Goal: Task Accomplishment & Management: Manage account settings

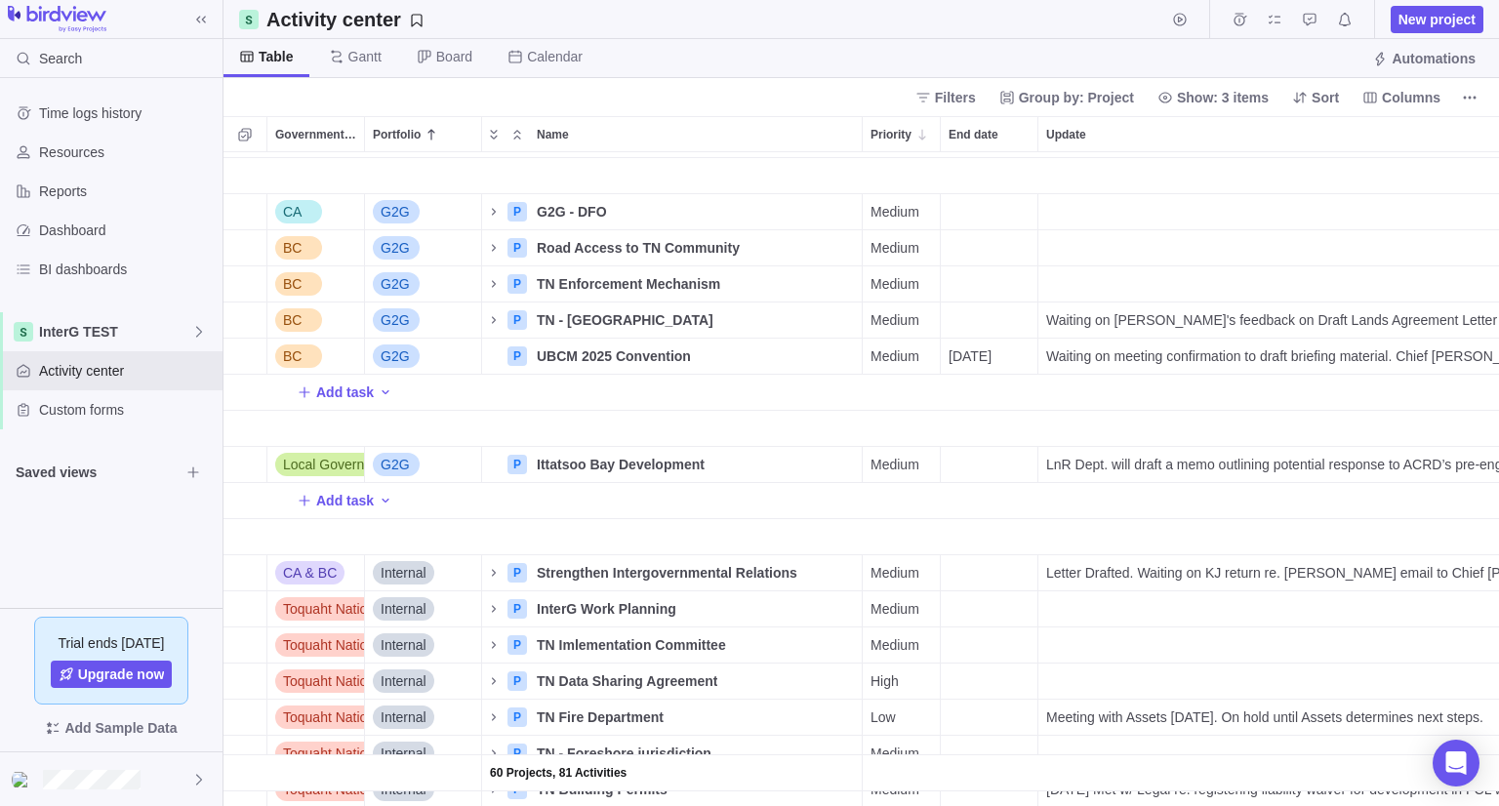
scroll to position [2051, 0]
click at [490, 209] on icon "Name" at bounding box center [494, 213] width 16 height 16
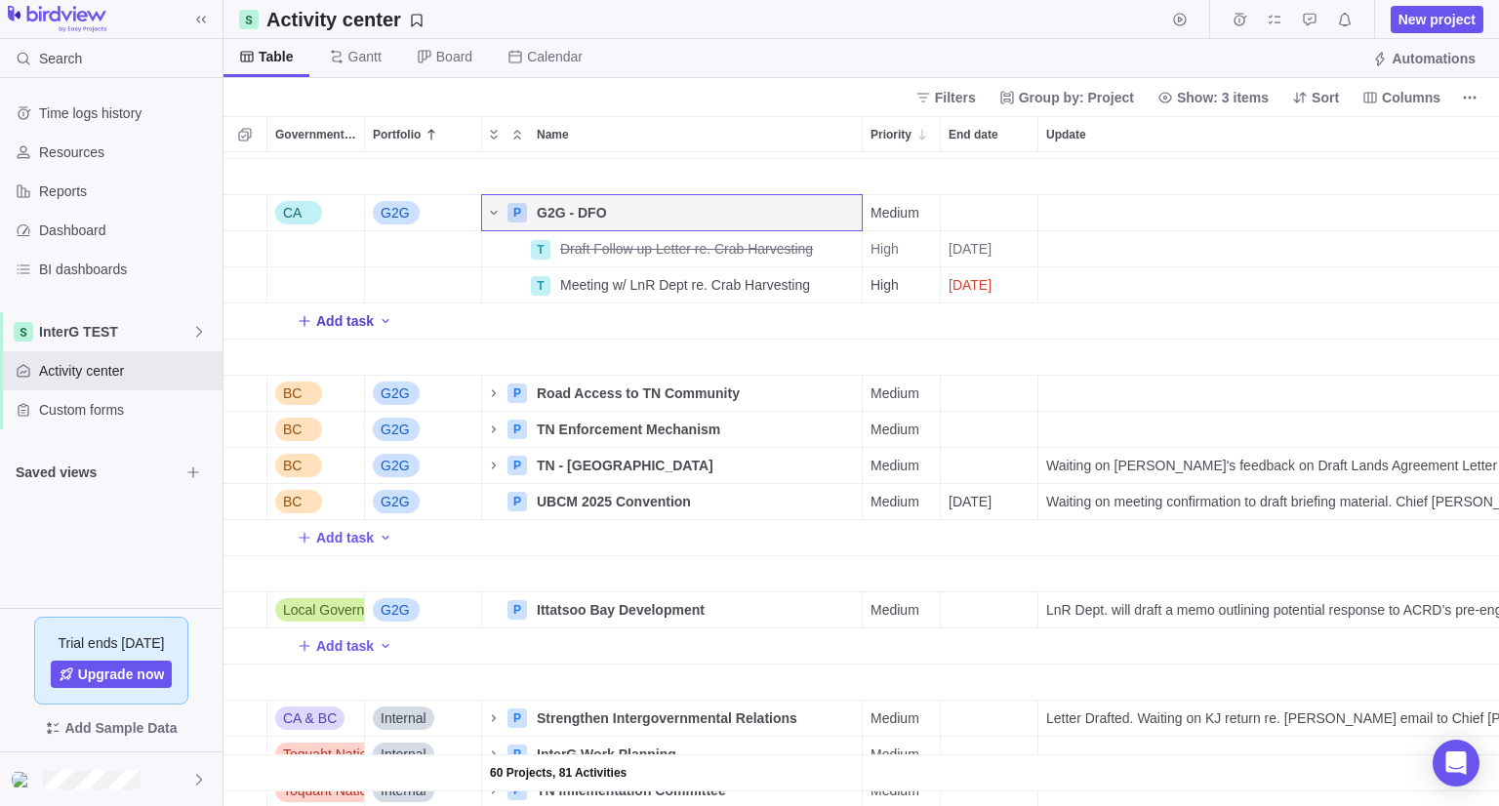
click at [323, 324] on span "Add task" at bounding box center [345, 321] width 58 height 20
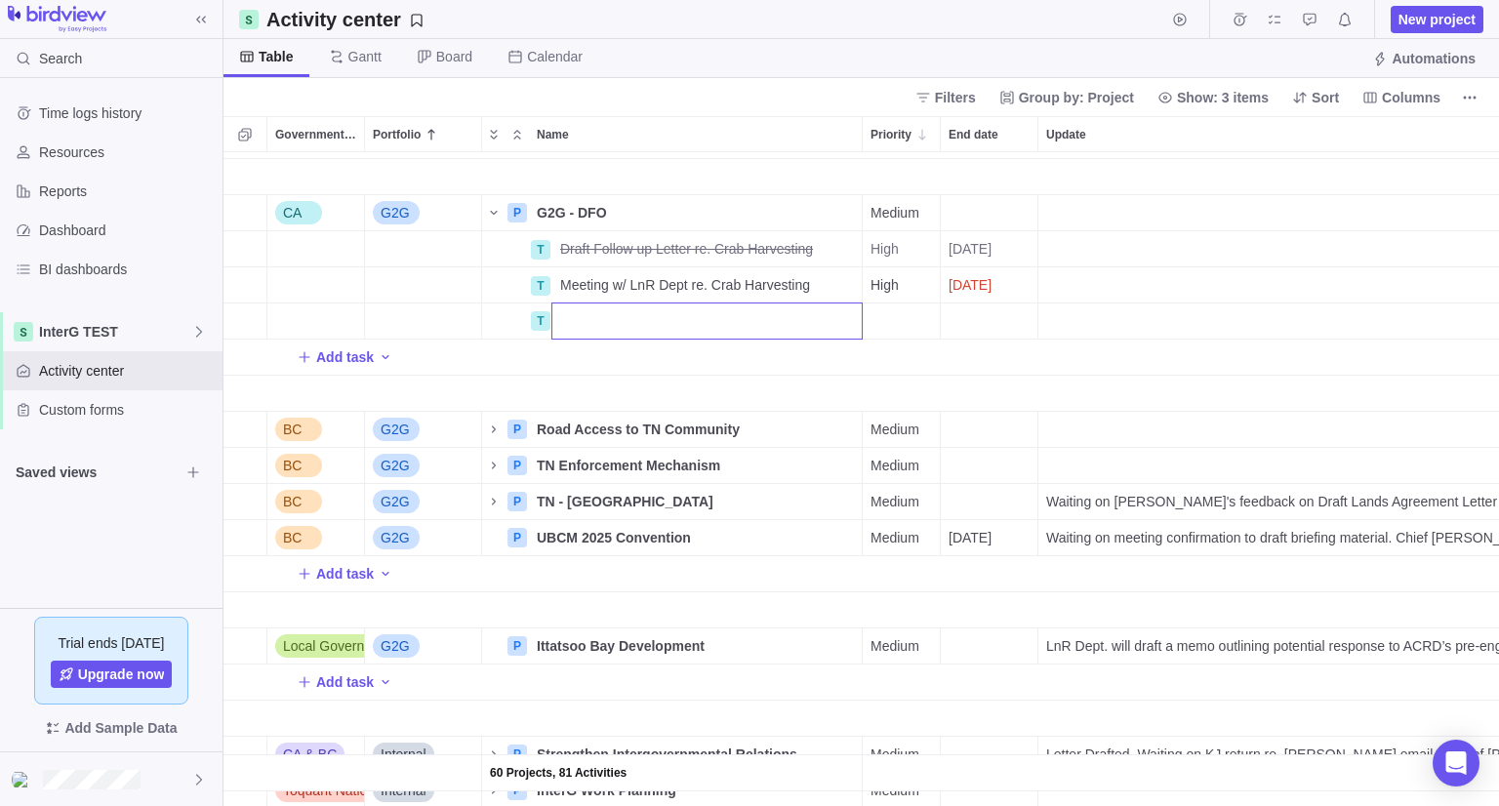
type input "u"
type input "Update Follow up Letter"
click at [985, 321] on div "End date" at bounding box center [989, 320] width 97 height 35
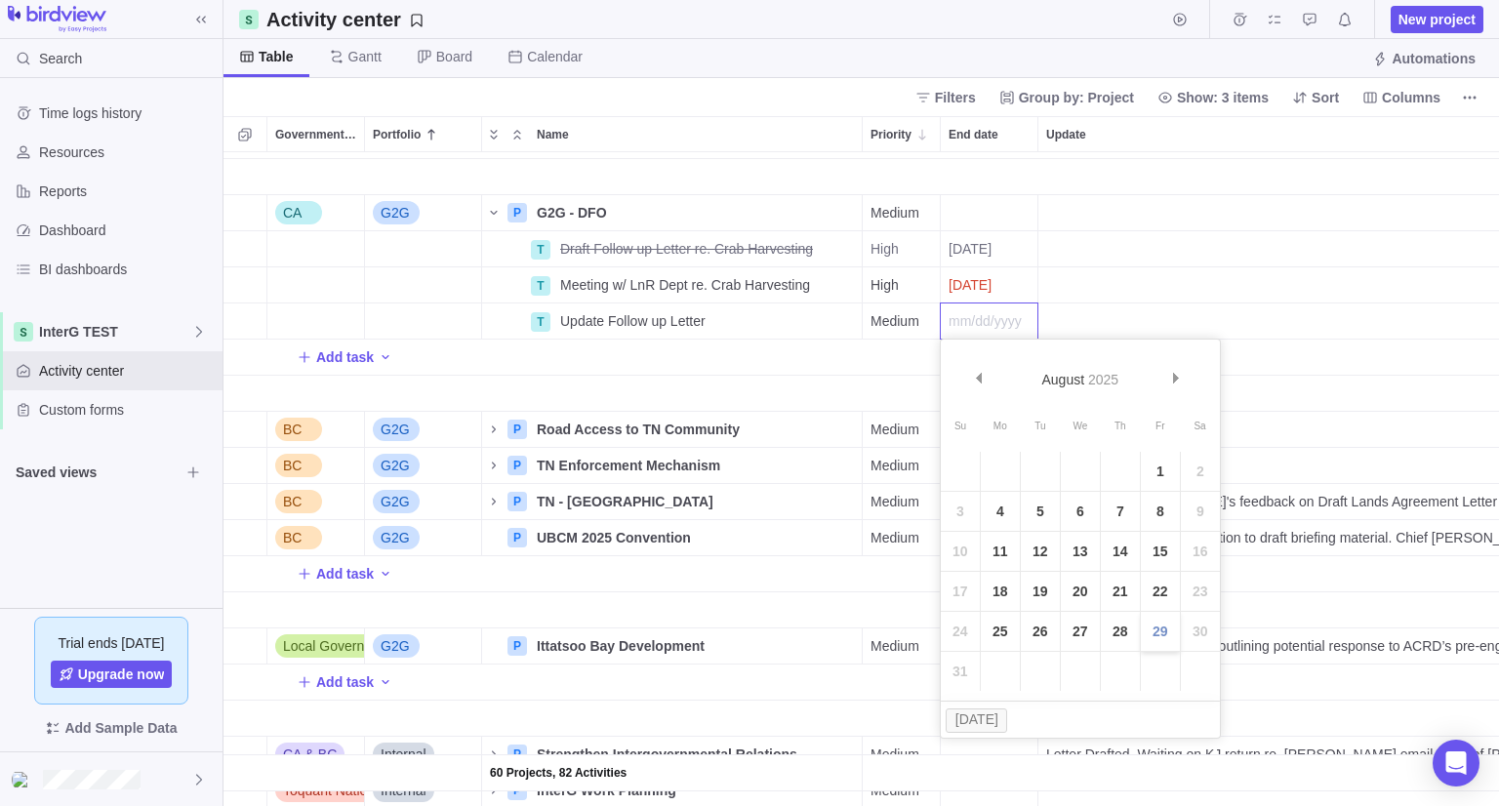
click at [1159, 631] on link "29" at bounding box center [1160, 631] width 39 height 39
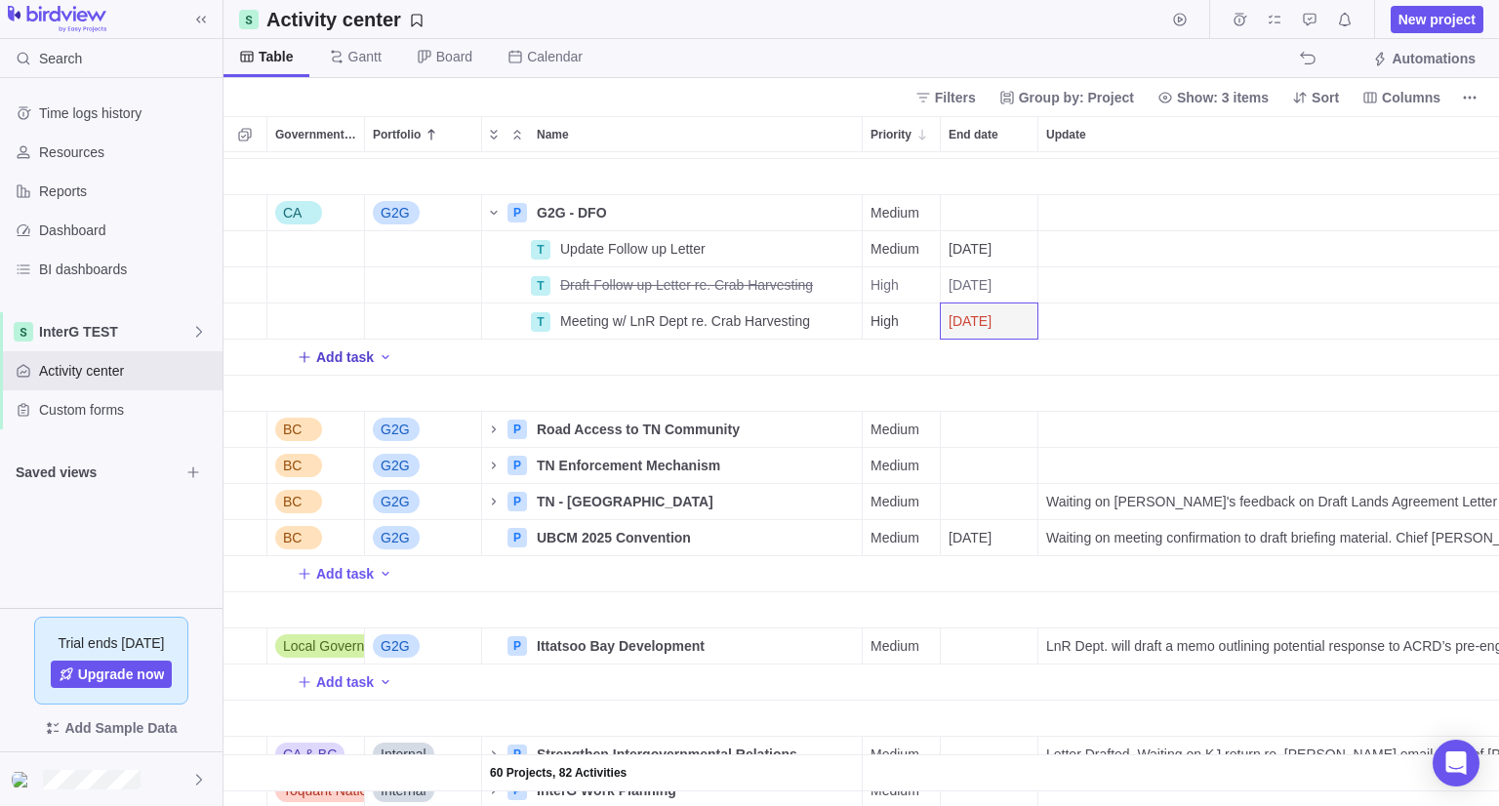
click at [317, 353] on span "Add task" at bounding box center [345, 357] width 58 height 20
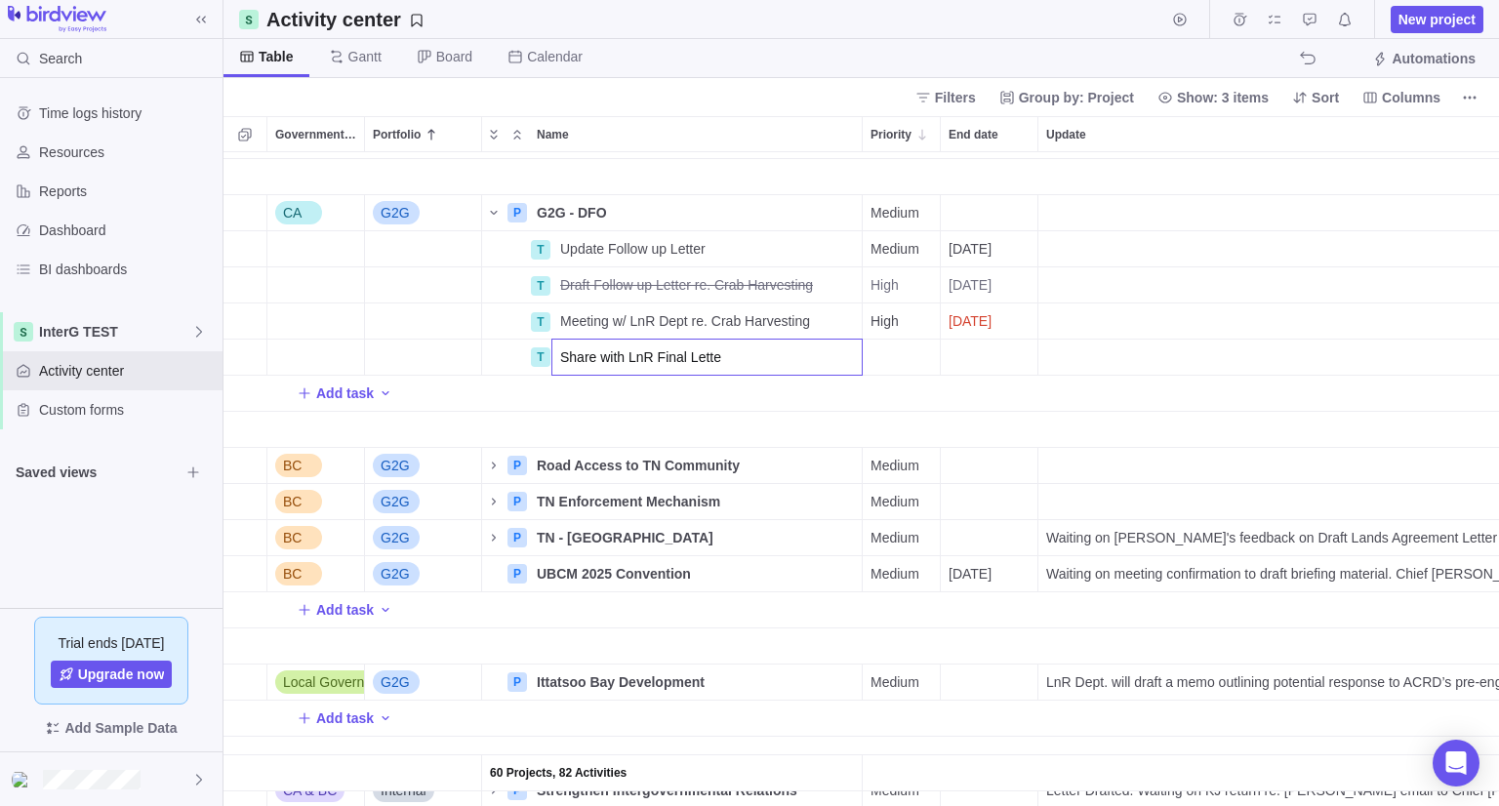
type input "Share with LnR Final Letter"
click at [974, 368] on div "End date" at bounding box center [989, 357] width 97 height 35
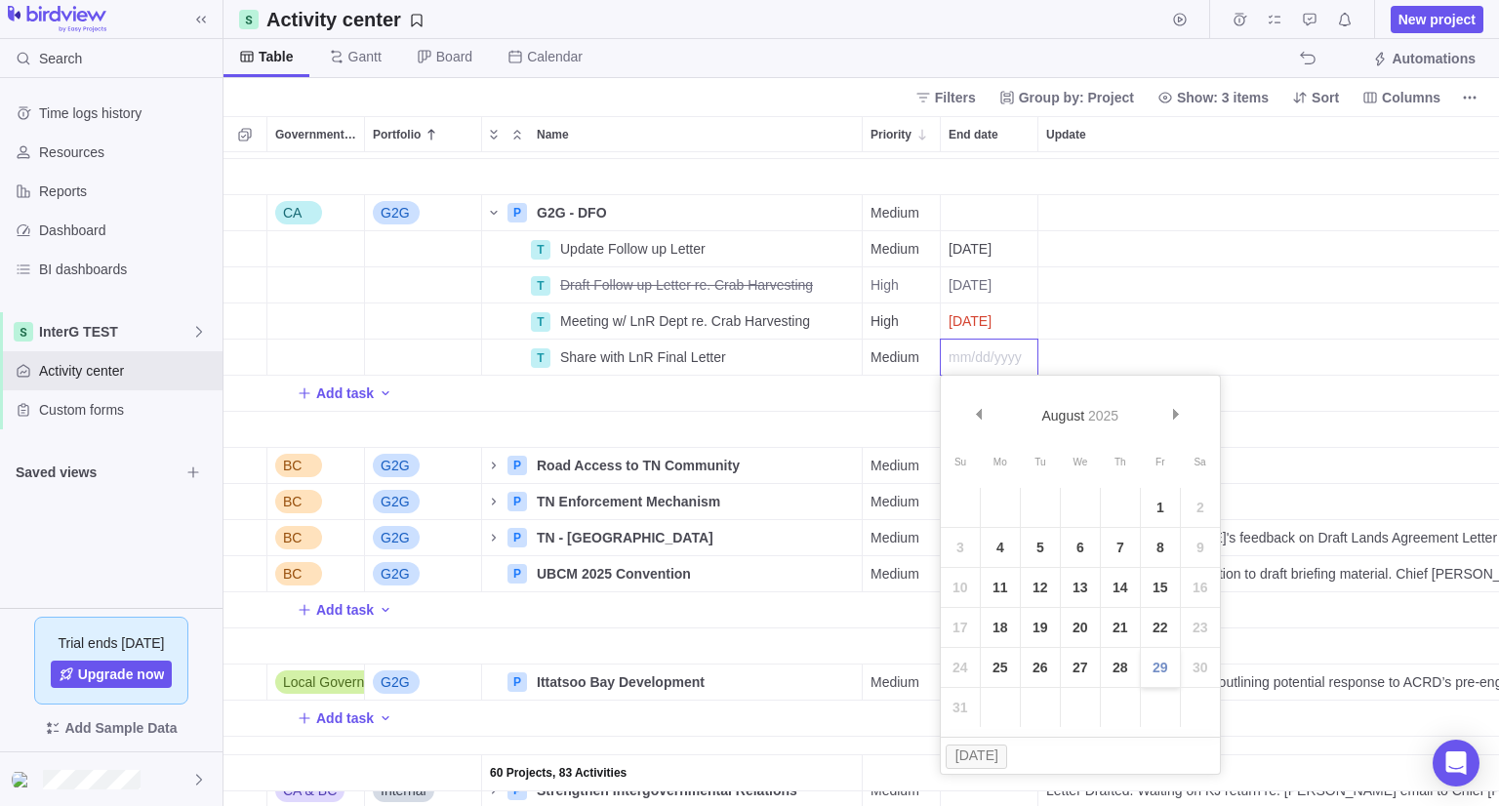
click at [1159, 669] on link "29" at bounding box center [1160, 667] width 39 height 39
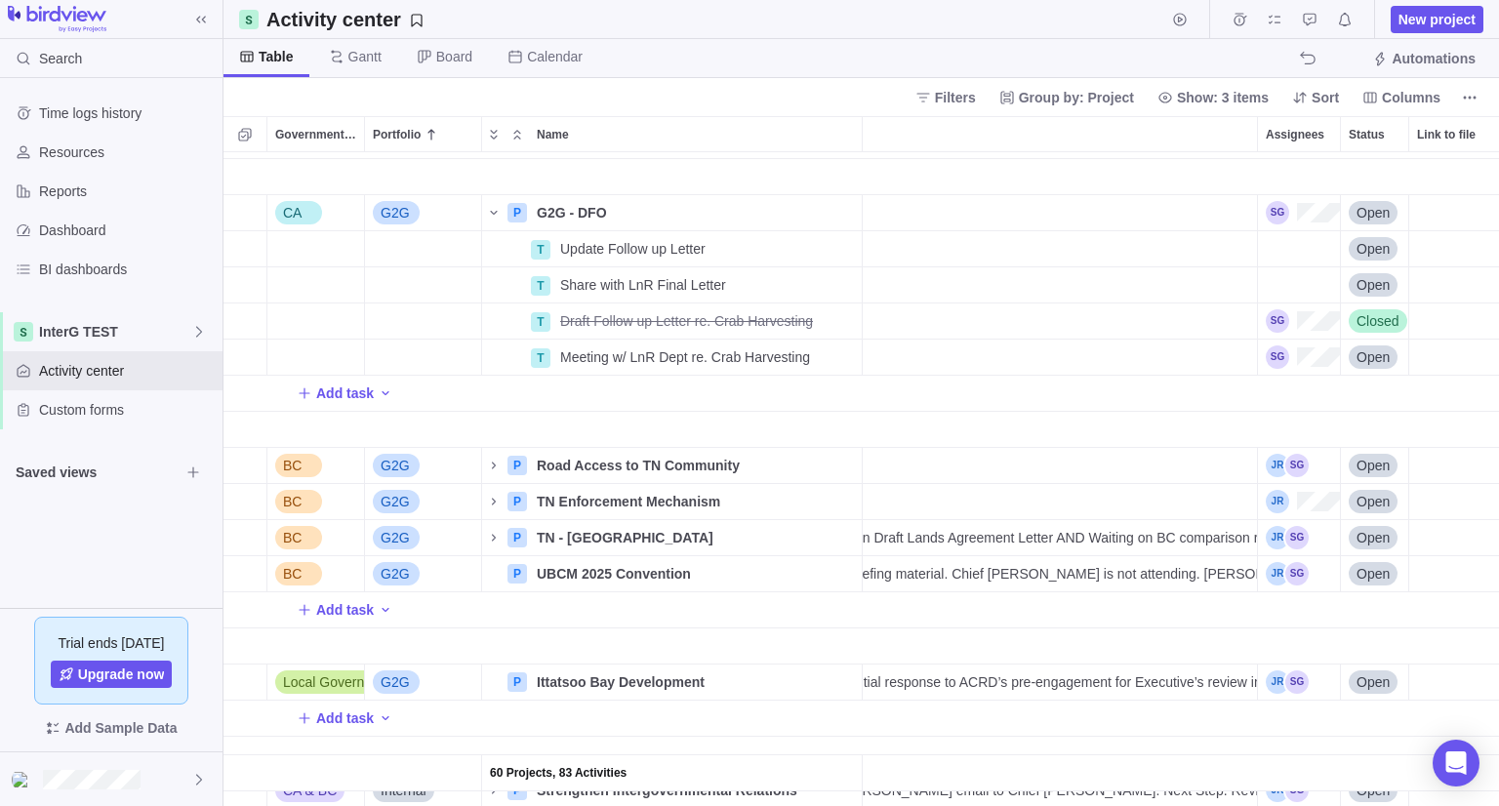
scroll to position [0, 452]
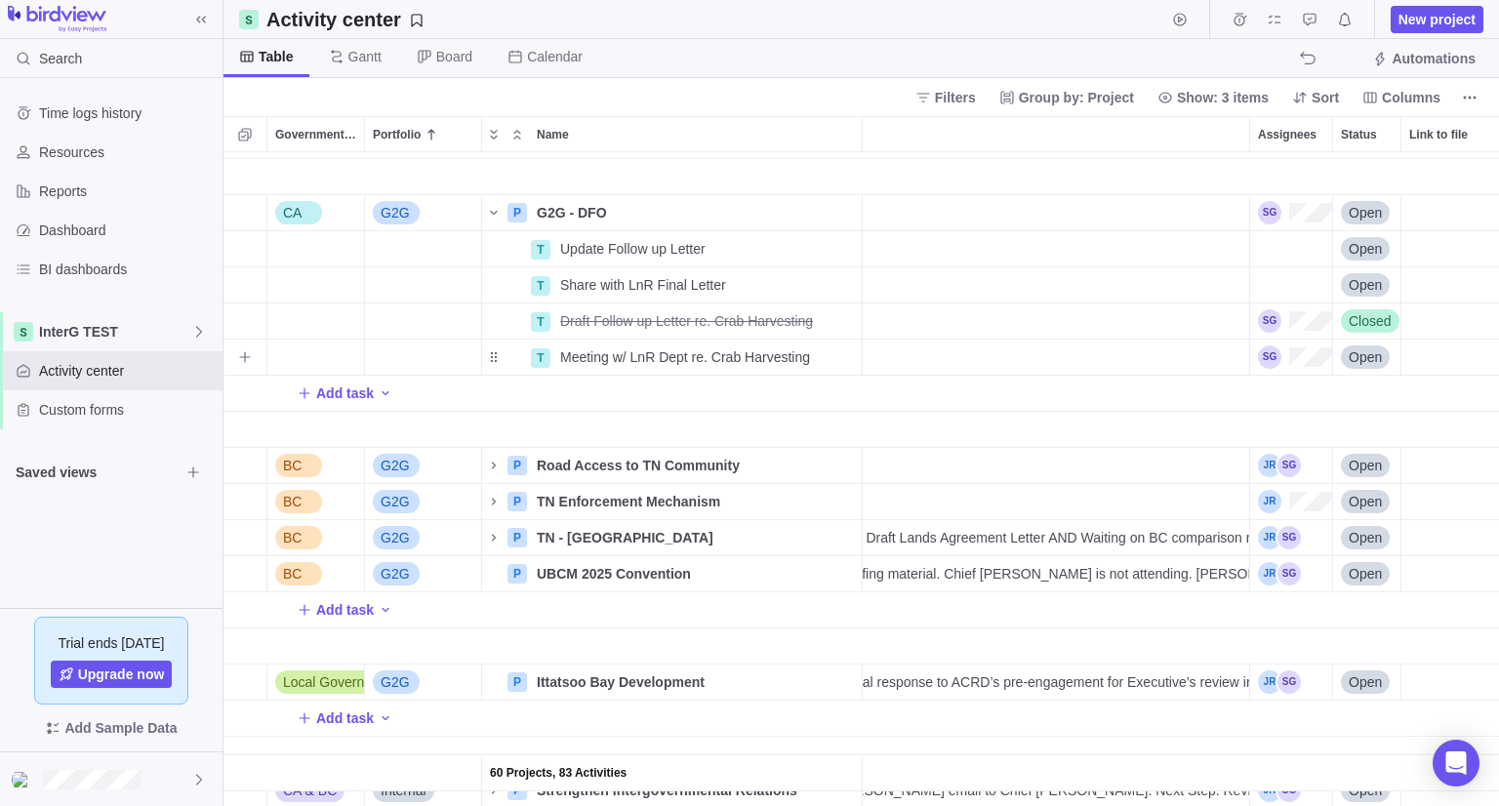
click at [1363, 356] on span "Open" at bounding box center [1364, 357] width 33 height 20
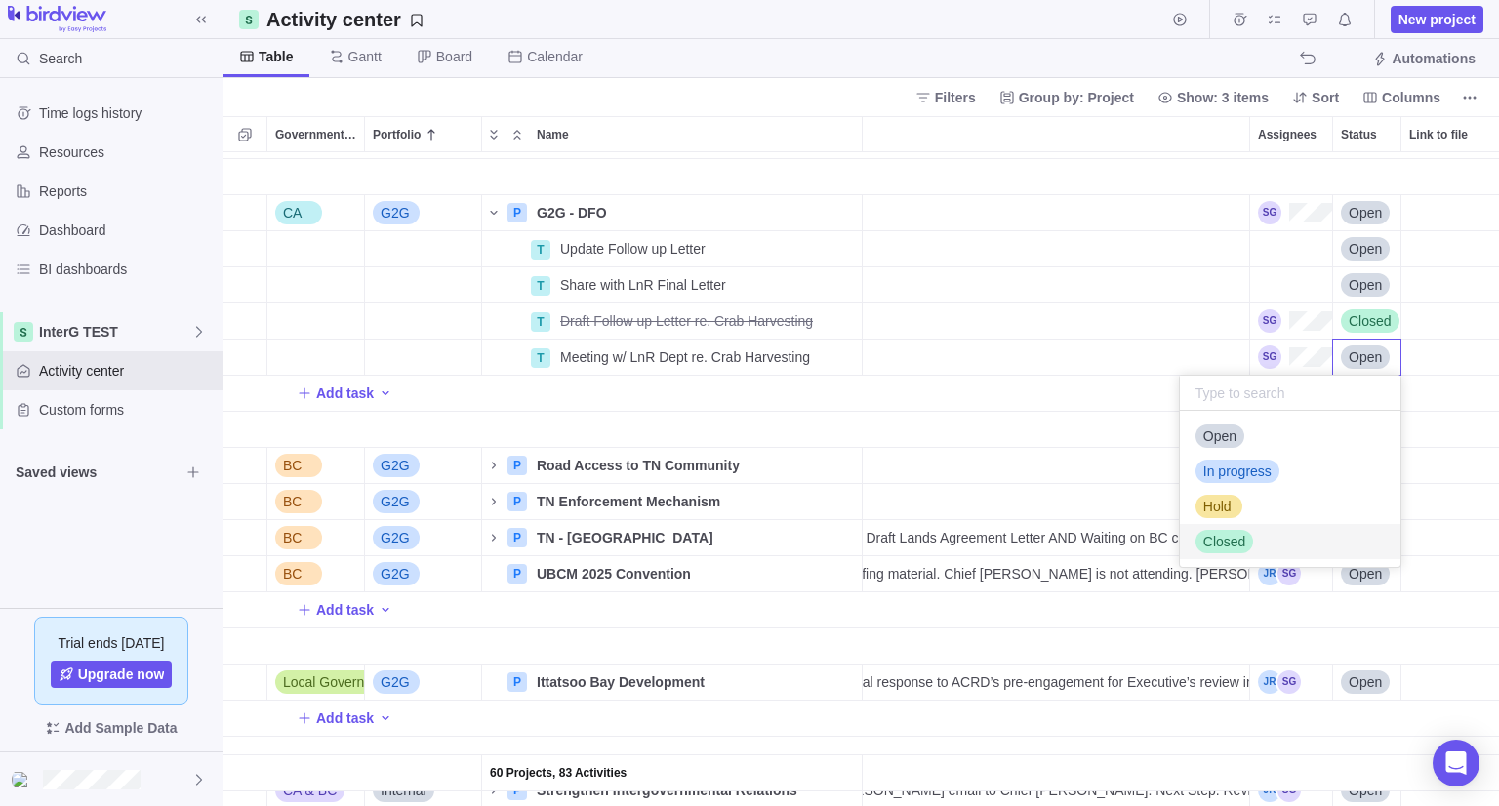
click at [1229, 540] on span "Closed" at bounding box center [1224, 542] width 43 height 20
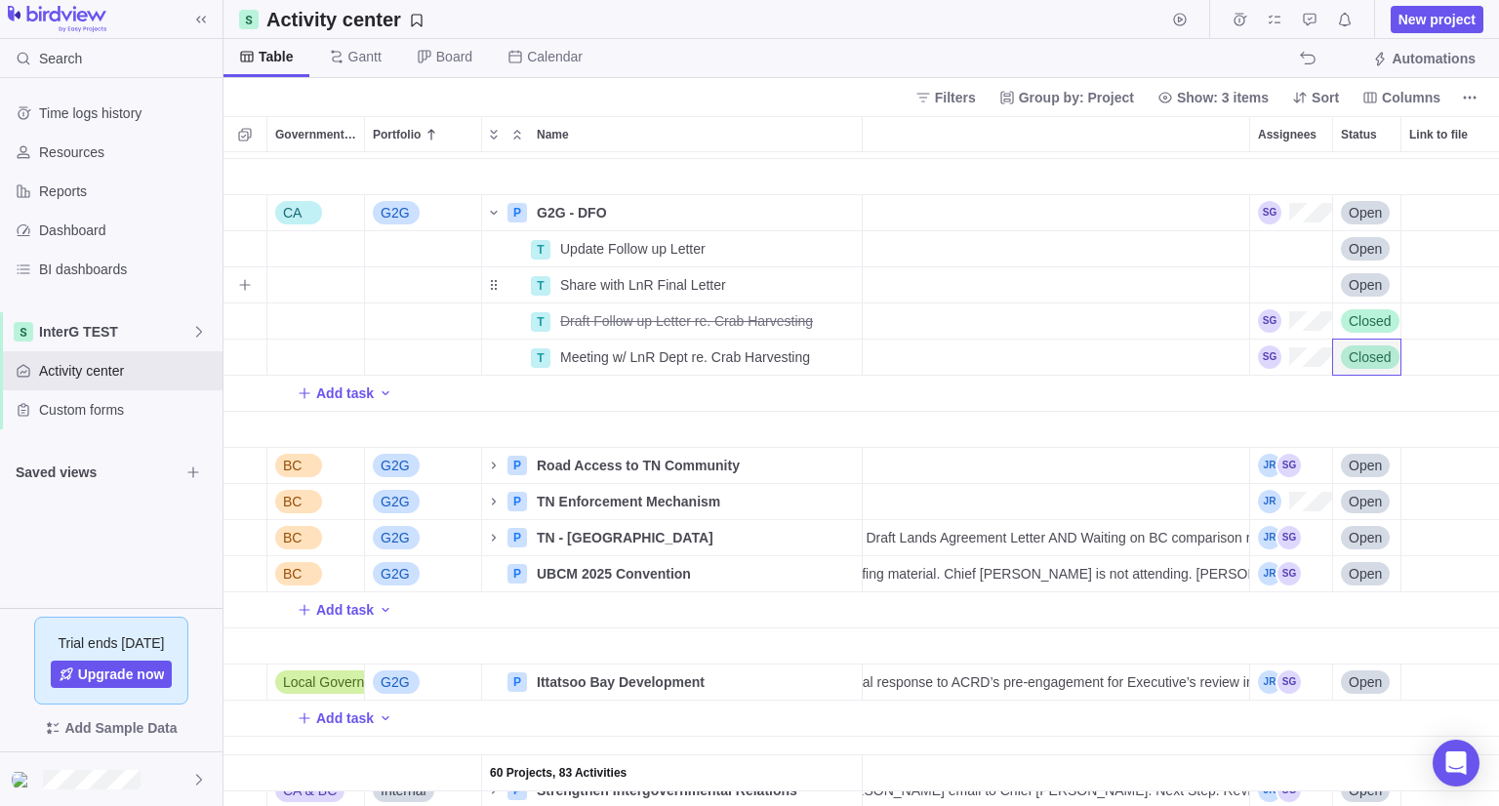
click at [1358, 281] on span "Open" at bounding box center [1364, 285] width 33 height 20
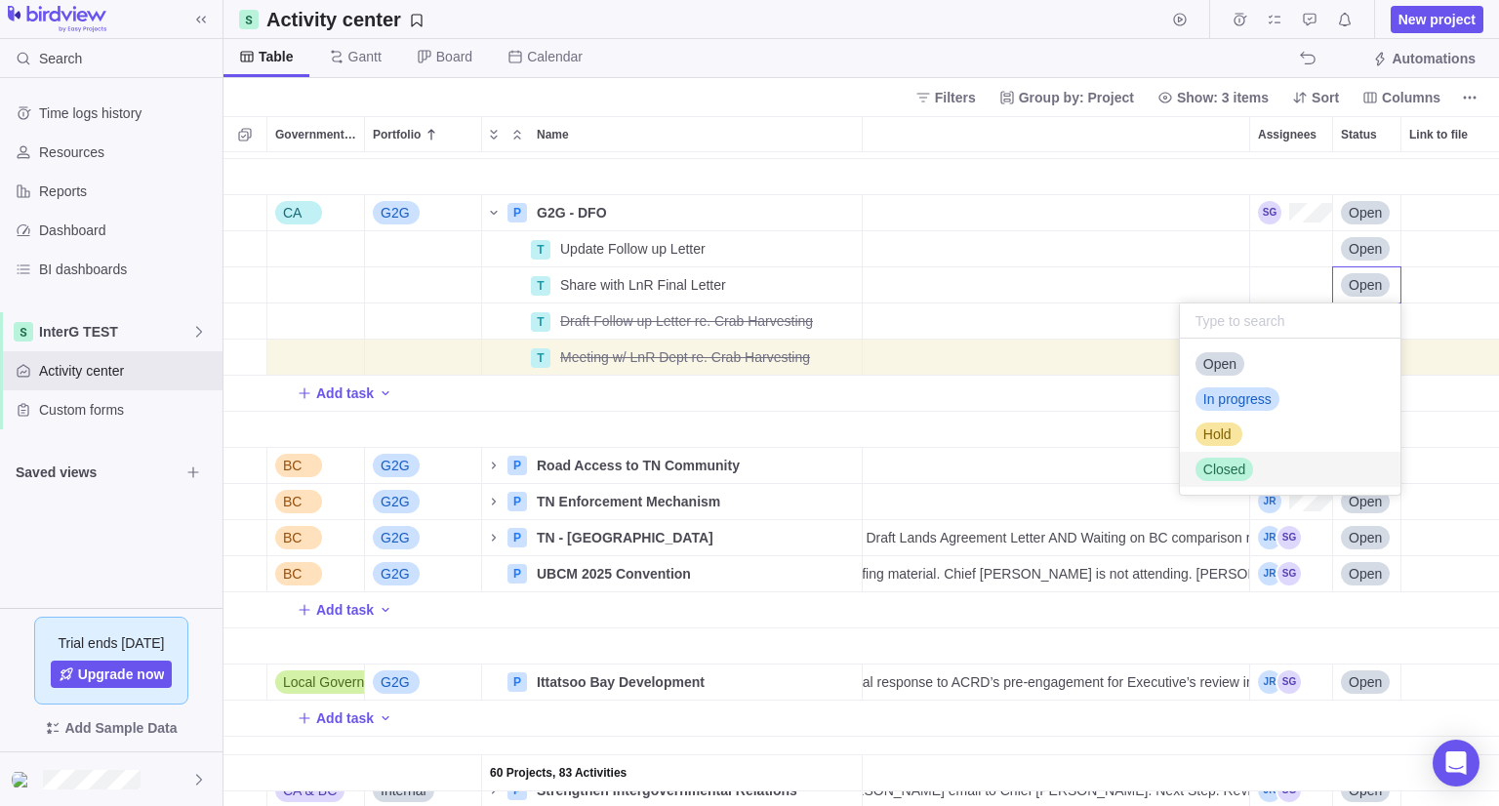
click at [1242, 464] on span "Closed" at bounding box center [1224, 470] width 43 height 20
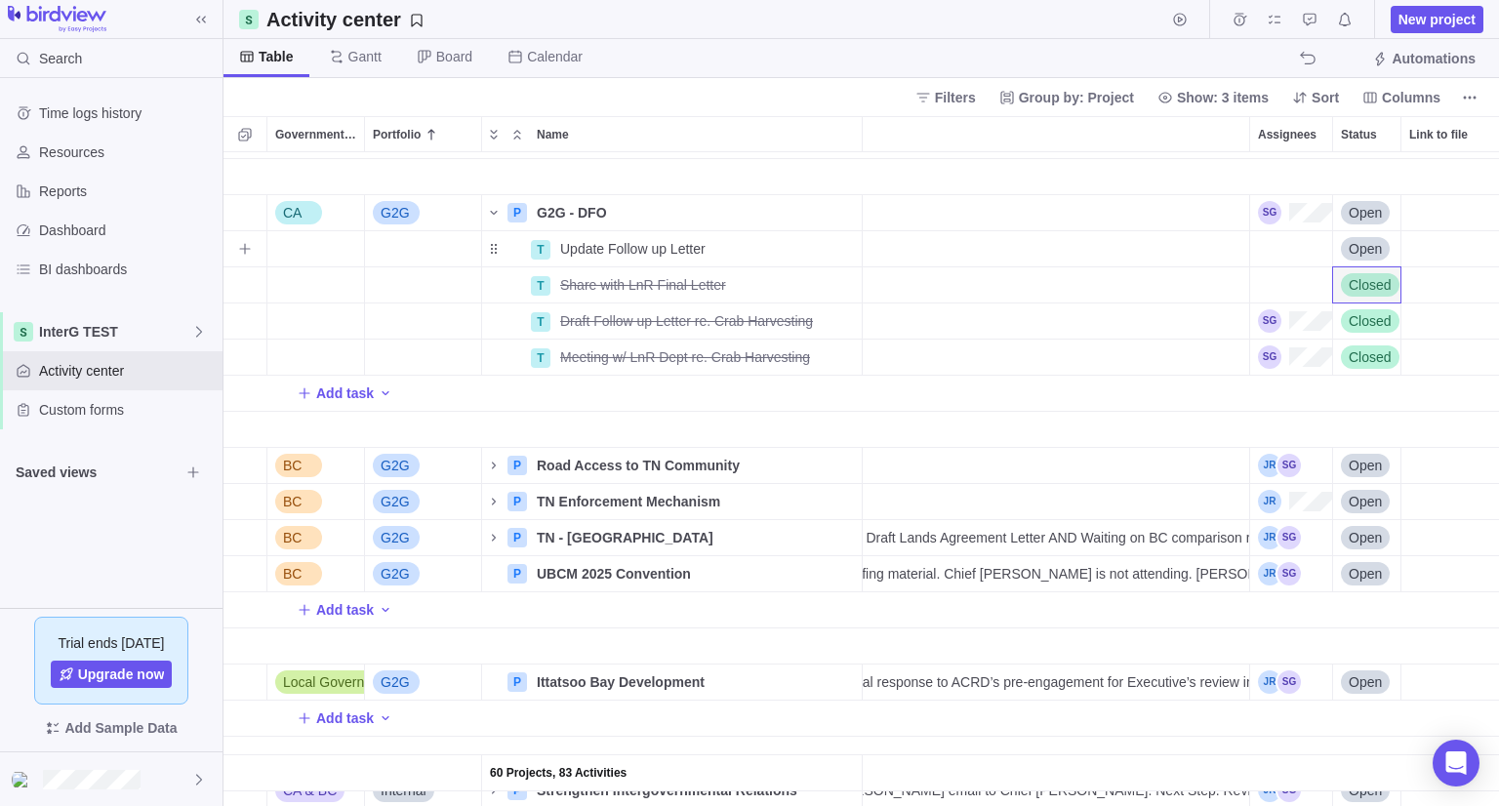
click at [1363, 245] on span "Open" at bounding box center [1364, 249] width 33 height 20
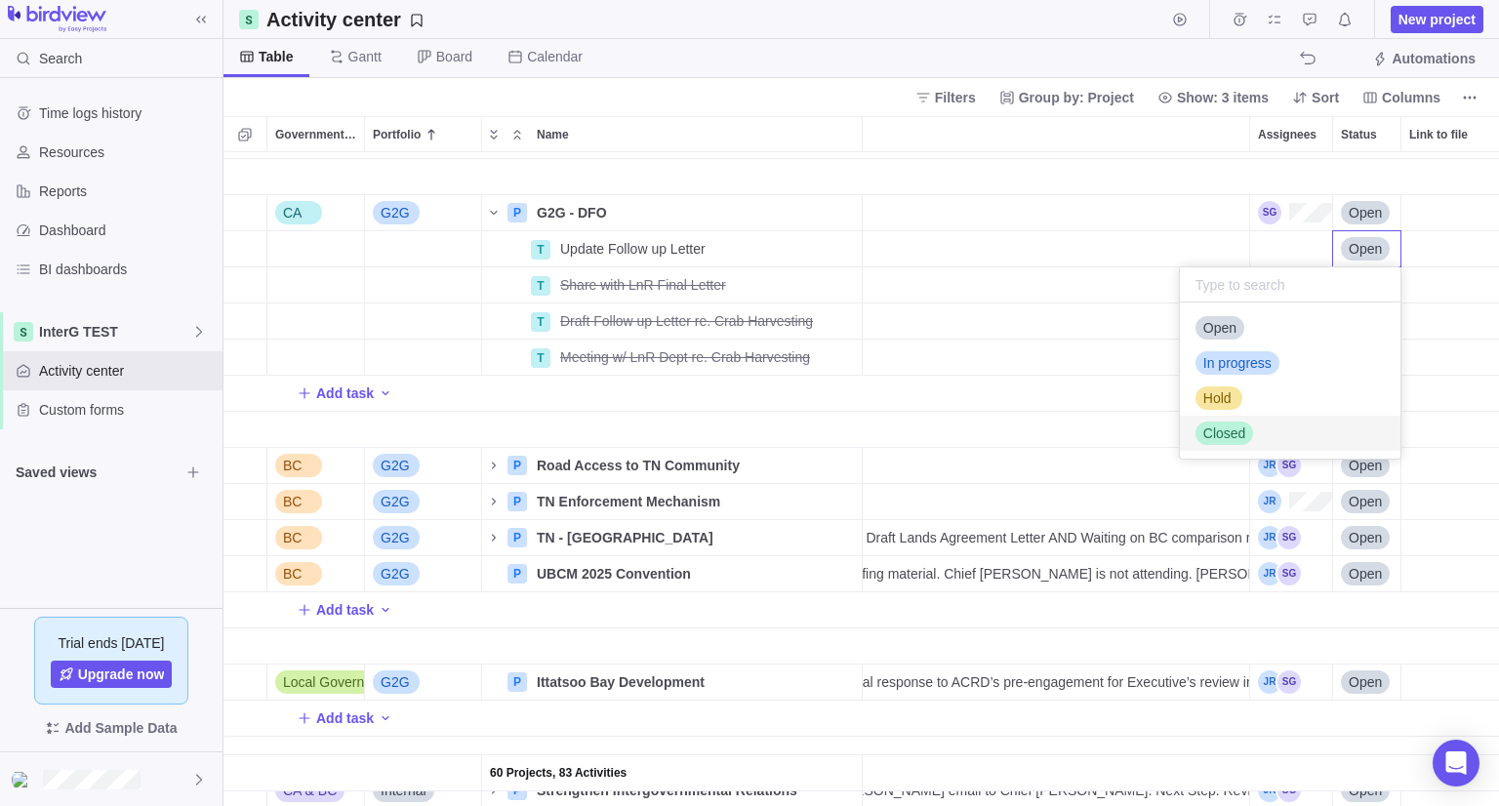
click at [1236, 427] on span "Closed" at bounding box center [1224, 433] width 43 height 20
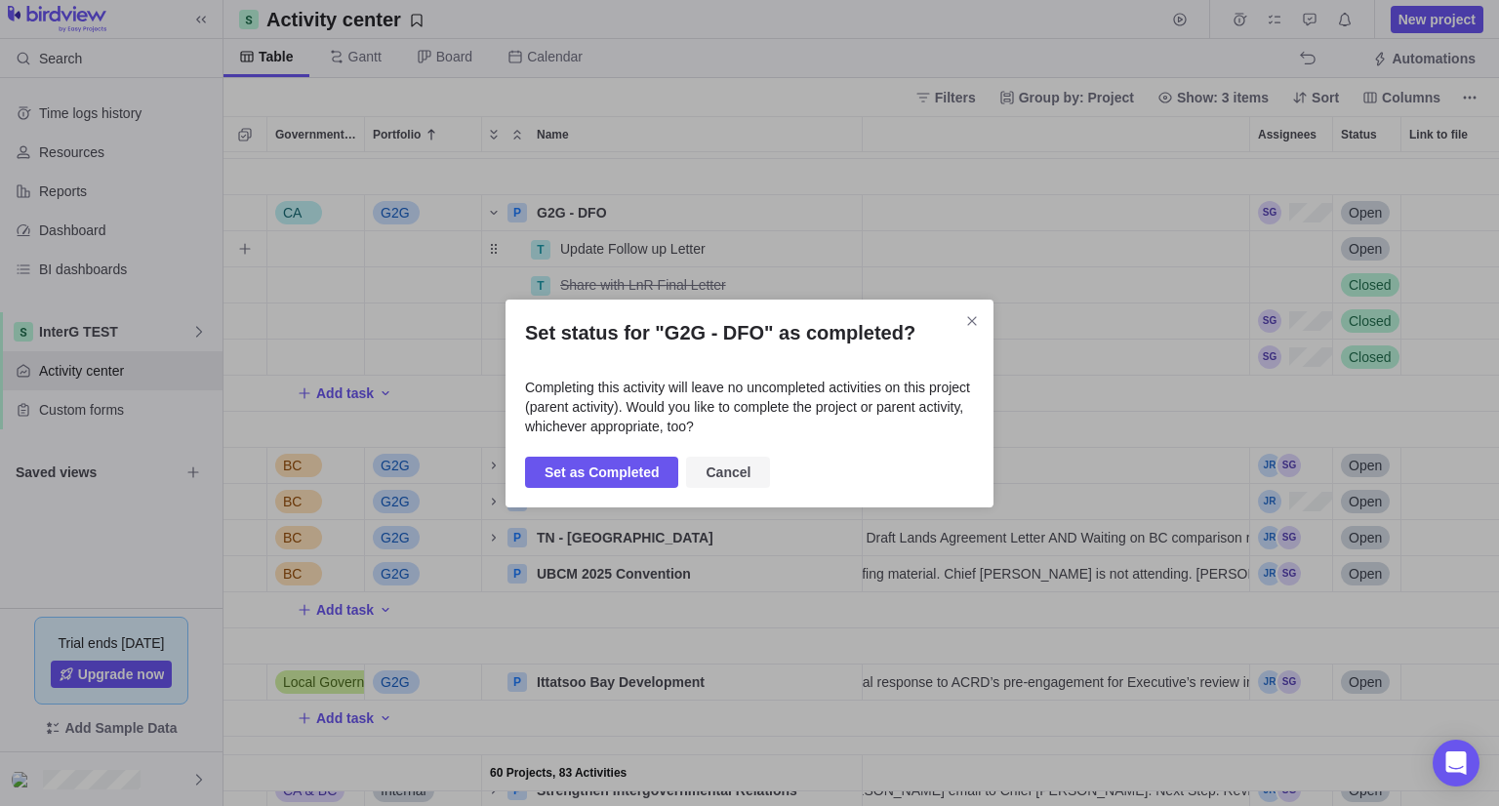
click at [727, 472] on span "Cancel" at bounding box center [727, 472] width 45 height 23
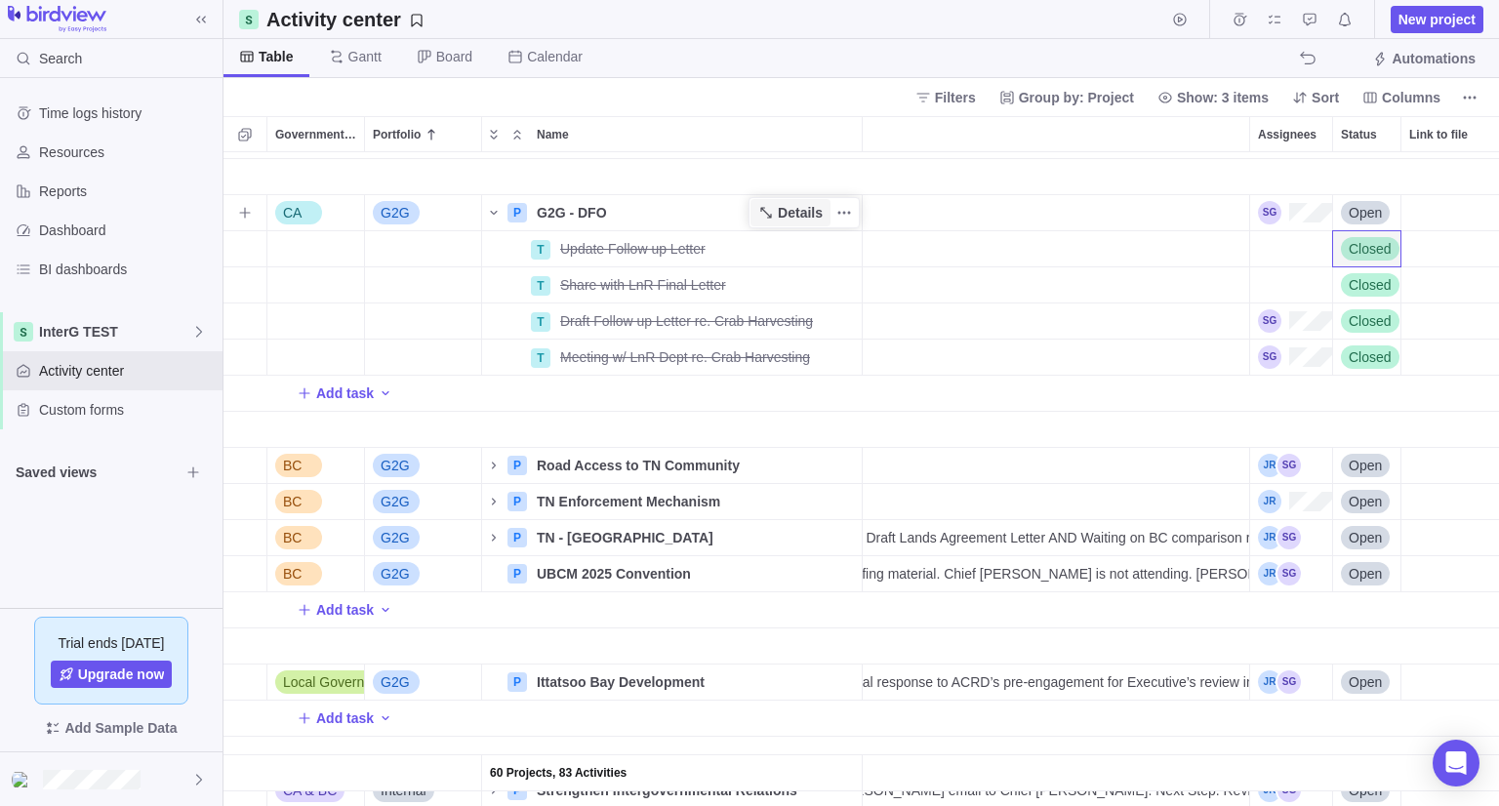
click at [801, 206] on span "Details" at bounding box center [800, 213] width 45 height 20
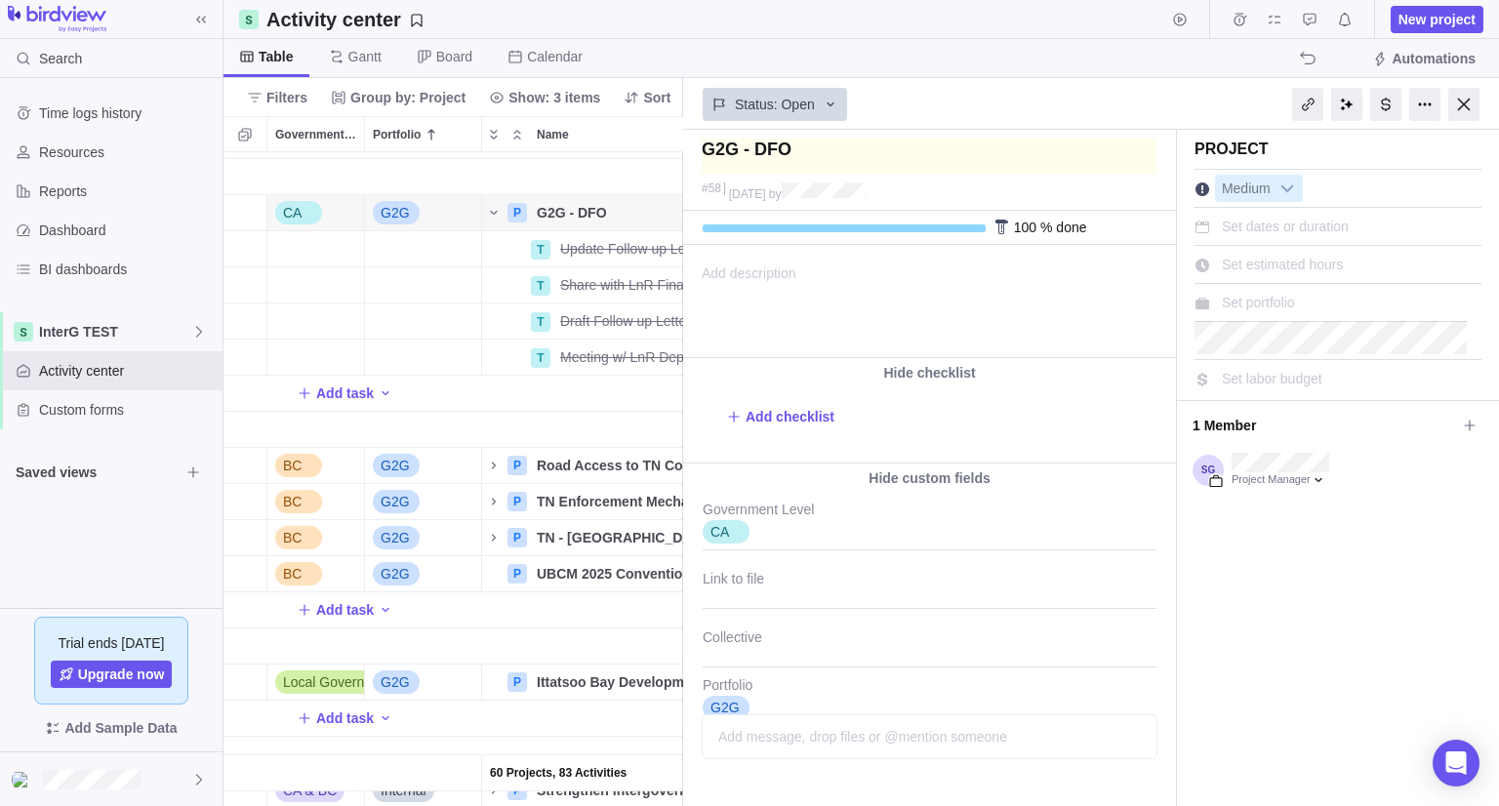
click at [867, 154] on textarea at bounding box center [929, 156] width 455 height 35
type textarea "G2G - DFO"
type textarea "G2G - DFO C"
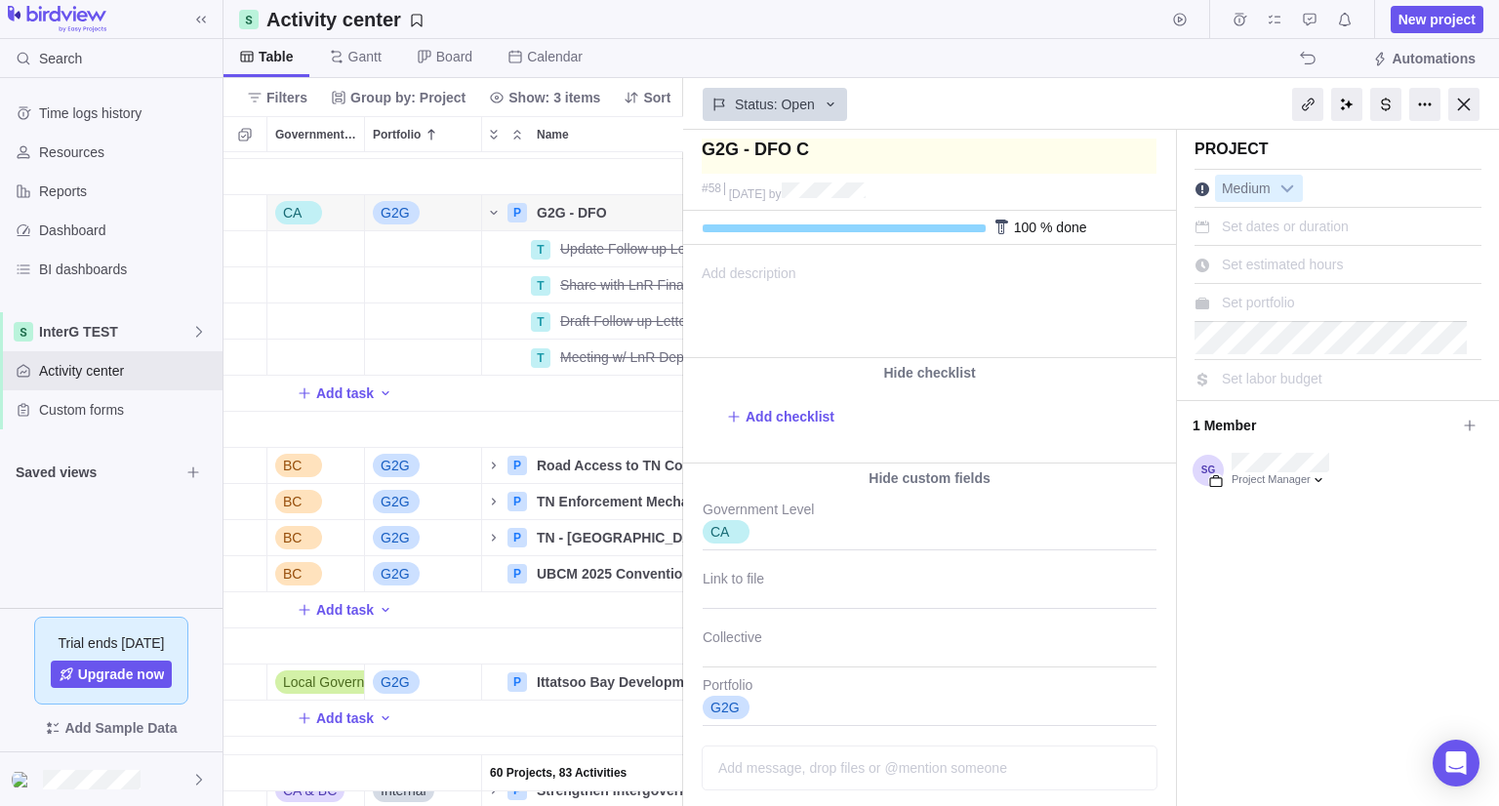
type textarea "G2G - DFO Cr"
type textarea "G2G - DFO Cra"
type textarea "G2G - DFO Crab"
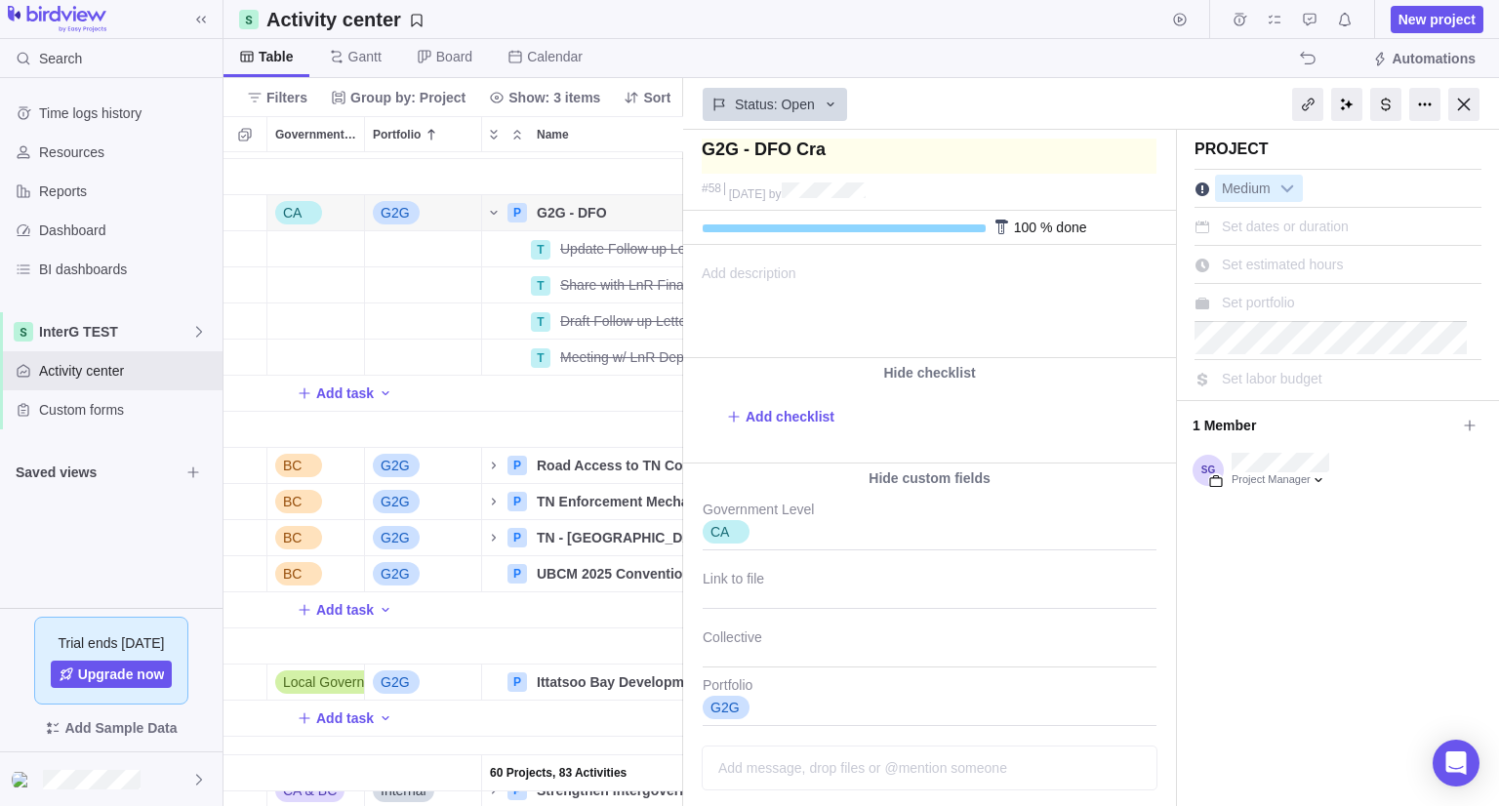
type textarea "G2G - DFO Crab"
type textarea "G2G - DFO Crab H"
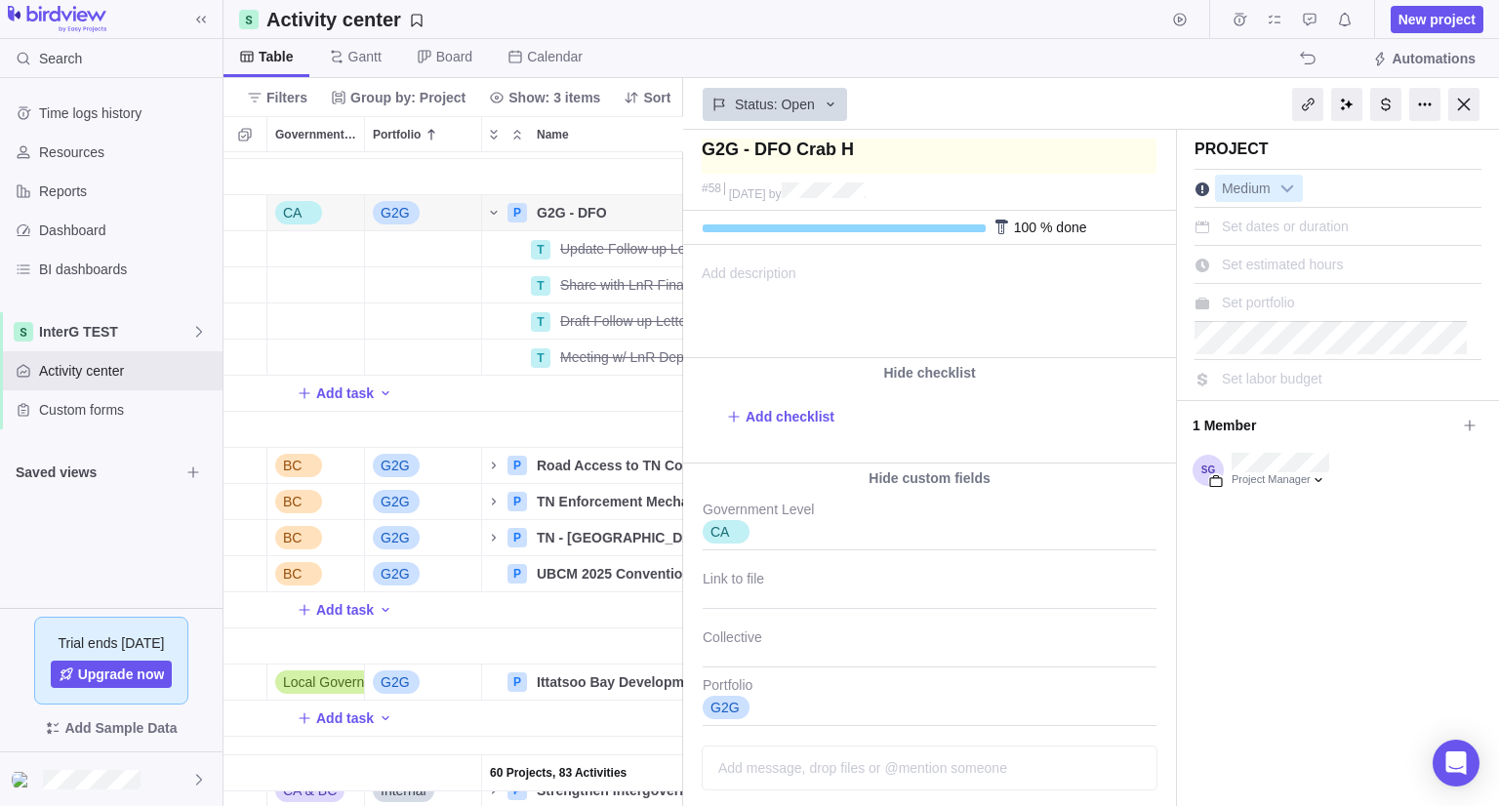
type textarea "G2G - DFO Crab Ha"
type textarea "G2G - DFO Crab Har"
type textarea "G2G - DFO Crab Harv"
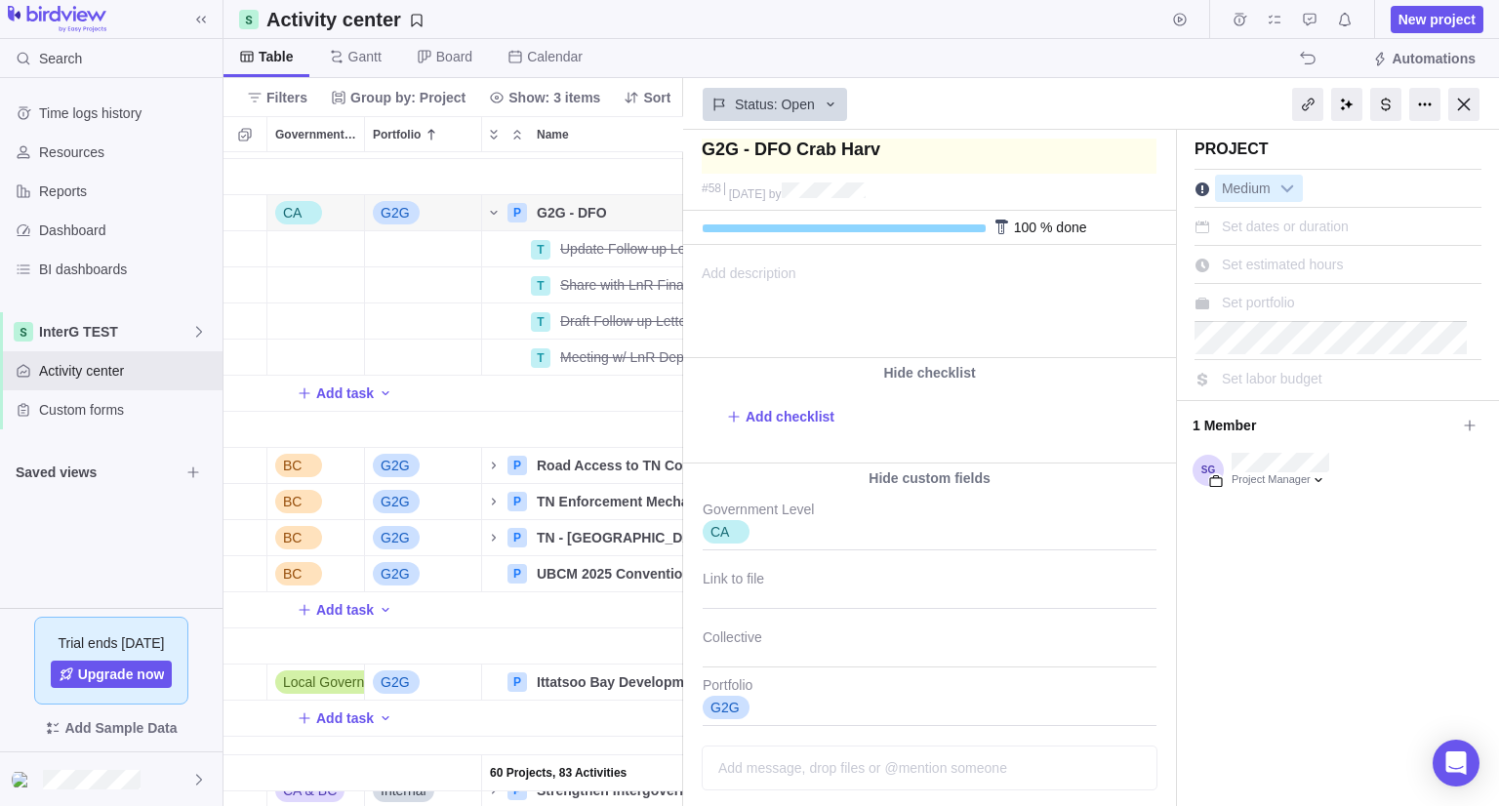
type textarea "G2G - DFO Crab Harv"
type textarea "G2G - DFO [PERSON_NAME]"
type textarea "G2G - DFO Crab [PERSON_NAME]"
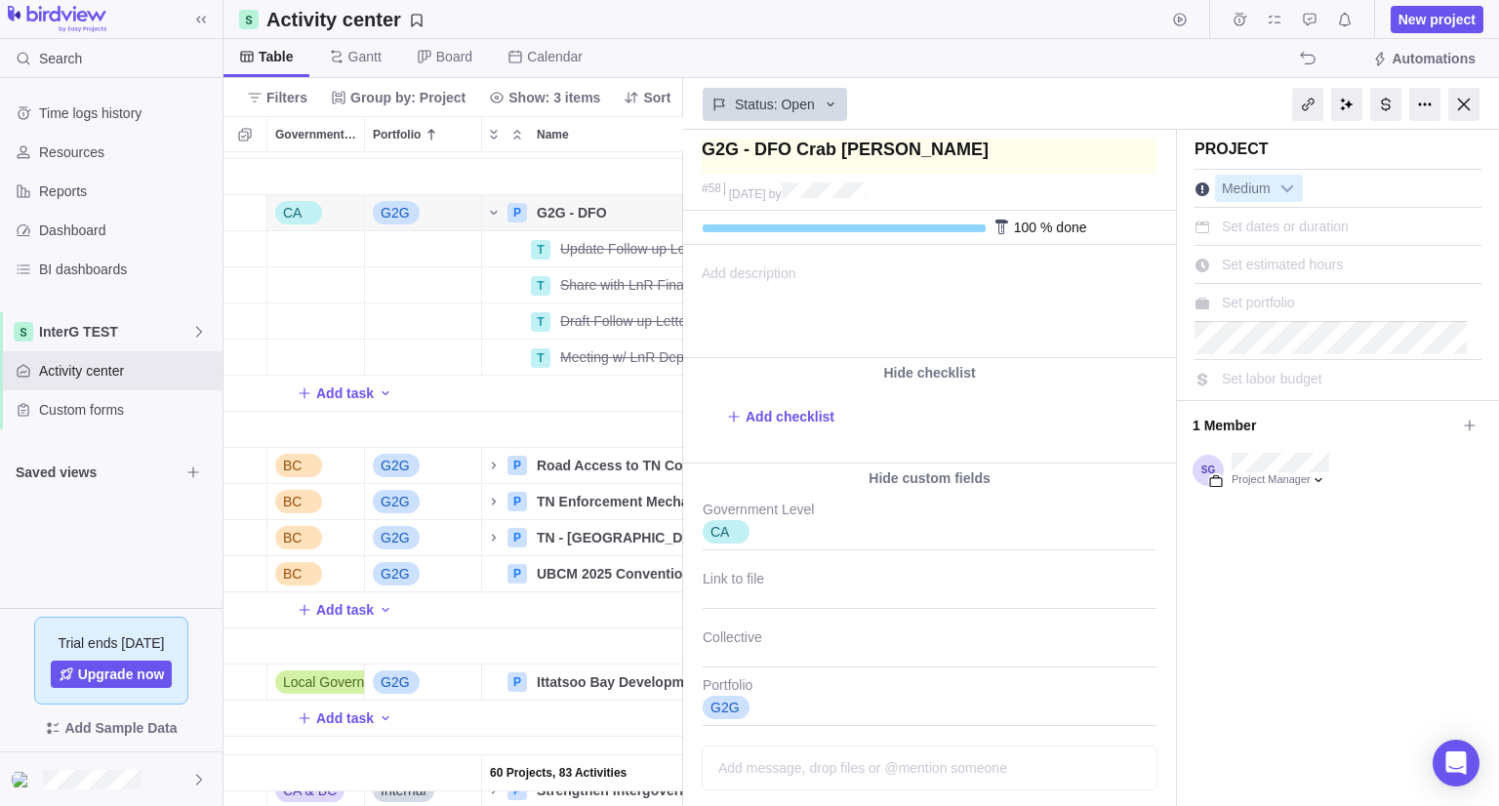
type textarea "G2G - DFO Crab Harves"
type textarea "G2G - DFO Crab Harvest"
type textarea "G2G - DFO Crab Harvesti"
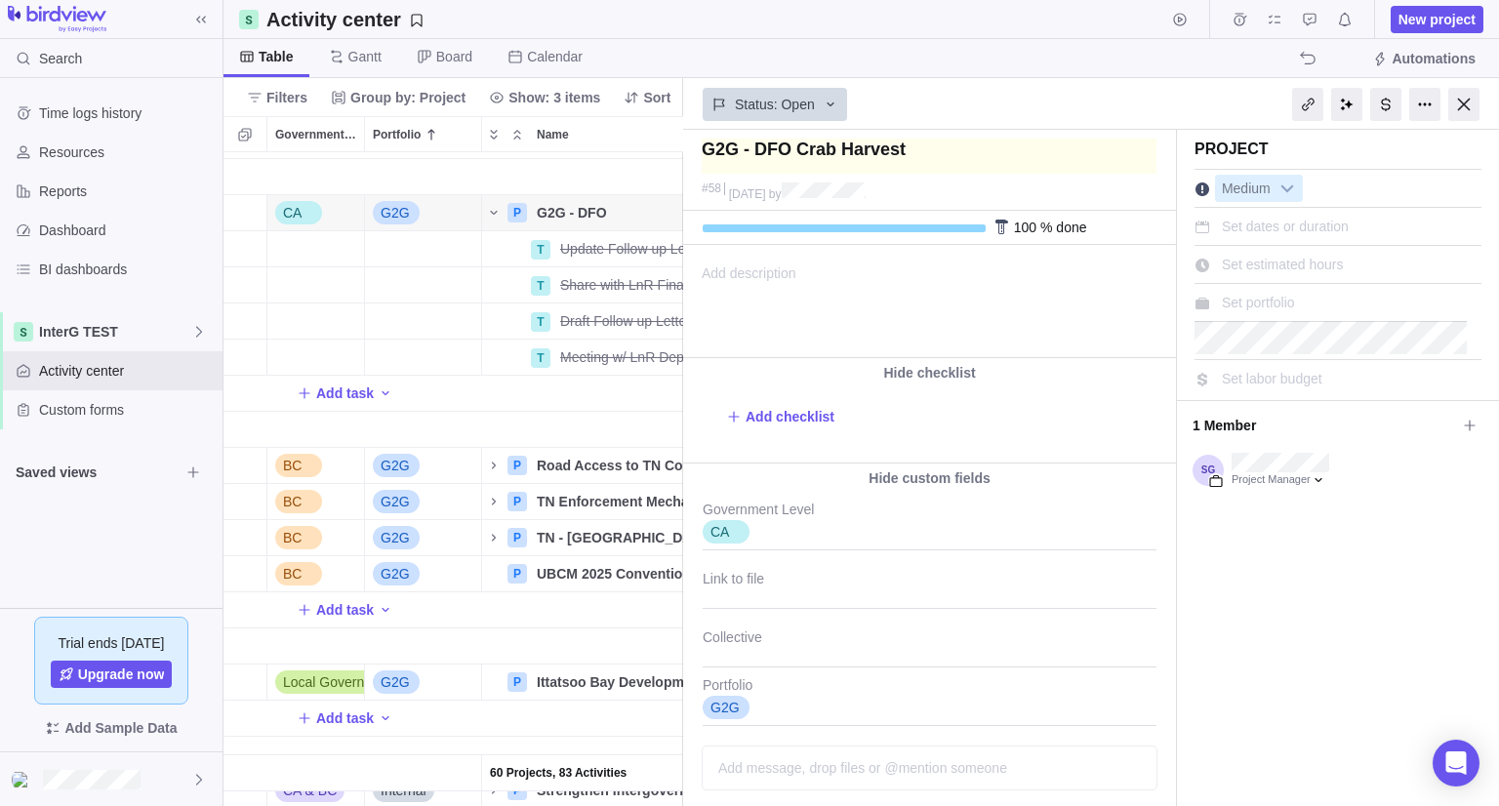
type textarea "G2G - DFO Crab Harvesti"
type textarea "G2G - DFO Crab Harvestin"
type textarea "G2G - DFO Crab Harvesting"
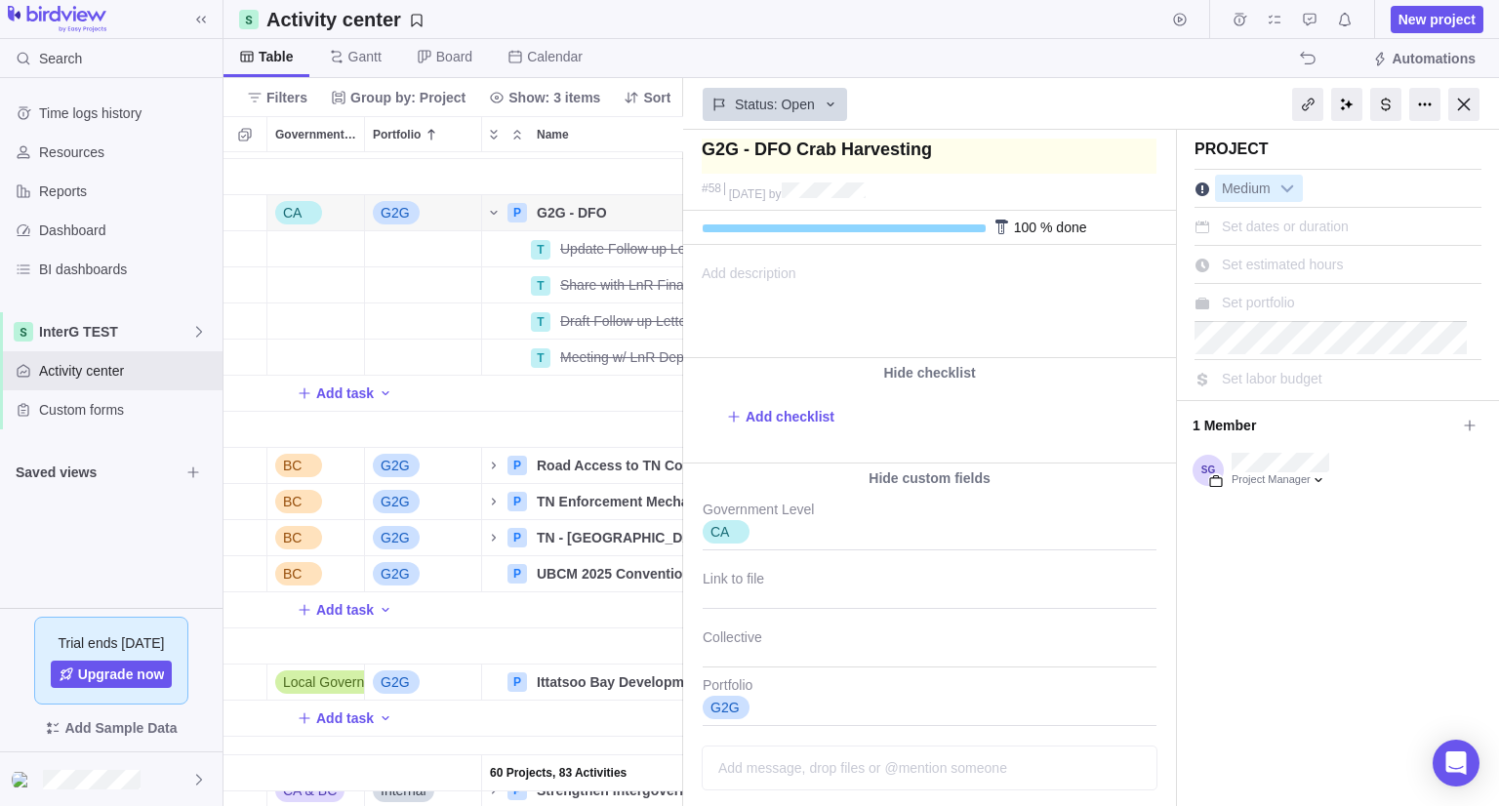
type textarea "G2G - DFO Crab Harvesting"
click at [1466, 105] on div at bounding box center [1463, 104] width 31 height 33
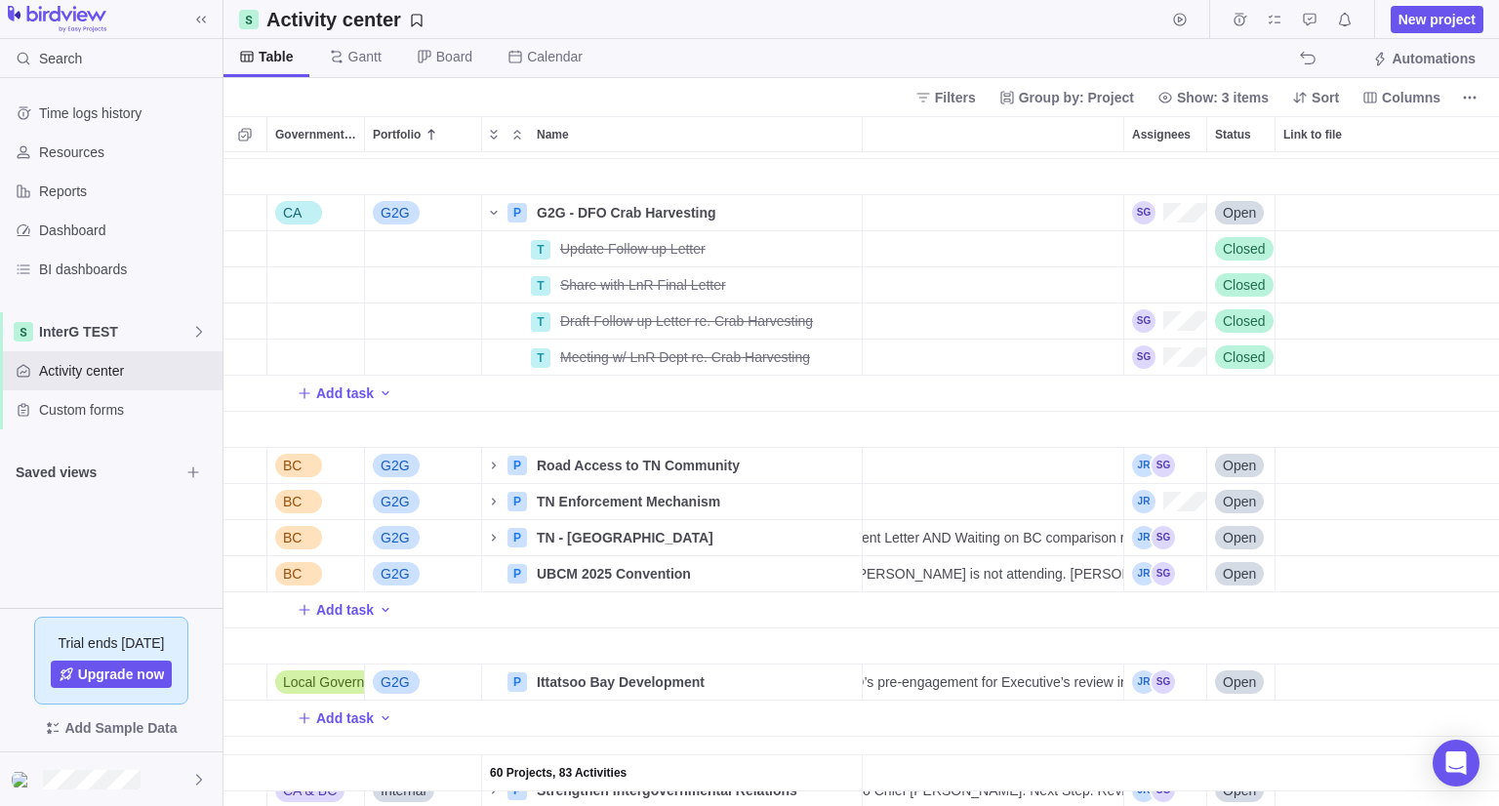
scroll to position [0, 580]
click at [1237, 215] on span "Open" at bounding box center [1237, 213] width 33 height 20
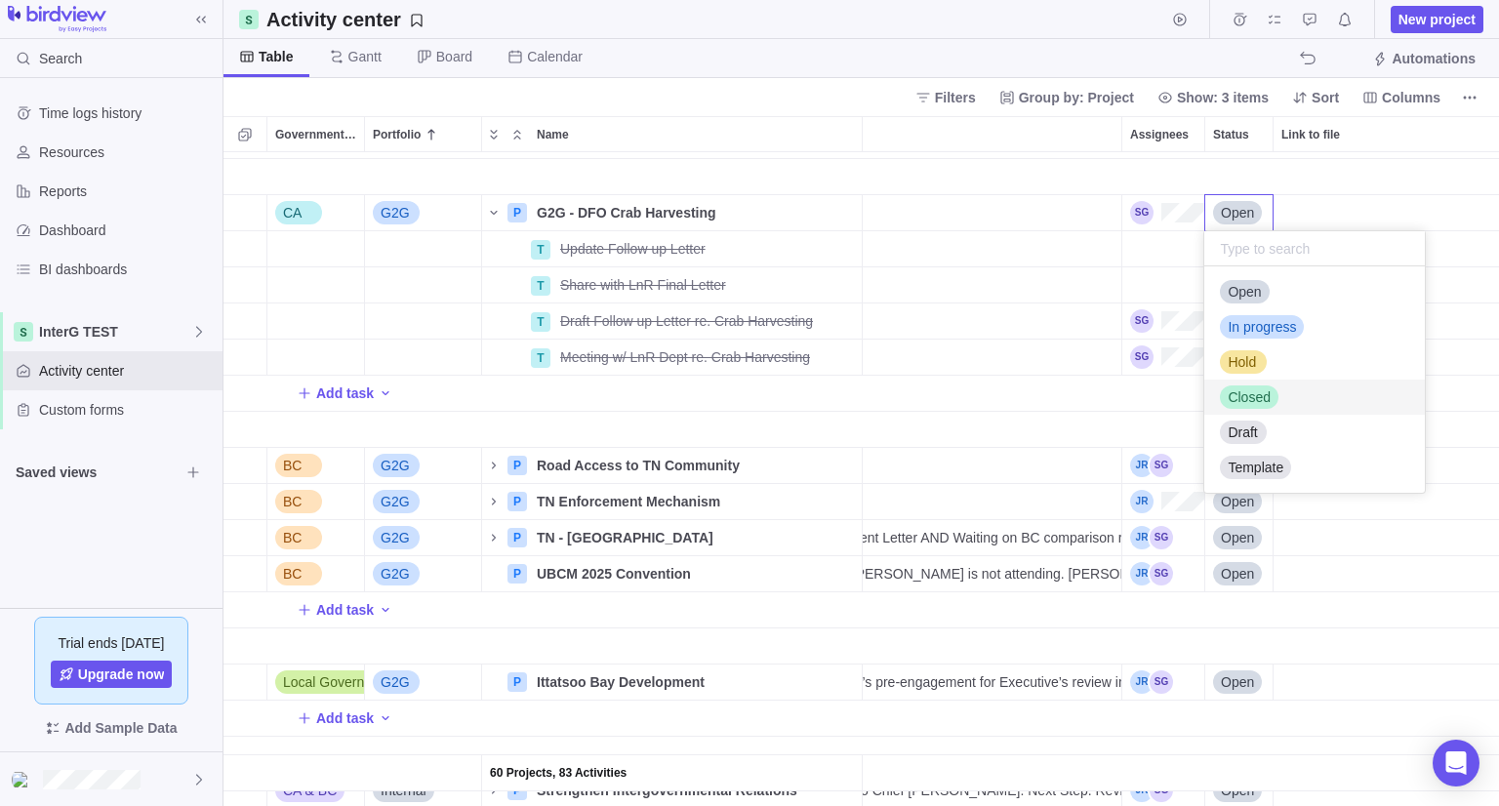
click at [1272, 387] on div "Closed" at bounding box center [1249, 397] width 59 height 20
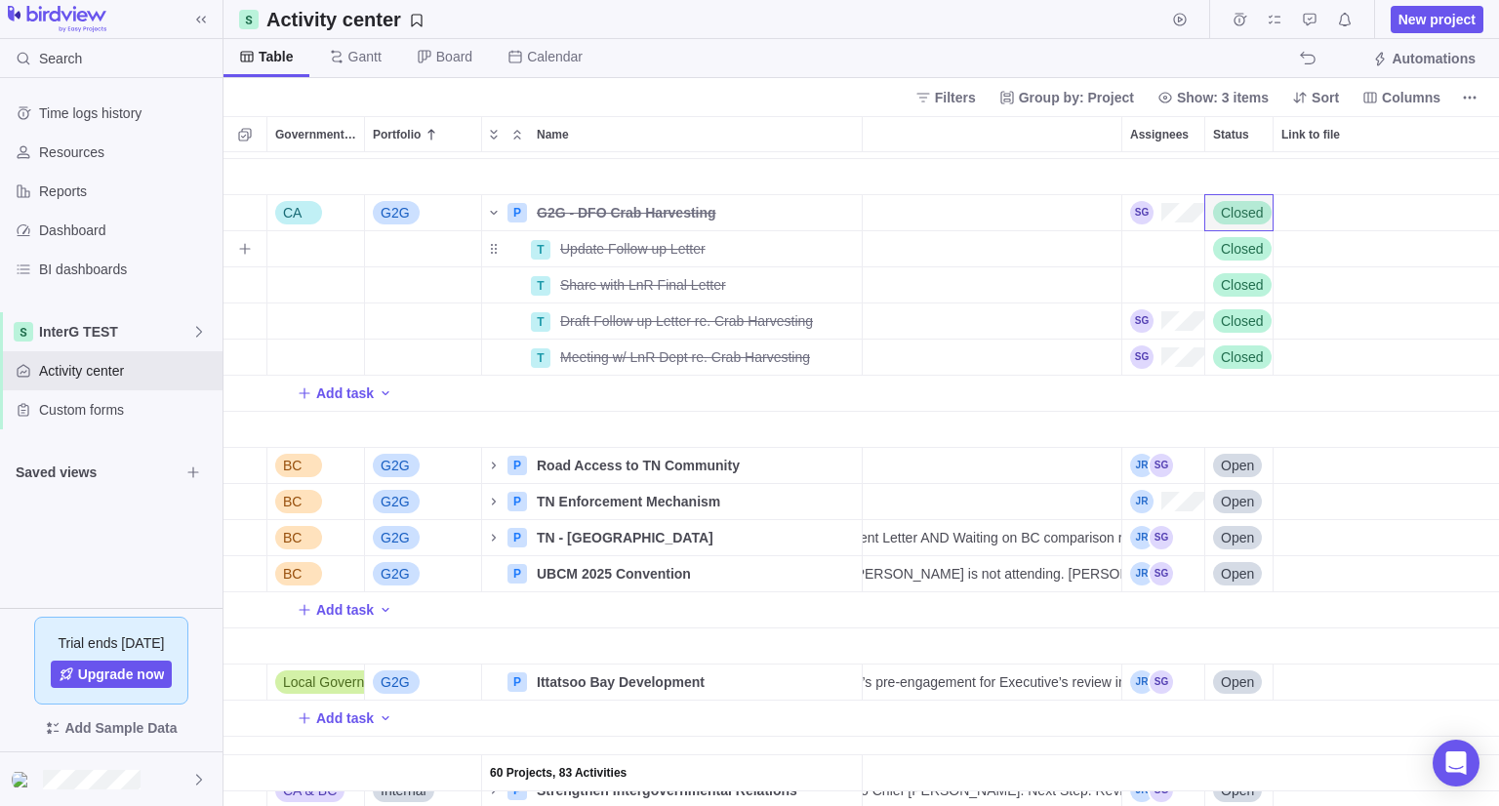
click at [1149, 255] on div "Assignees" at bounding box center [1163, 248] width 82 height 35
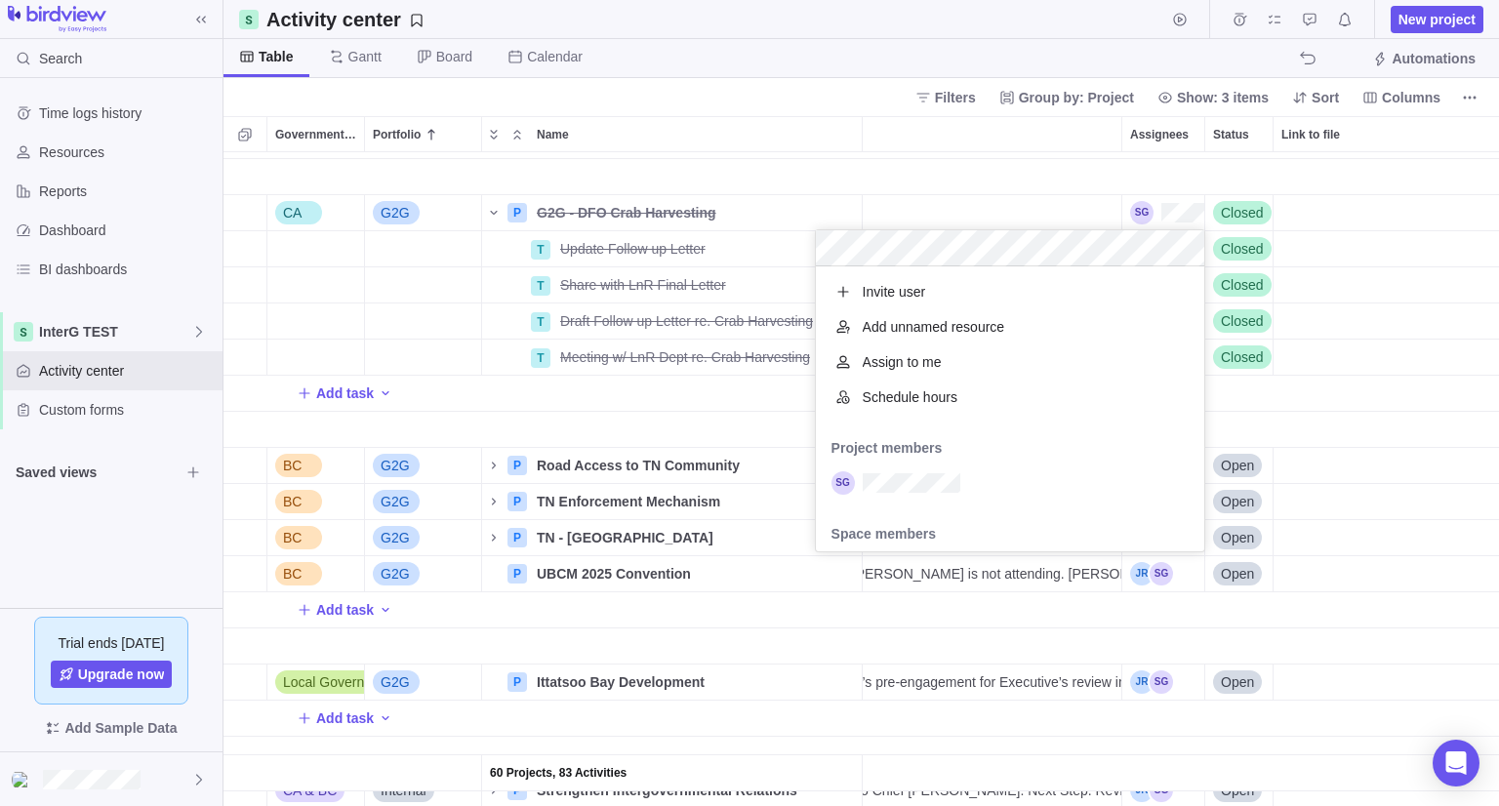
scroll to position [269, 374]
click at [1001, 129] on div "Government Level Portfolio Name Priority End date Update Assignees Status Link …" at bounding box center [860, 461] width 1275 height 690
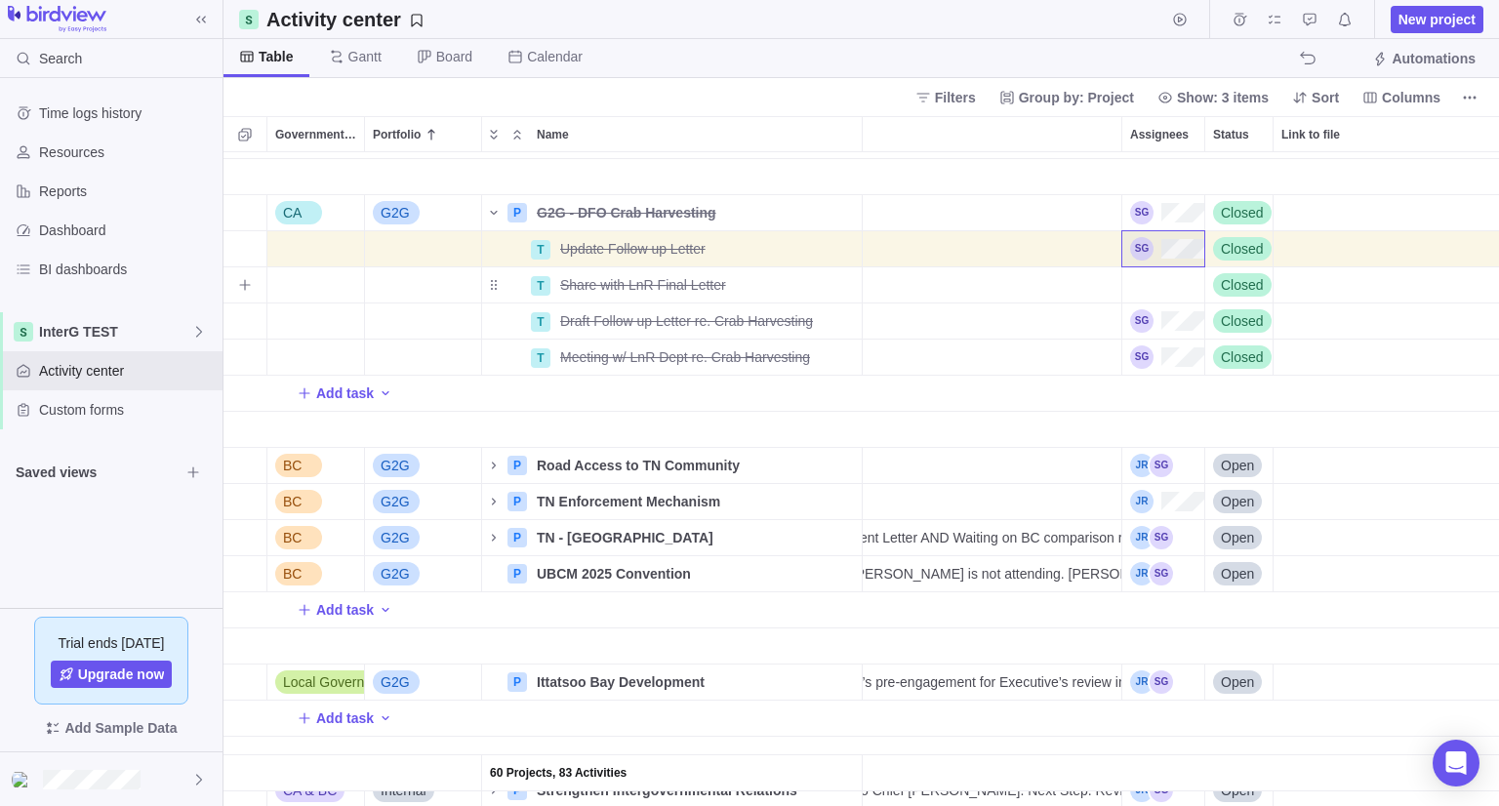
click at [1164, 284] on div "Assignees" at bounding box center [1163, 284] width 82 height 35
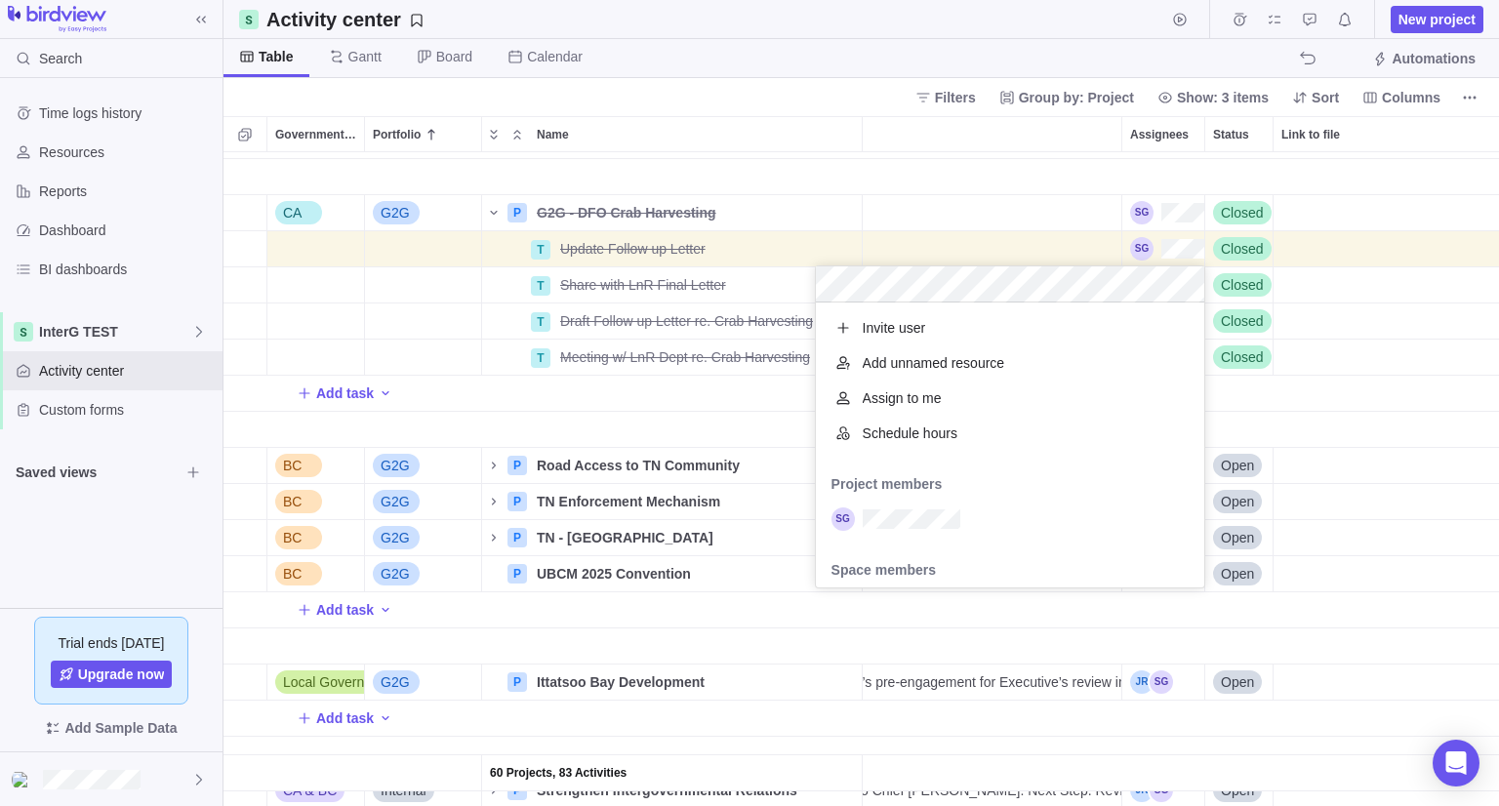
scroll to position [0, 0]
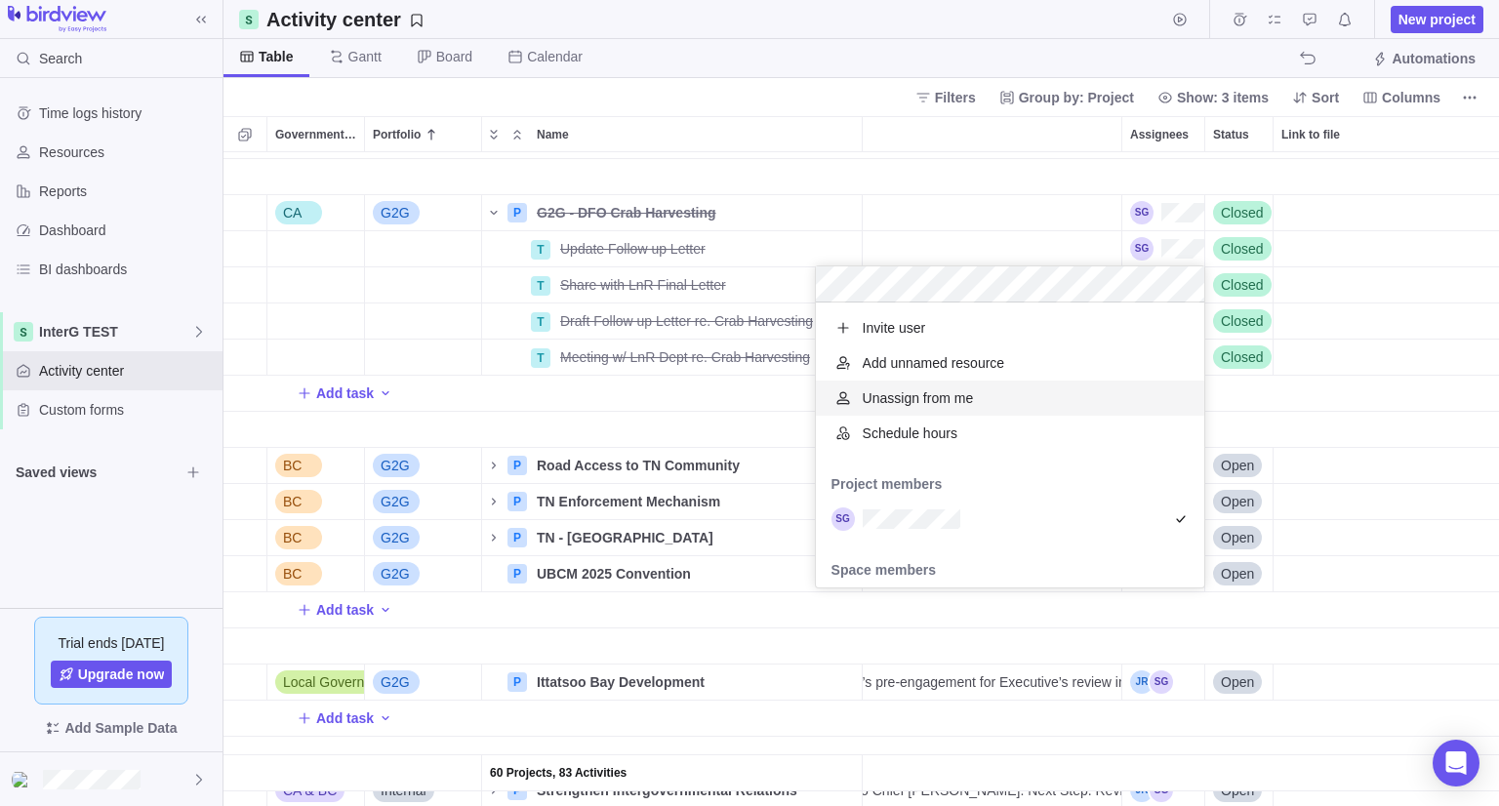
click at [730, 179] on div "60 Projects, 83 Activities T Next Alliance Caucus re. LnR incrementals Details …" at bounding box center [860, 479] width 1275 height 654
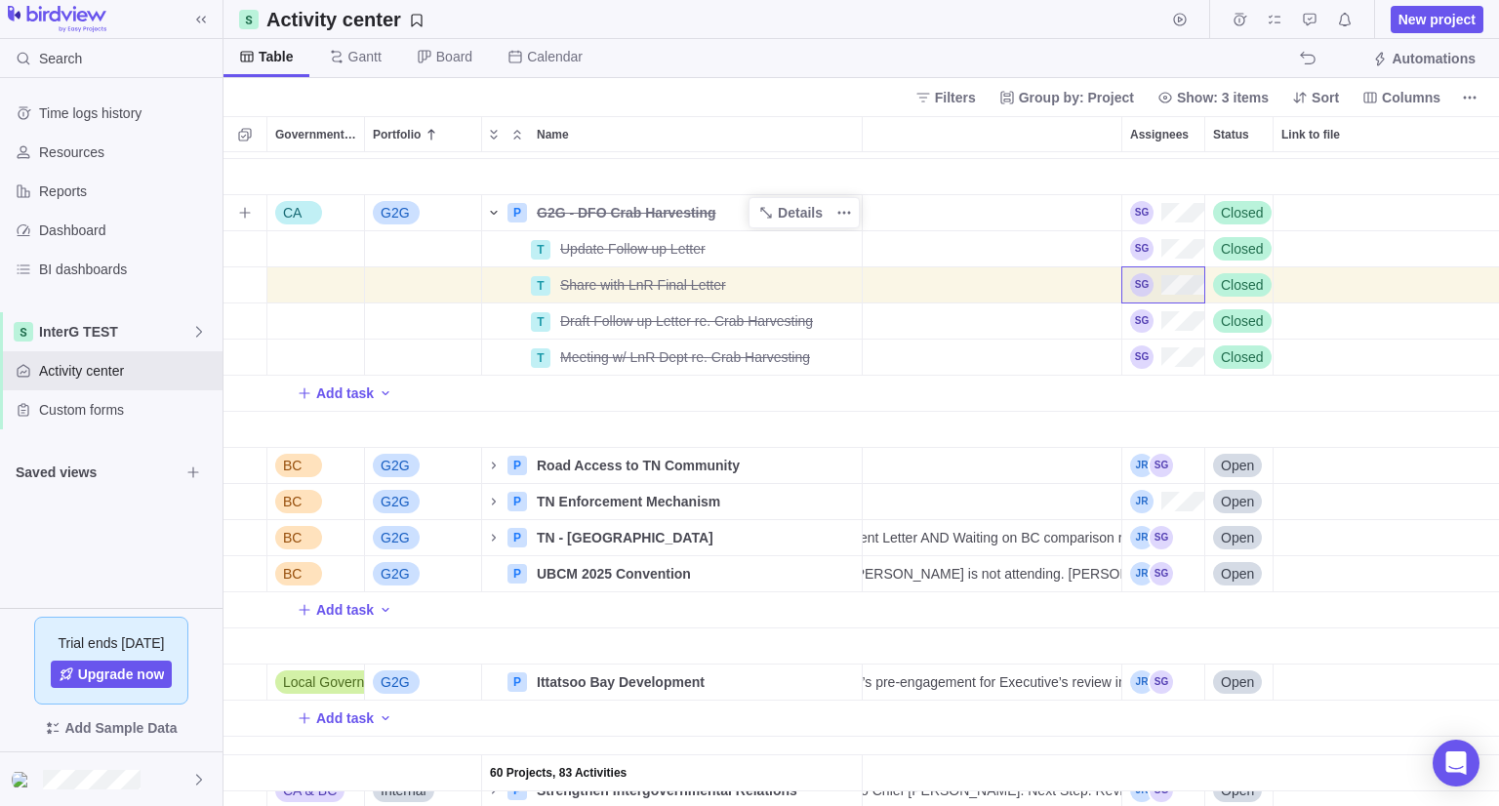
click at [493, 209] on icon "Name" at bounding box center [494, 213] width 16 height 16
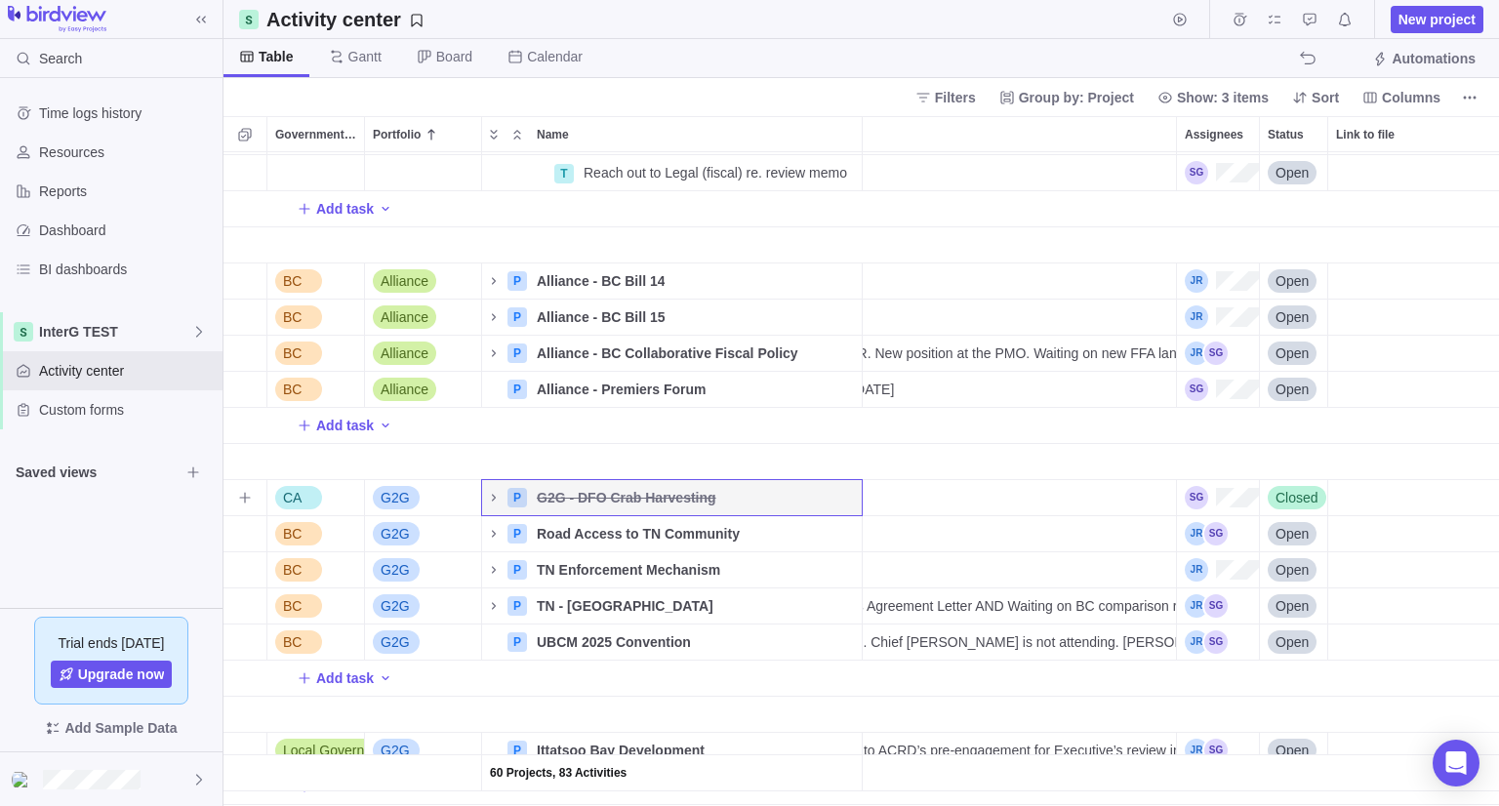
click at [1289, 492] on span "Closed" at bounding box center [1296, 498] width 43 height 20
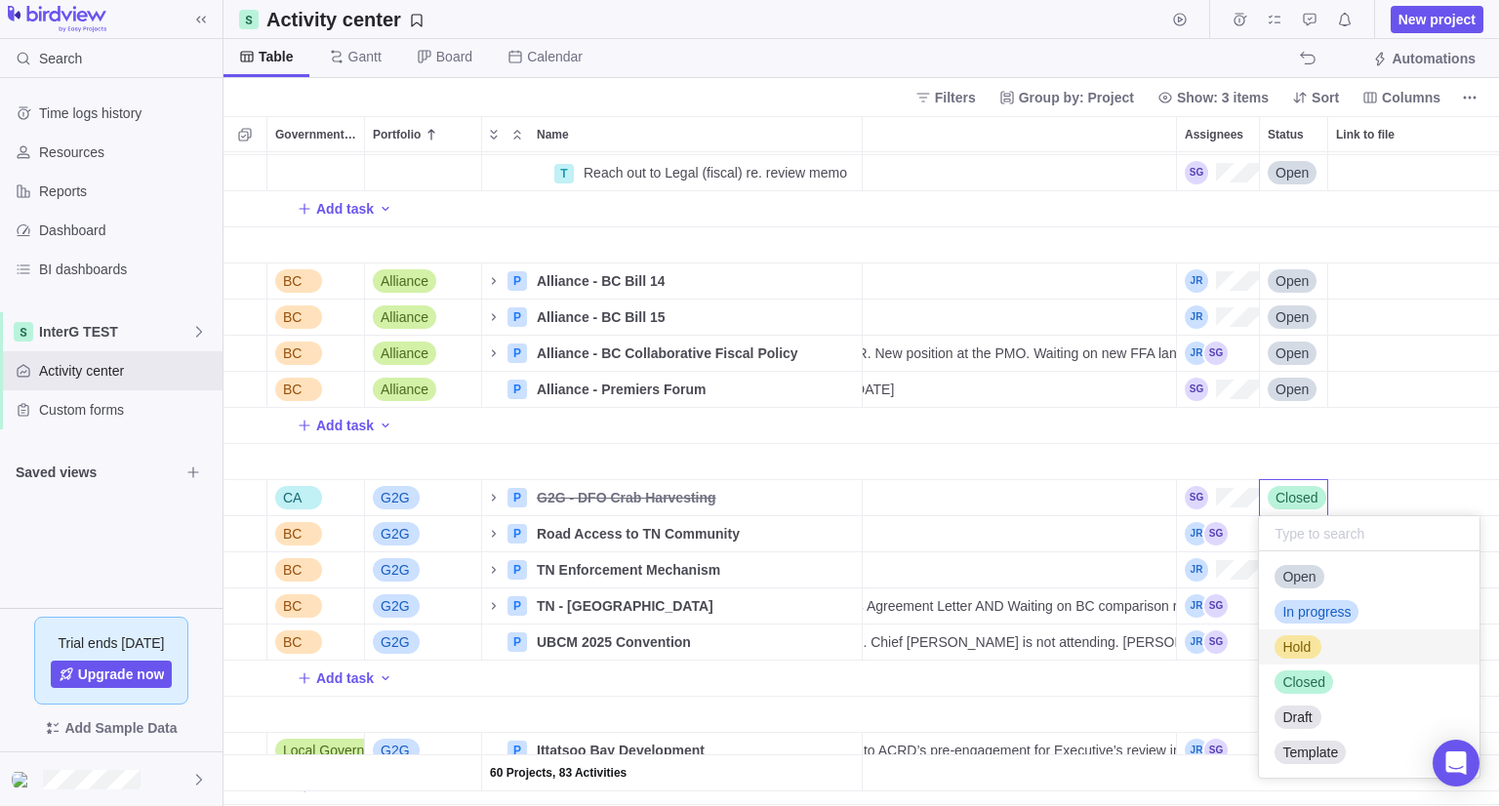
click at [830, 104] on body "Search Time logs history Resources Reports Dashboard BI dashboards InterG TEST …" at bounding box center [749, 403] width 1499 height 806
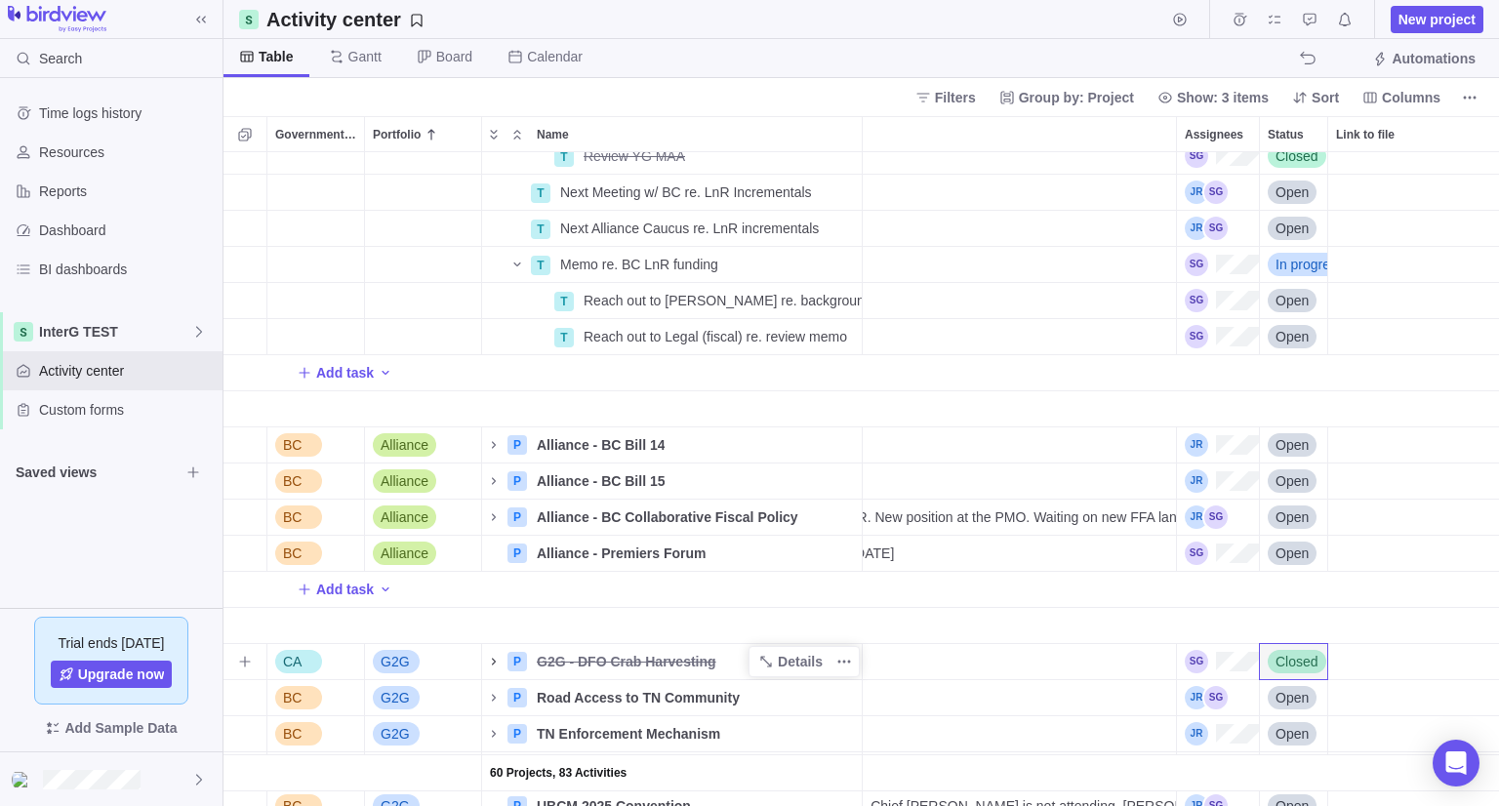
click at [494, 662] on icon "Name" at bounding box center [494, 661] width 4 height 7
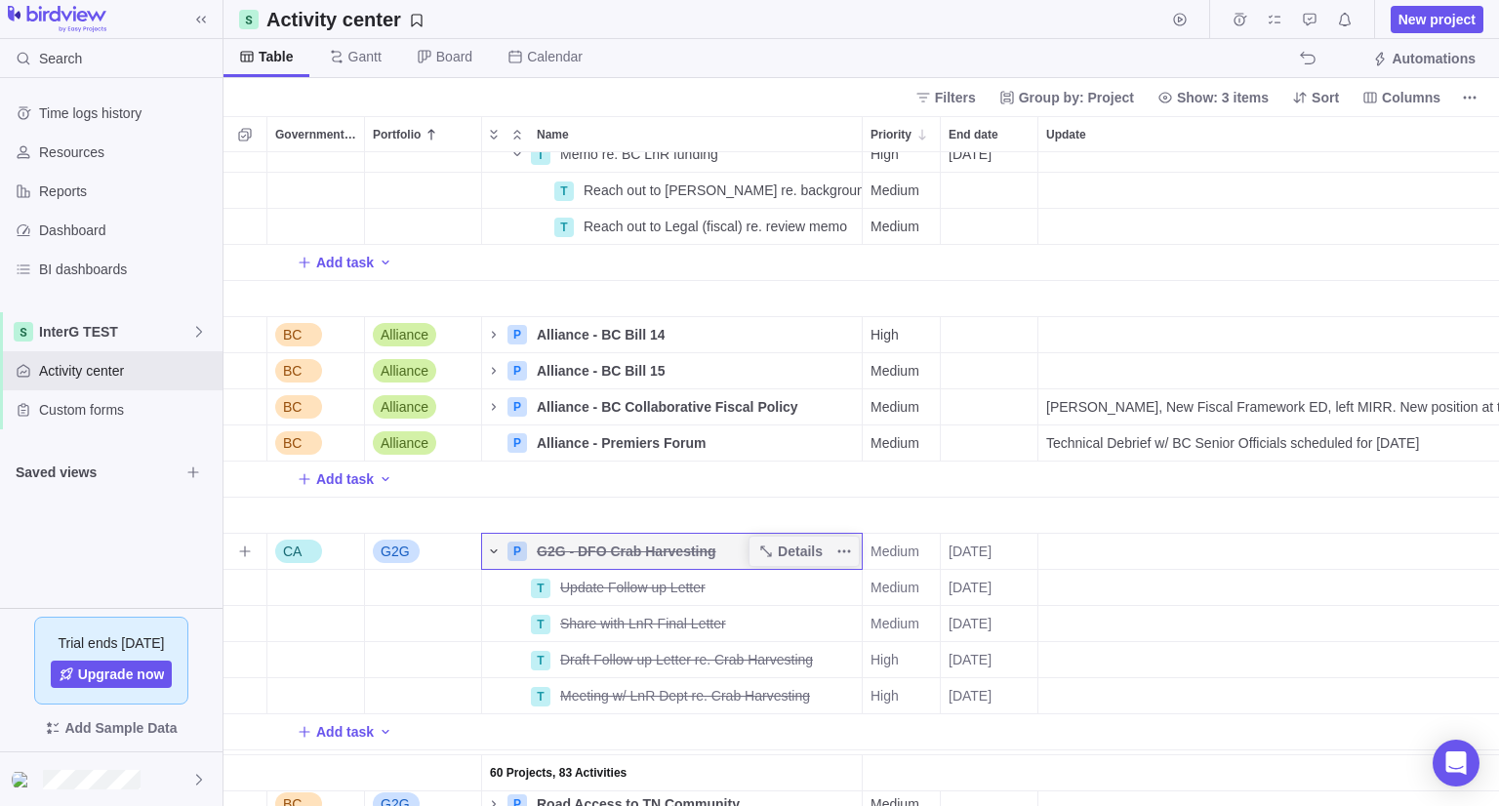
click at [1049, 549] on div "Update" at bounding box center [1369, 551] width 663 height 35
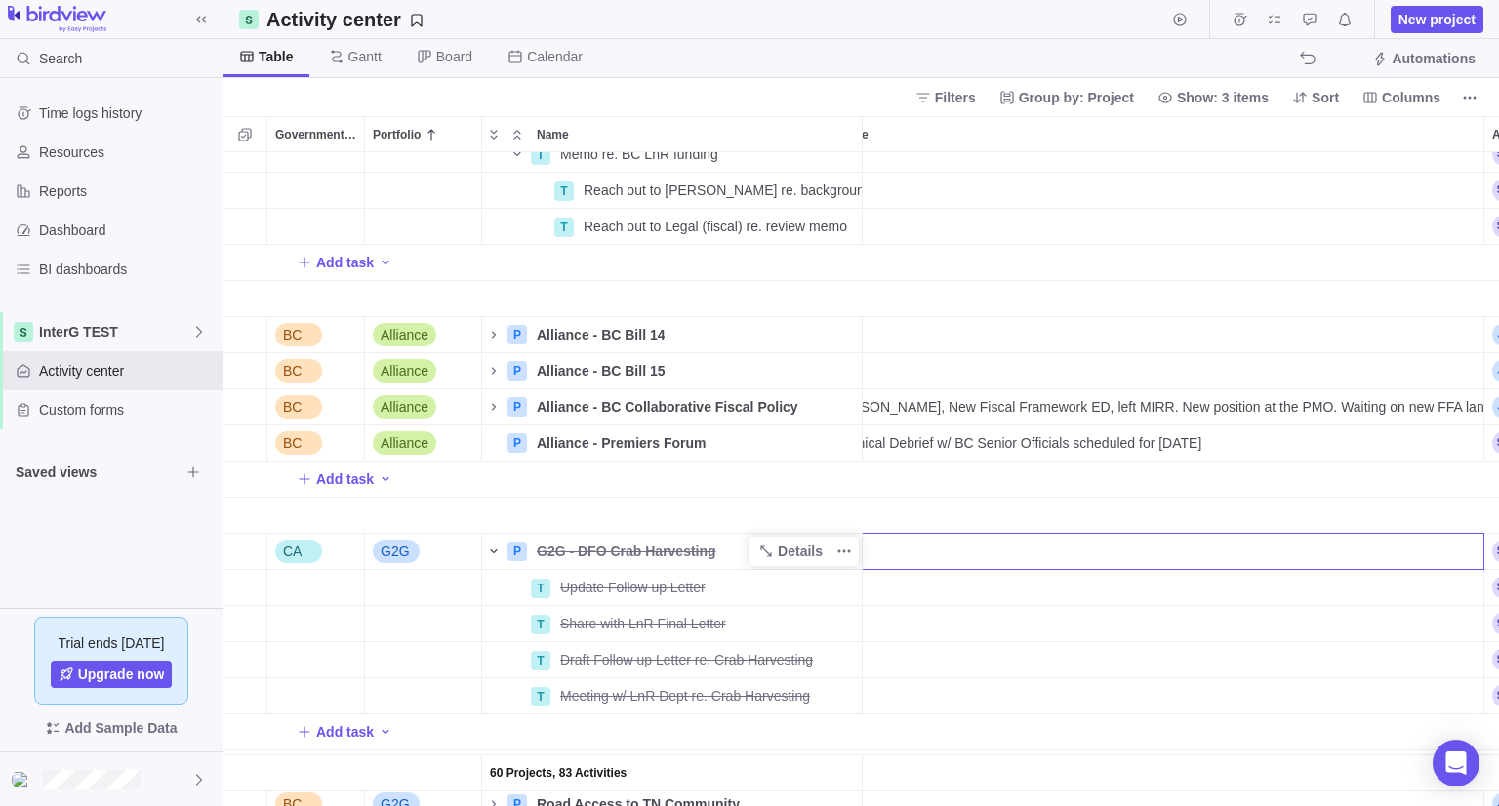
type input "F"
click at [789, 561] on div "60 Projects, 83 Activities BC Alliance P Alliance - BC Property Tax Details Med…" at bounding box center [860, 479] width 1275 height 654
click at [783, 551] on span "Details" at bounding box center [800, 552] width 45 height 20
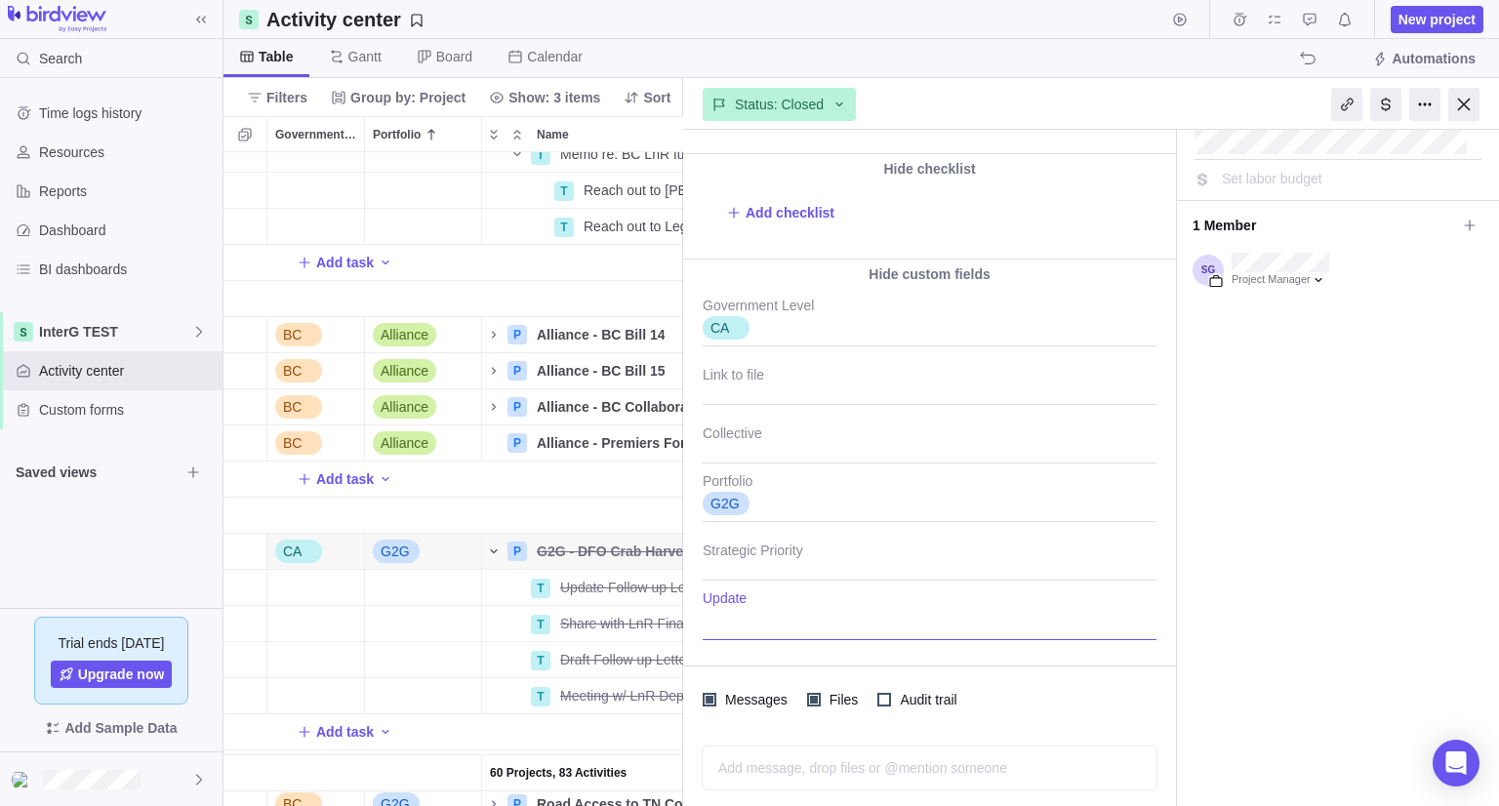
click at [747, 596] on textarea "Update" at bounding box center [930, 615] width 454 height 50
type textarea "x"
type textarea "0"
type textarea "x"
type textarea "08"
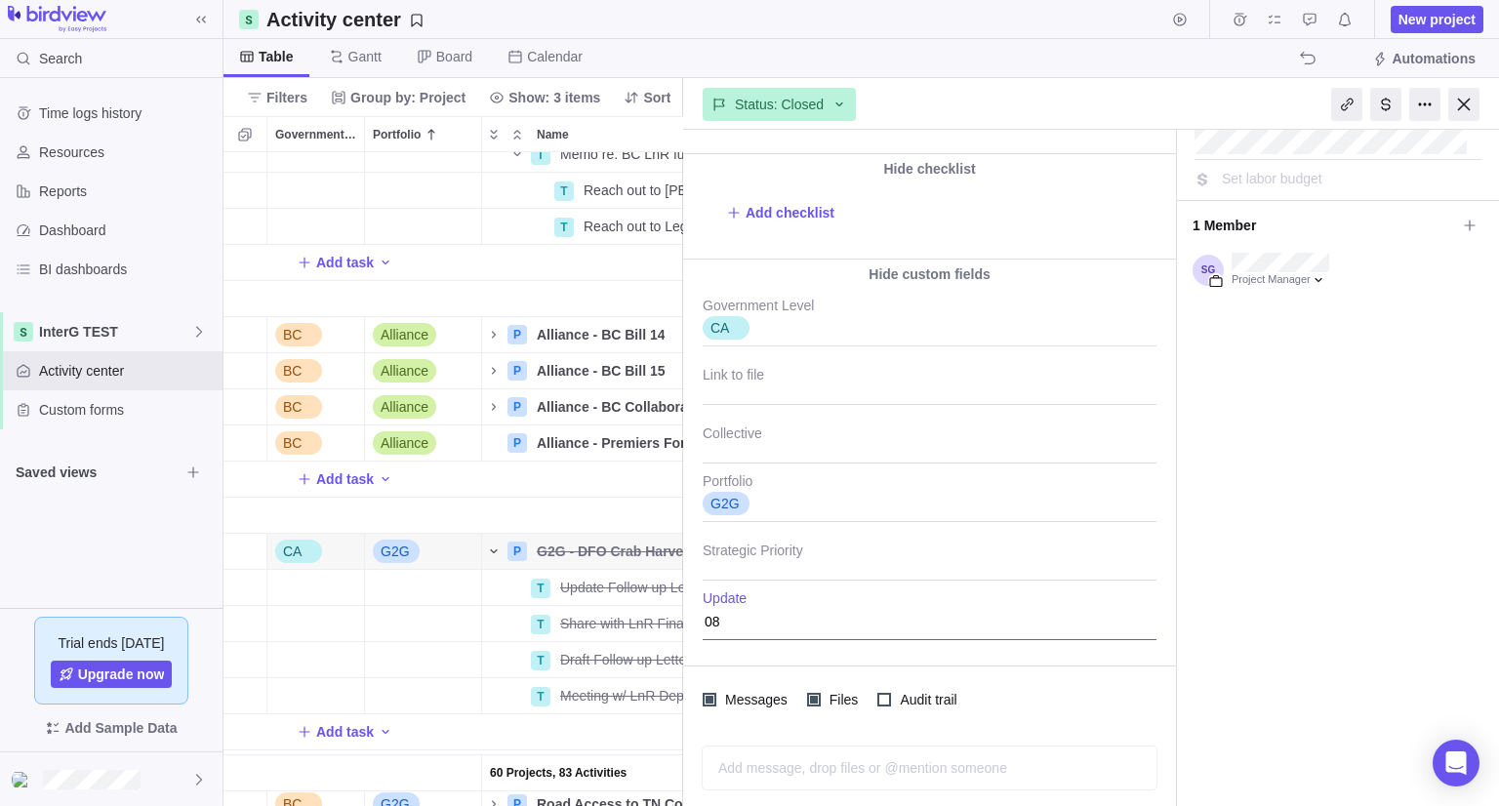
type textarea "x"
type textarea "082"
type textarea "x"
type textarea "0829"
type textarea "x"
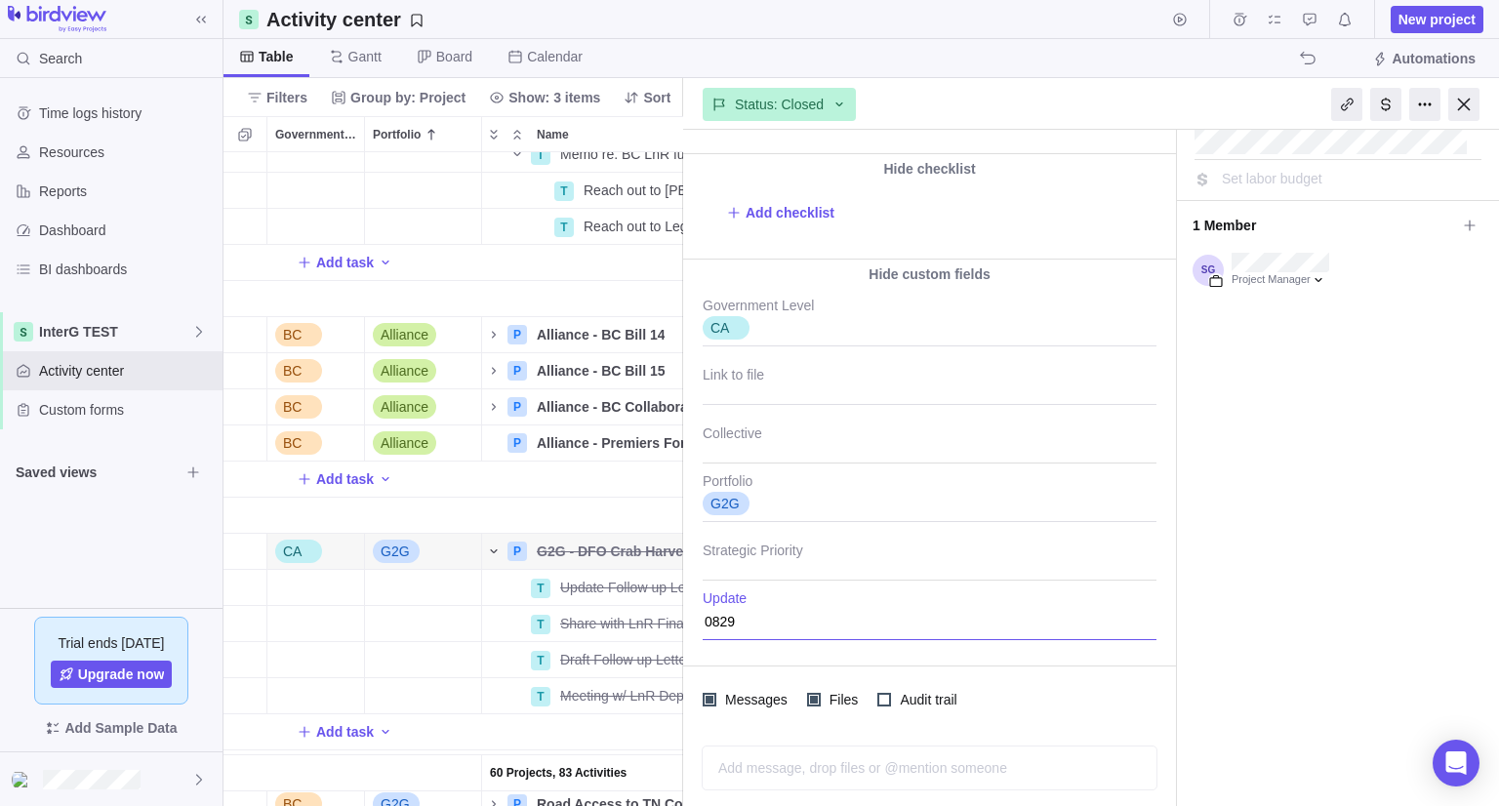
type textarea "082"
type textarea "x"
type textarea "08"
type textarea "x"
type textarea "0"
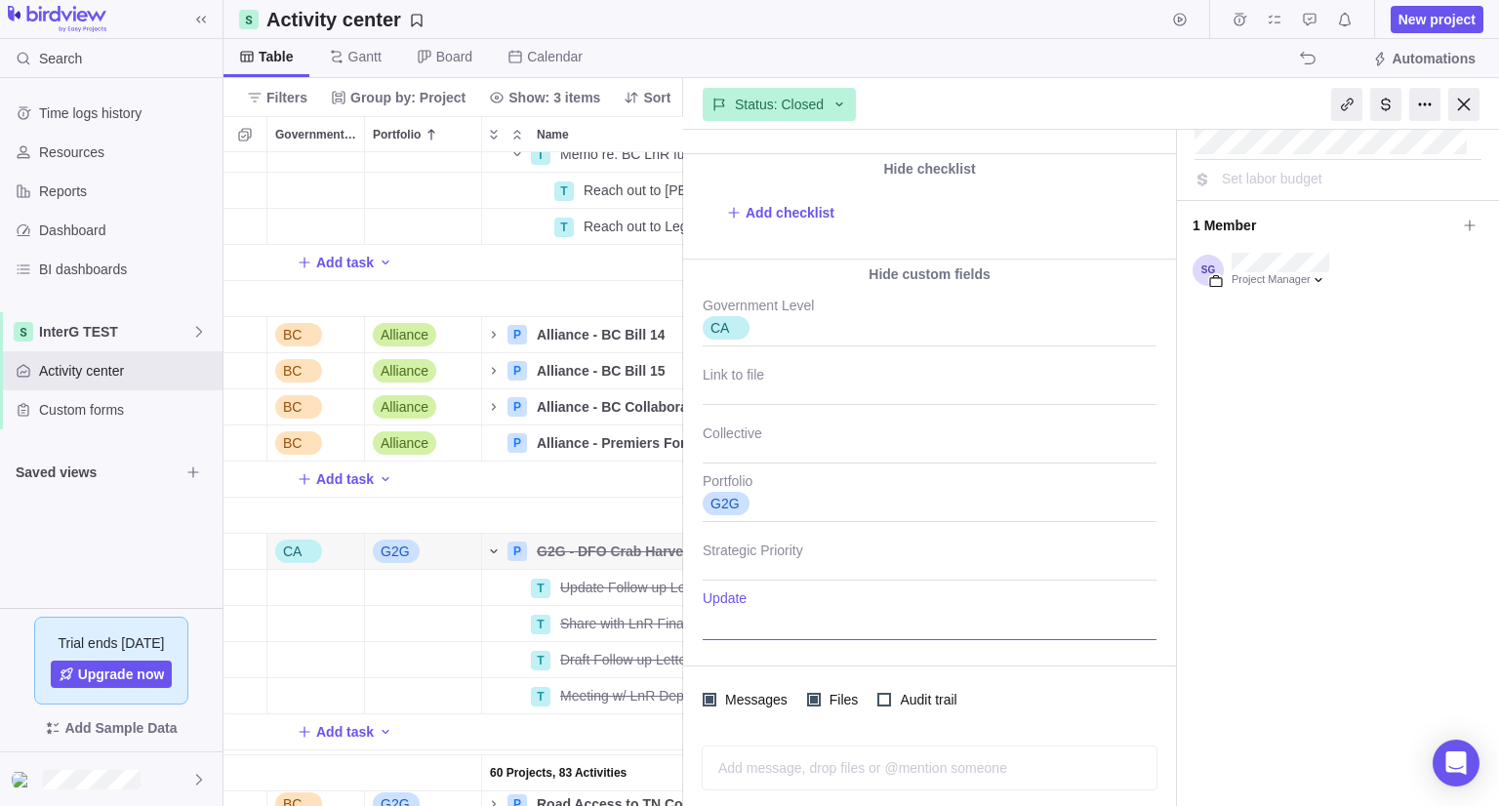
type textarea "x"
type textarea "2"
type textarea "x"
type textarea "25"
type textarea "x"
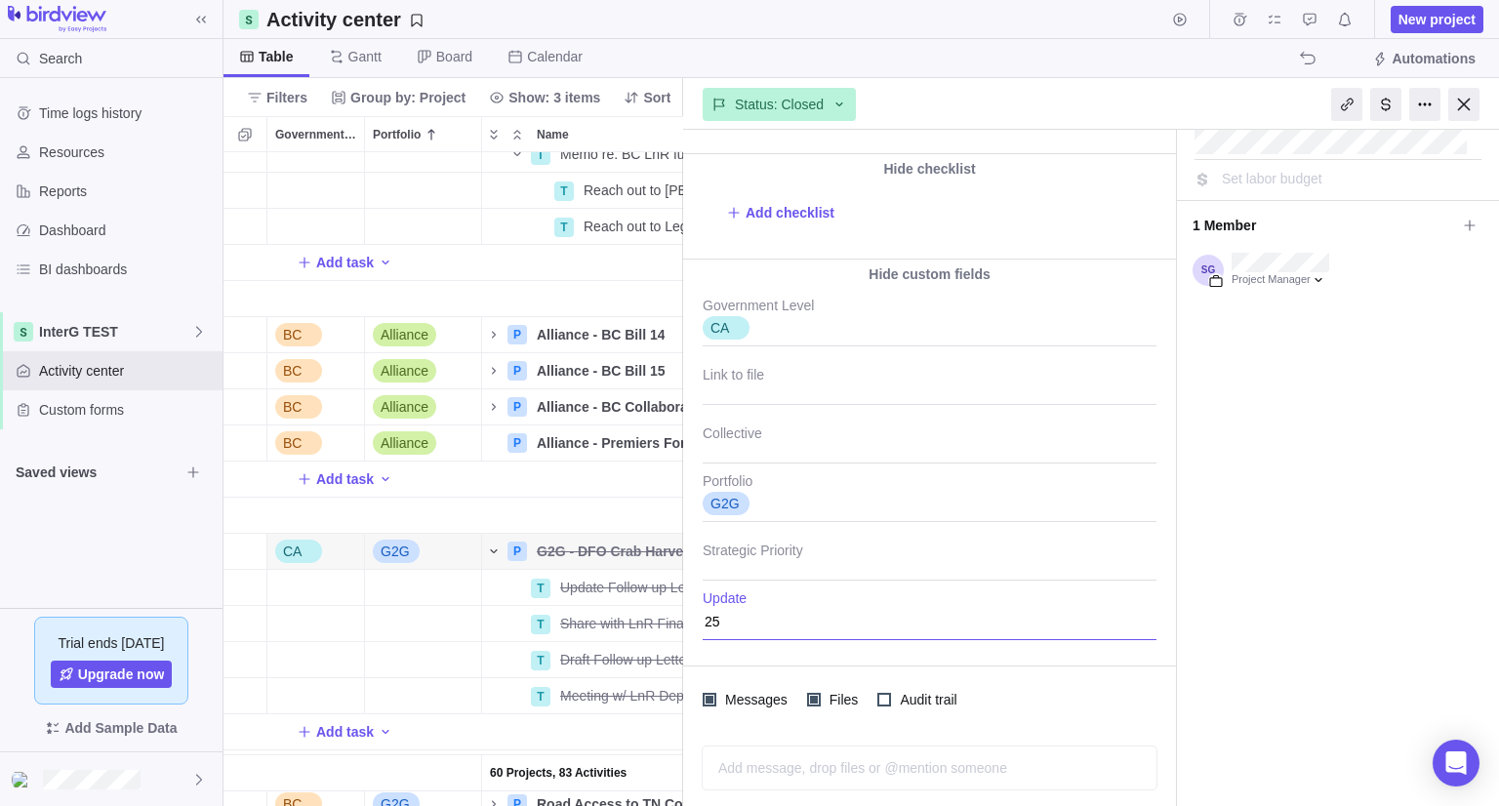
type textarea "250"
type textarea "x"
type textarea "2508"
type textarea "x"
type textarea "25082"
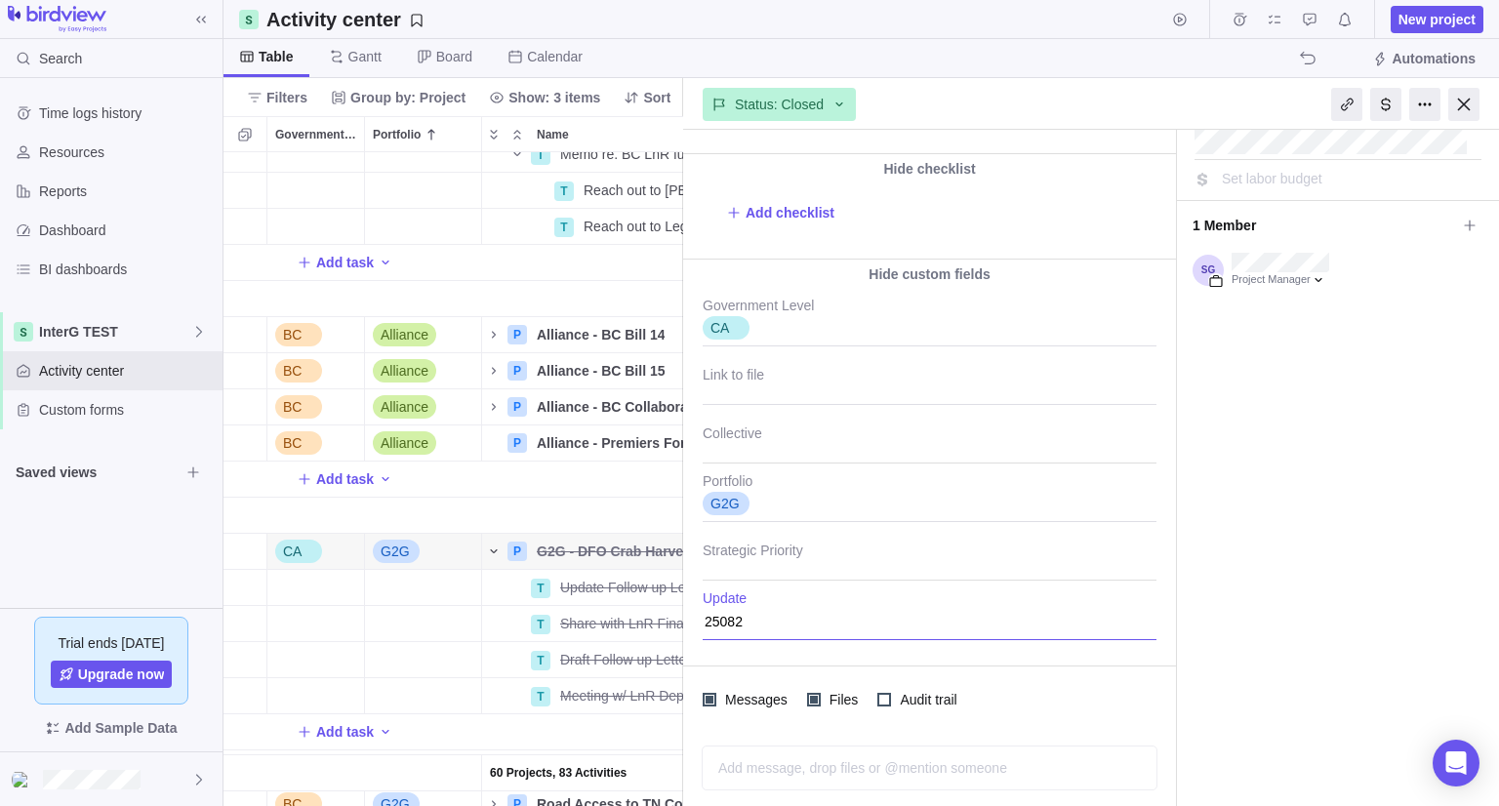
type textarea "x"
type textarea "250829"
type textarea "x"
type textarea "250829"
type textarea "x"
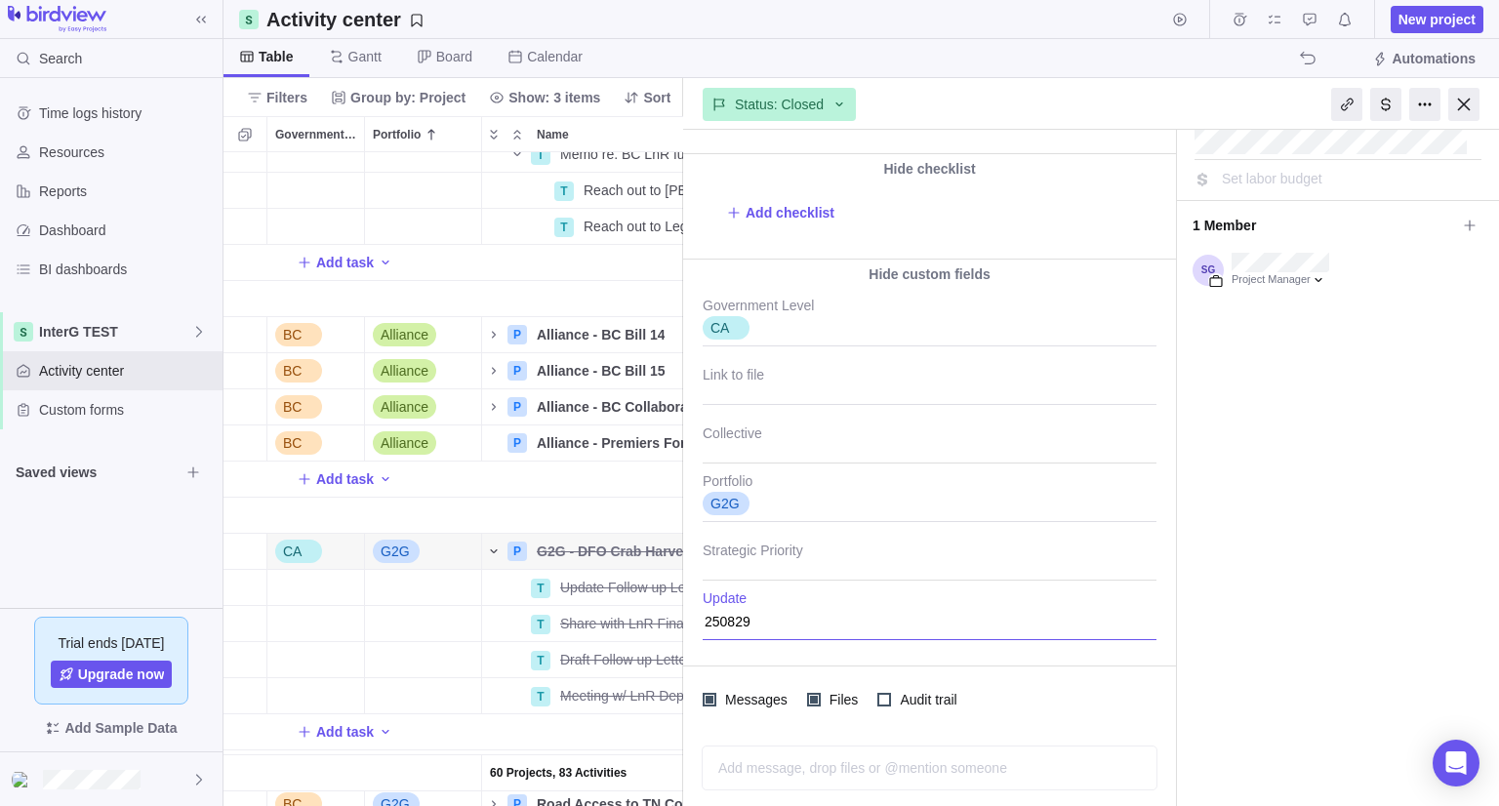
type textarea "250829 F"
type textarea "x"
type textarea "250829 Fi"
type textarea "x"
type textarea "250829 Fin"
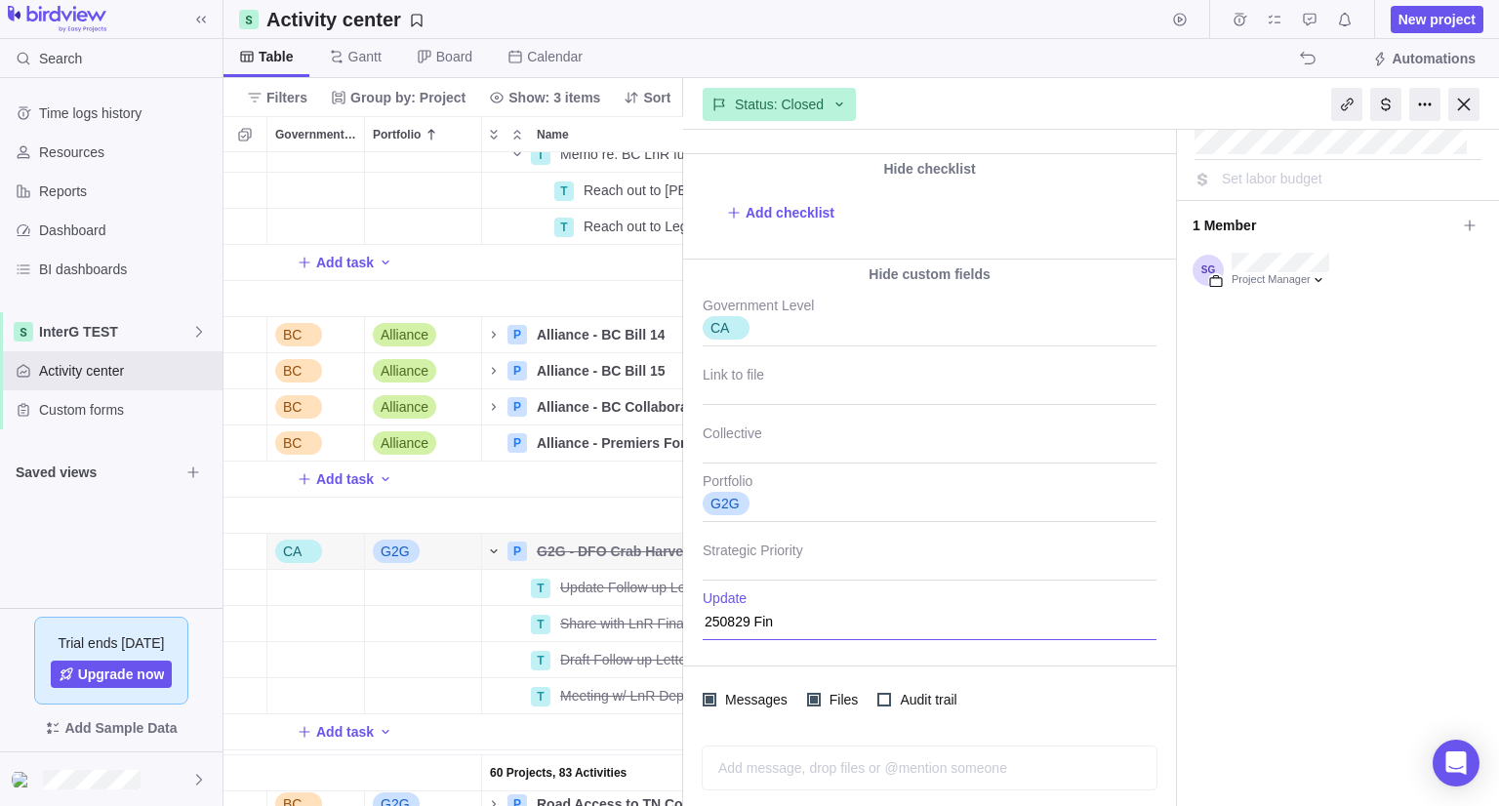
type textarea "x"
type textarea "250829 Fina"
type textarea "x"
type textarea "250829 Final"
type textarea "x"
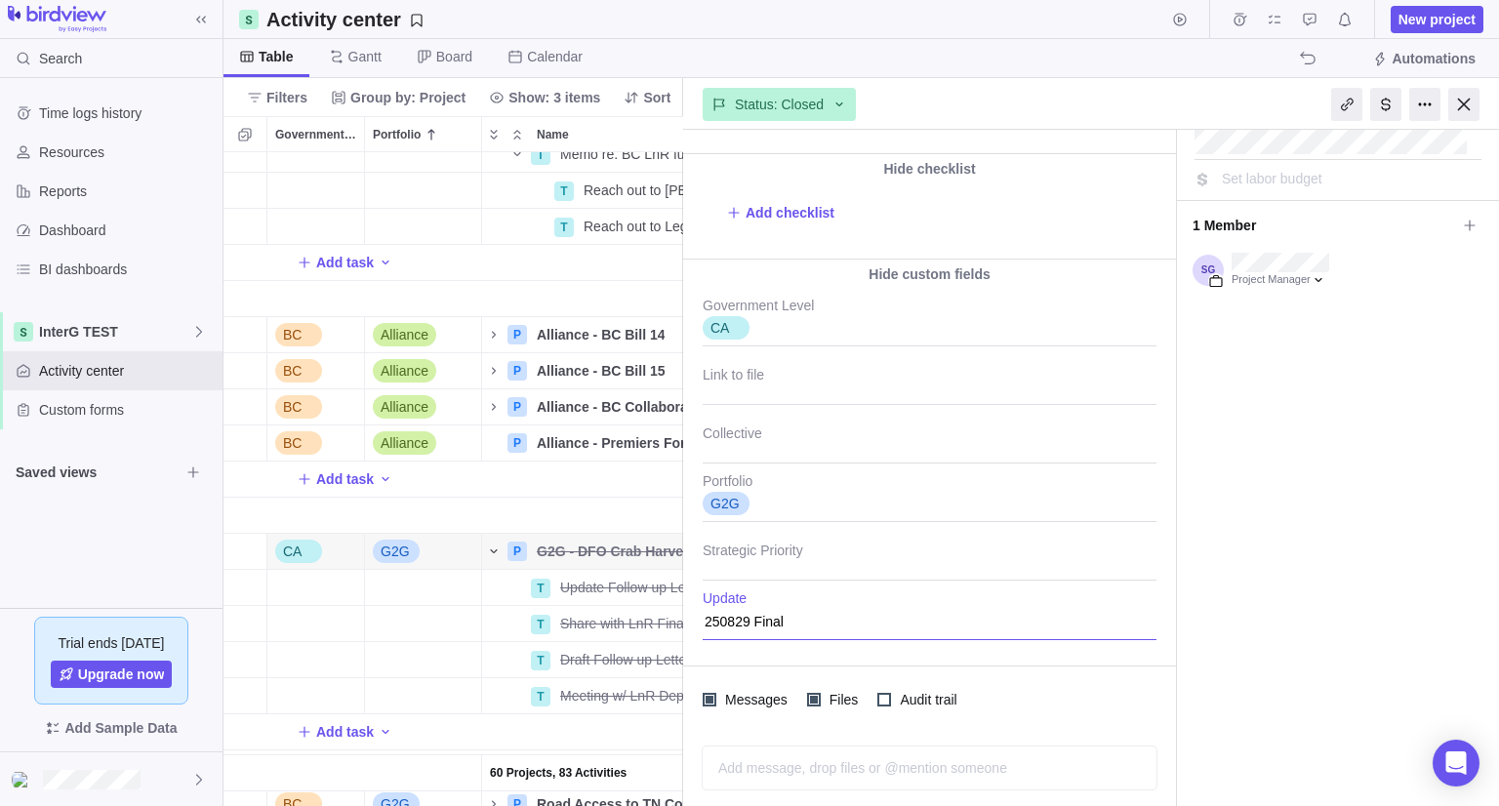
type textarea "250829 Final"
type textarea "x"
type textarea "250829 Final L"
type textarea "x"
type textarea "250829 Final LT"
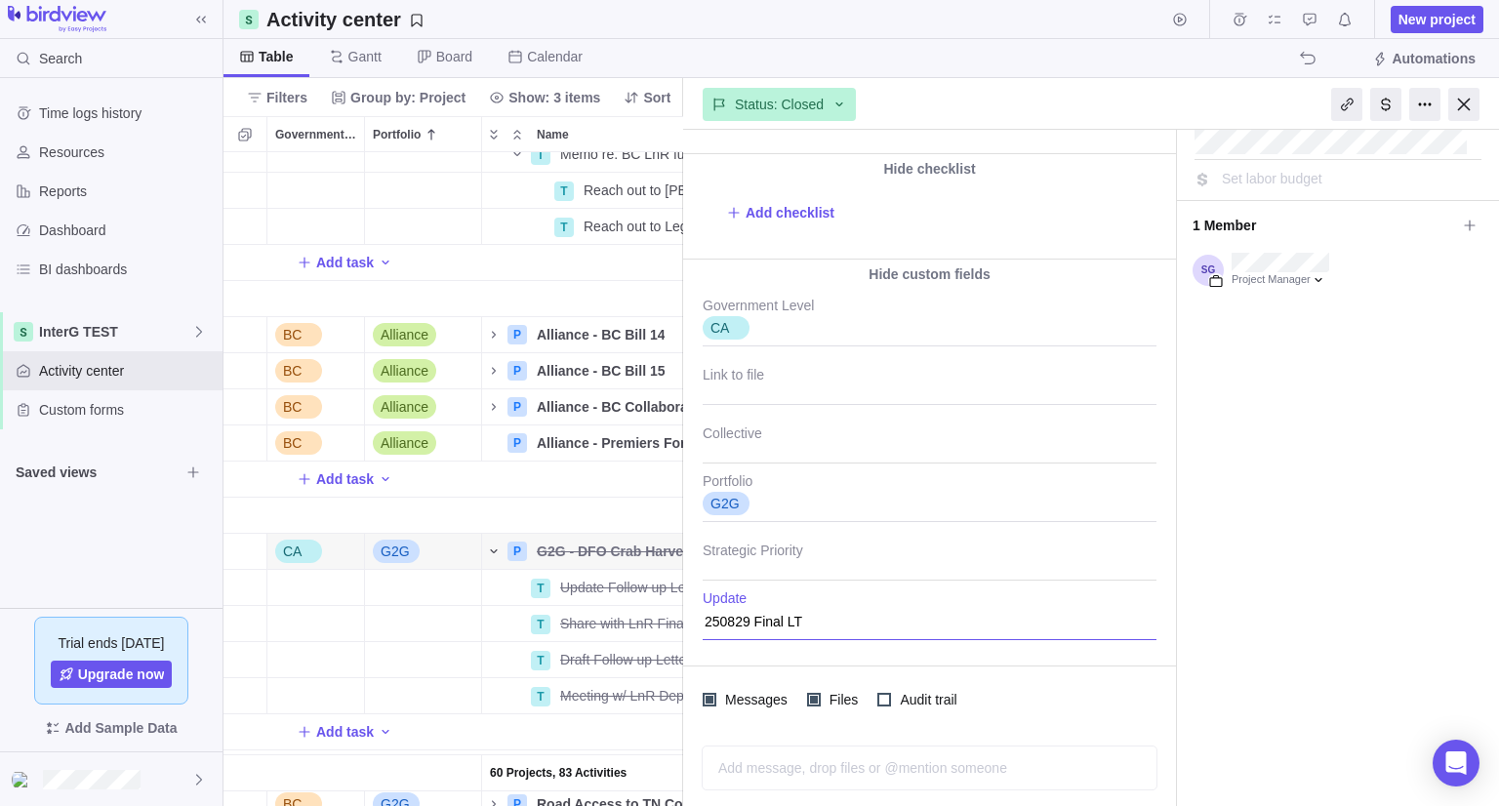
type textarea "x"
type textarea "250829 Final LT"
type textarea "x"
type textarea "250829 Final LT s"
type textarea "x"
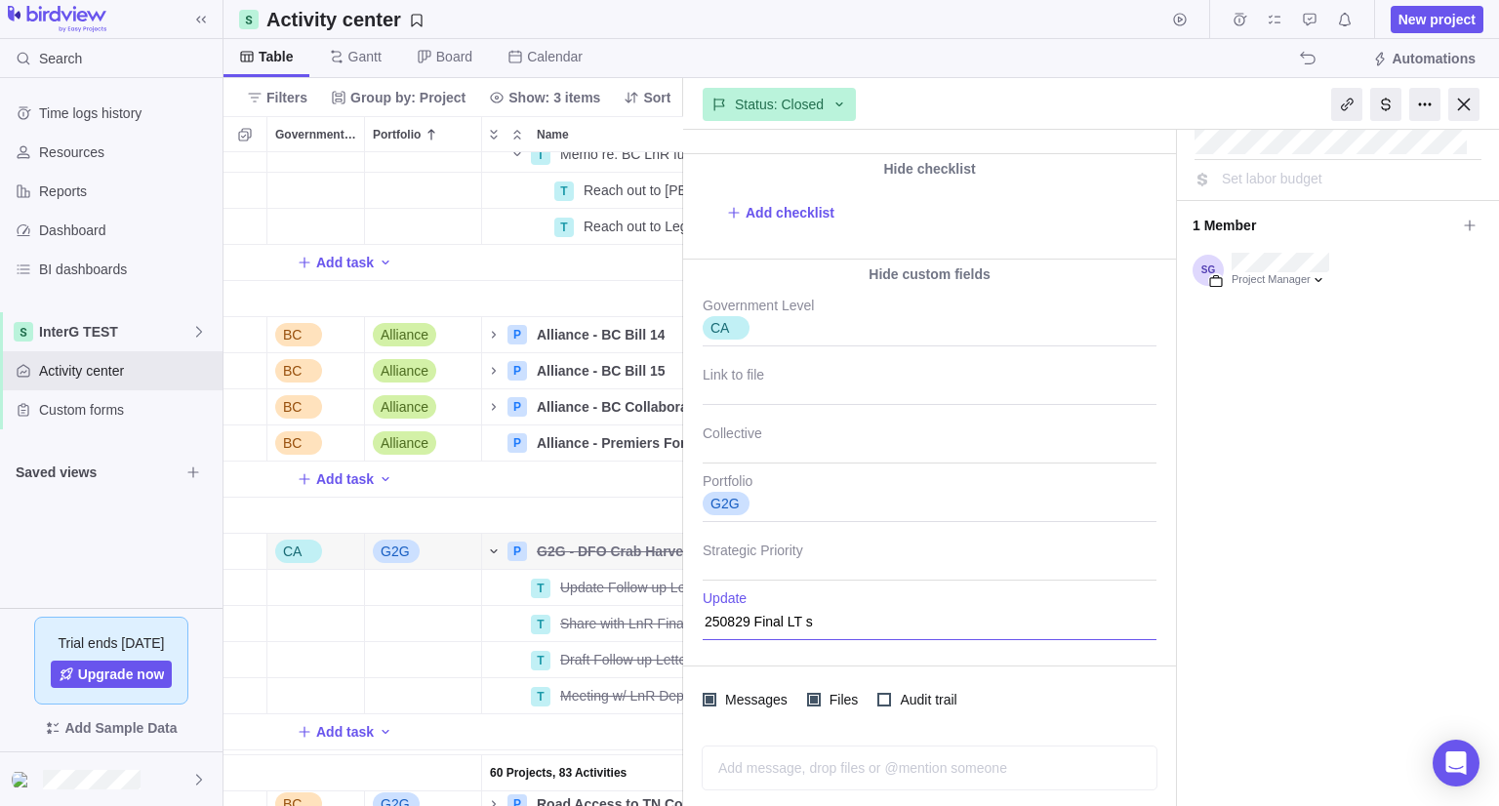
type textarea "250829 Final LT sh"
type textarea "x"
type textarea "250829 Final LT [PERSON_NAME]"
type textarea "x"
type textarea "250829 Final LT shar"
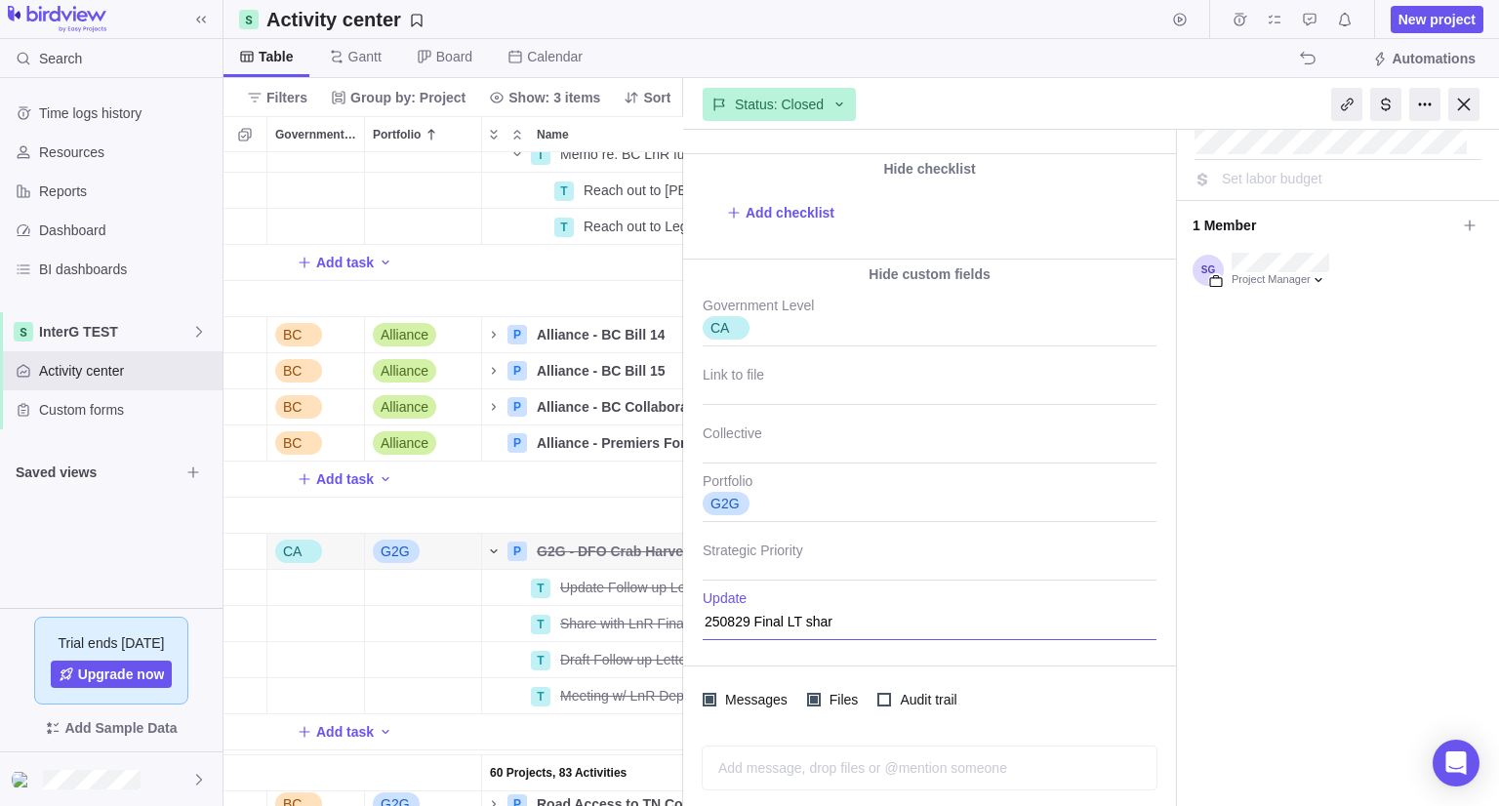
type textarea "x"
type textarea "250829 Final LT share"
type textarea "x"
type textarea "250829 Final LT shared"
type textarea "x"
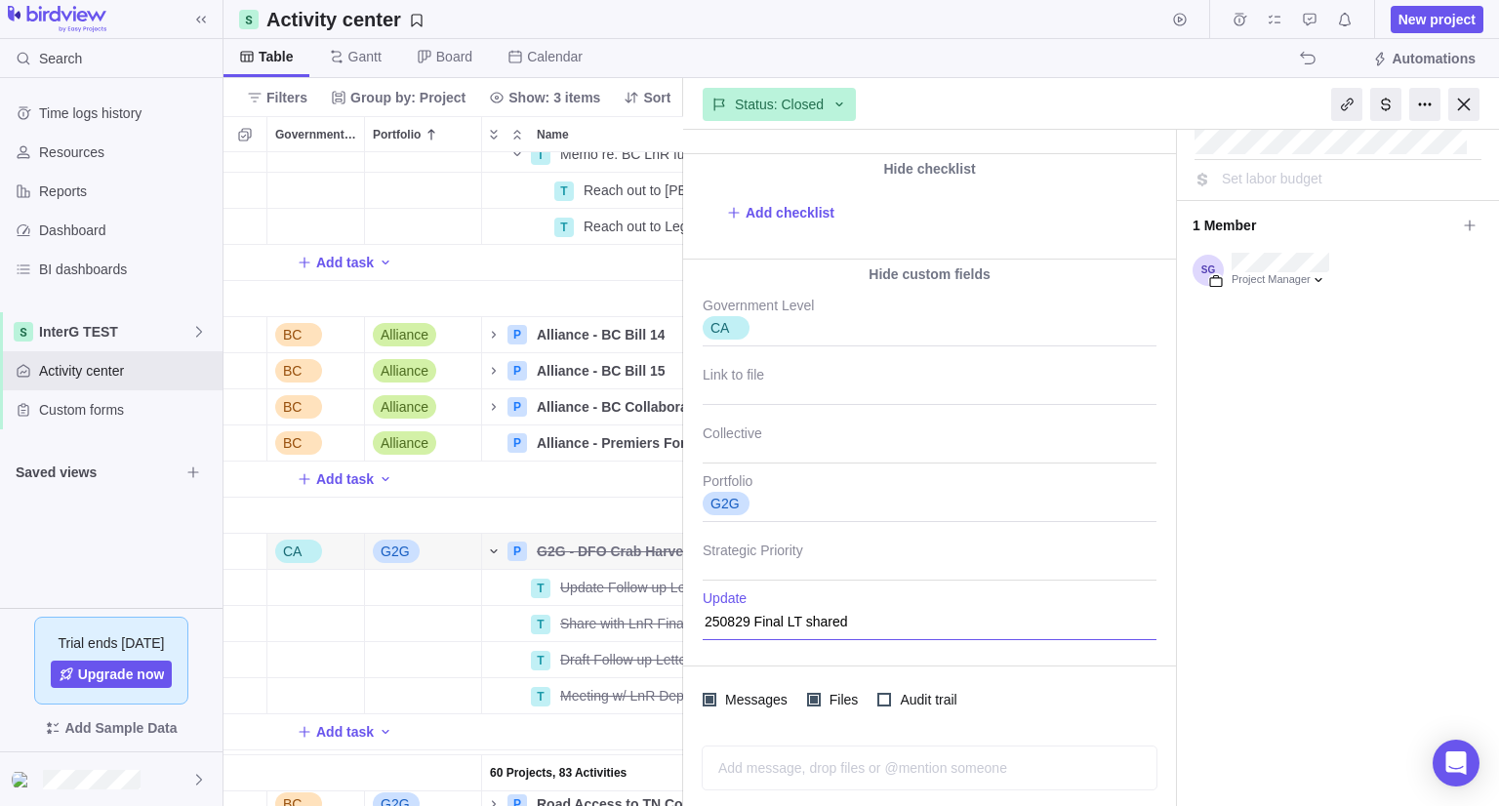
type textarea "250829 Final LT shared"
type textarea "x"
type textarea "250829 Final LT shared w"
type textarea "x"
type textarea "250829 Final LT shared w/"
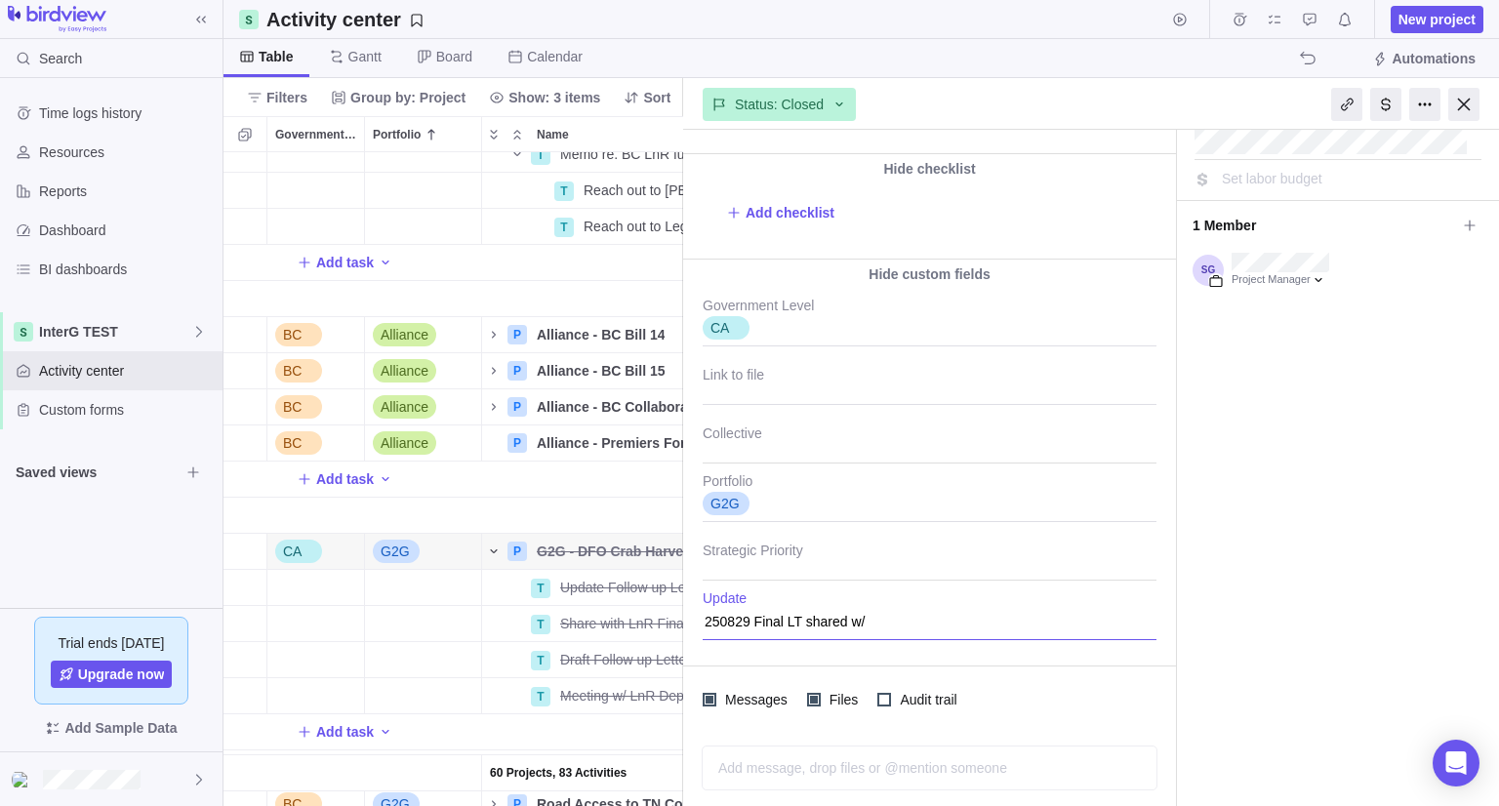
type textarea "x"
type textarea "250829 Final LT shared w/"
type textarea "x"
type textarea "250829 Final LT shared w/ L"
type textarea "x"
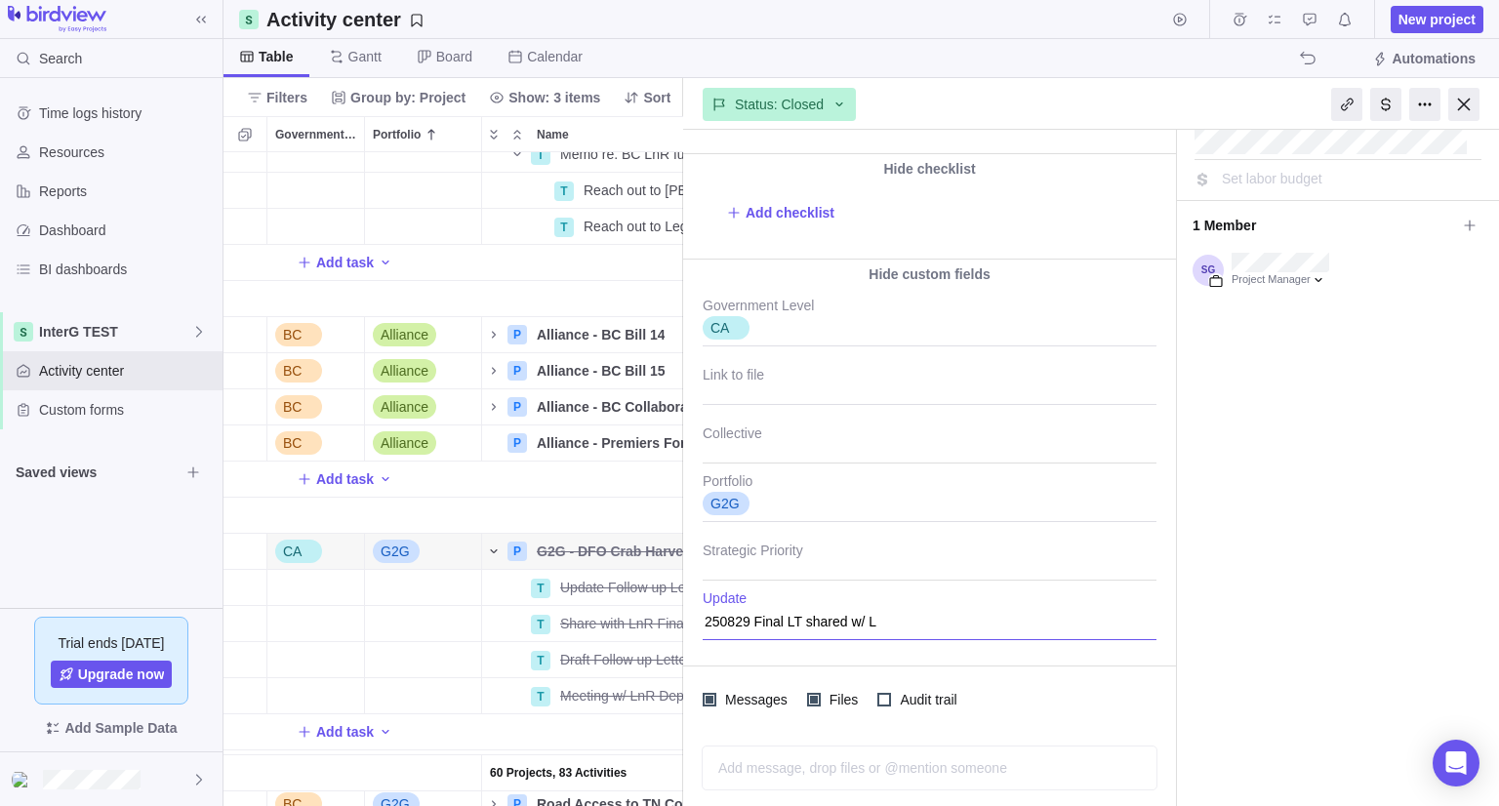
type textarea "250829 Final LT shared w/ Ln"
type textarea "x"
type textarea "250829 Final LT shared w/ LnR"
type textarea "x"
type textarea "250829 Final LT shared w/ LnR."
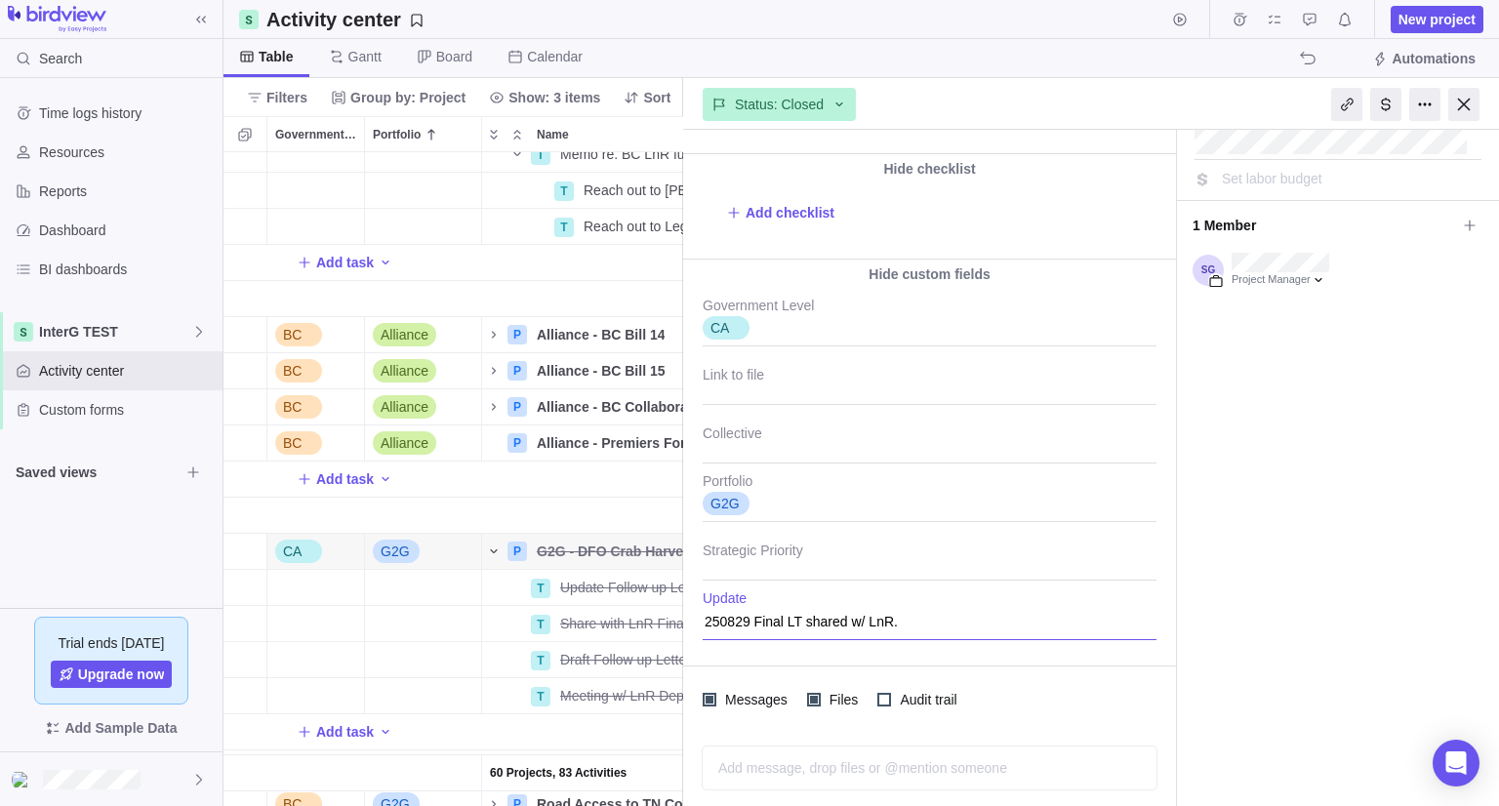
type textarea "x"
type textarea "250829 Final LT shared w/ LnR."
type textarea "x"
type textarea "250829 Final LT shared w/ LnR. L"
type textarea "x"
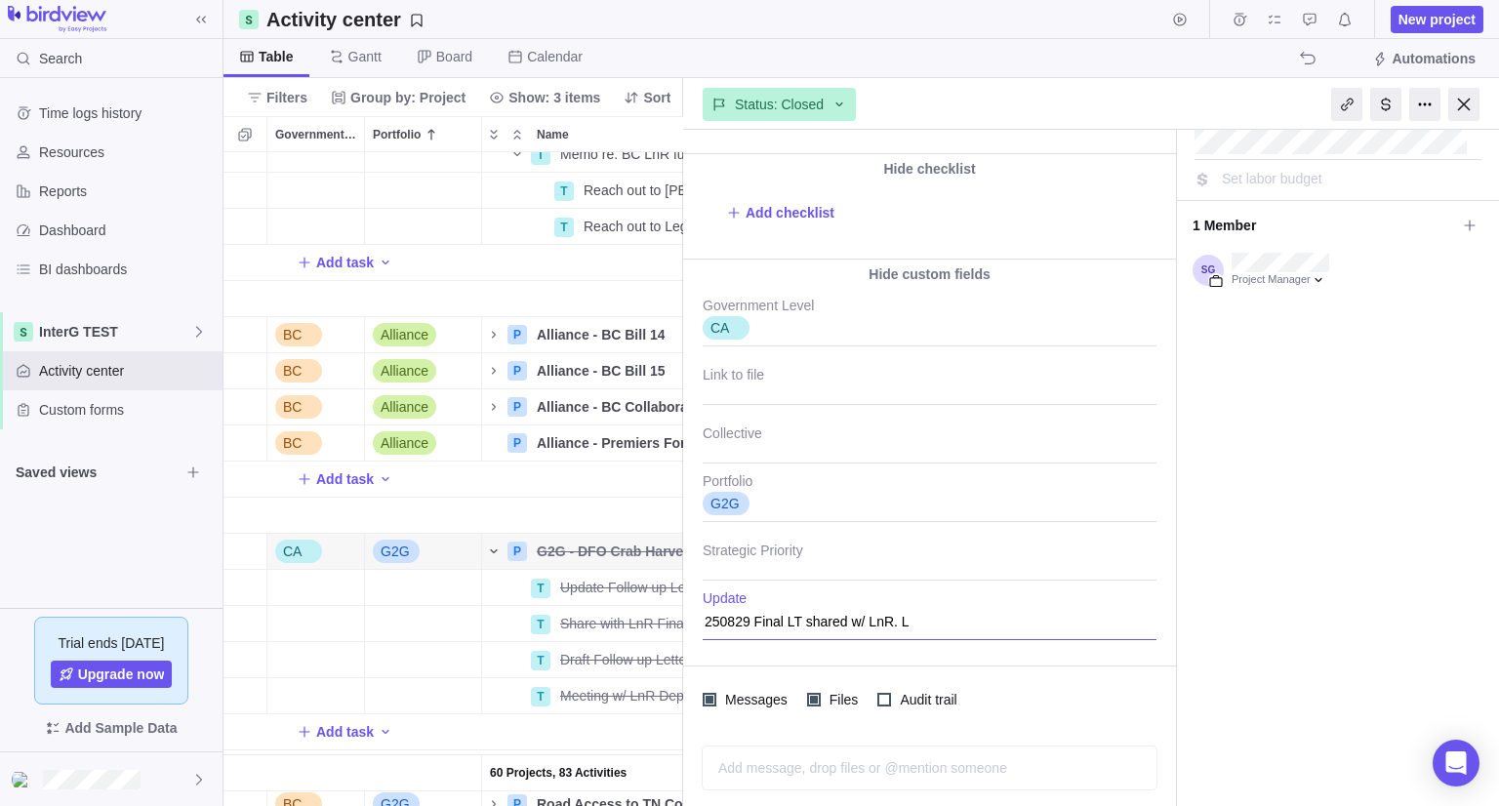
type textarea "250829 Final LT shared w/ LnR. Ln"
type textarea "x"
type textarea "250829 Final LT shared w/ LnR. LnR"
type textarea "x"
type textarea "250829 Final LT shared w/ LnR. LnR"
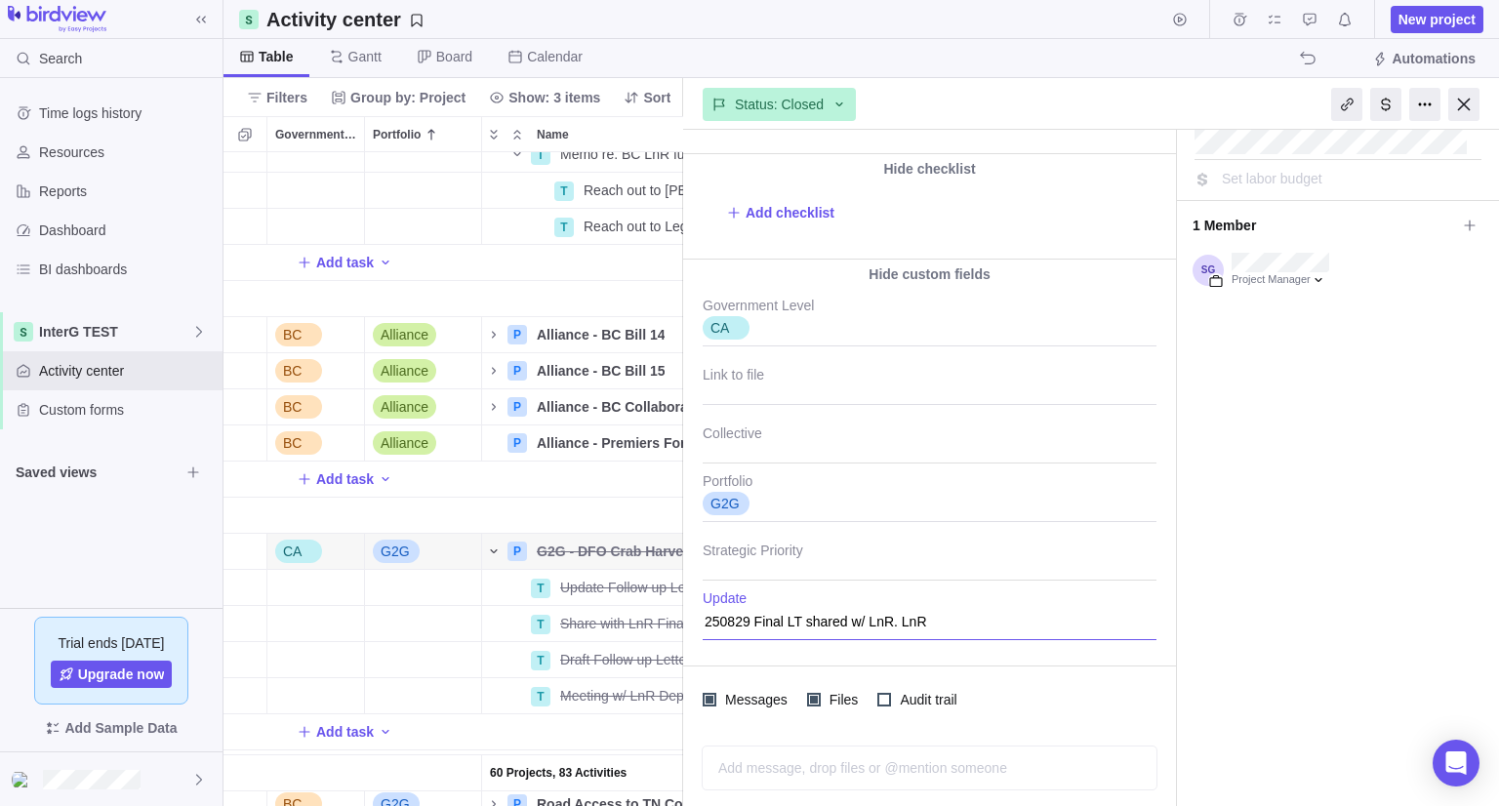
type textarea "x"
type textarea "250829 Final LT shared w/ LnR. LnR t"
type textarea "x"
type textarea "250829 Final LT shared w/ LnR. LnR to"
type textarea "x"
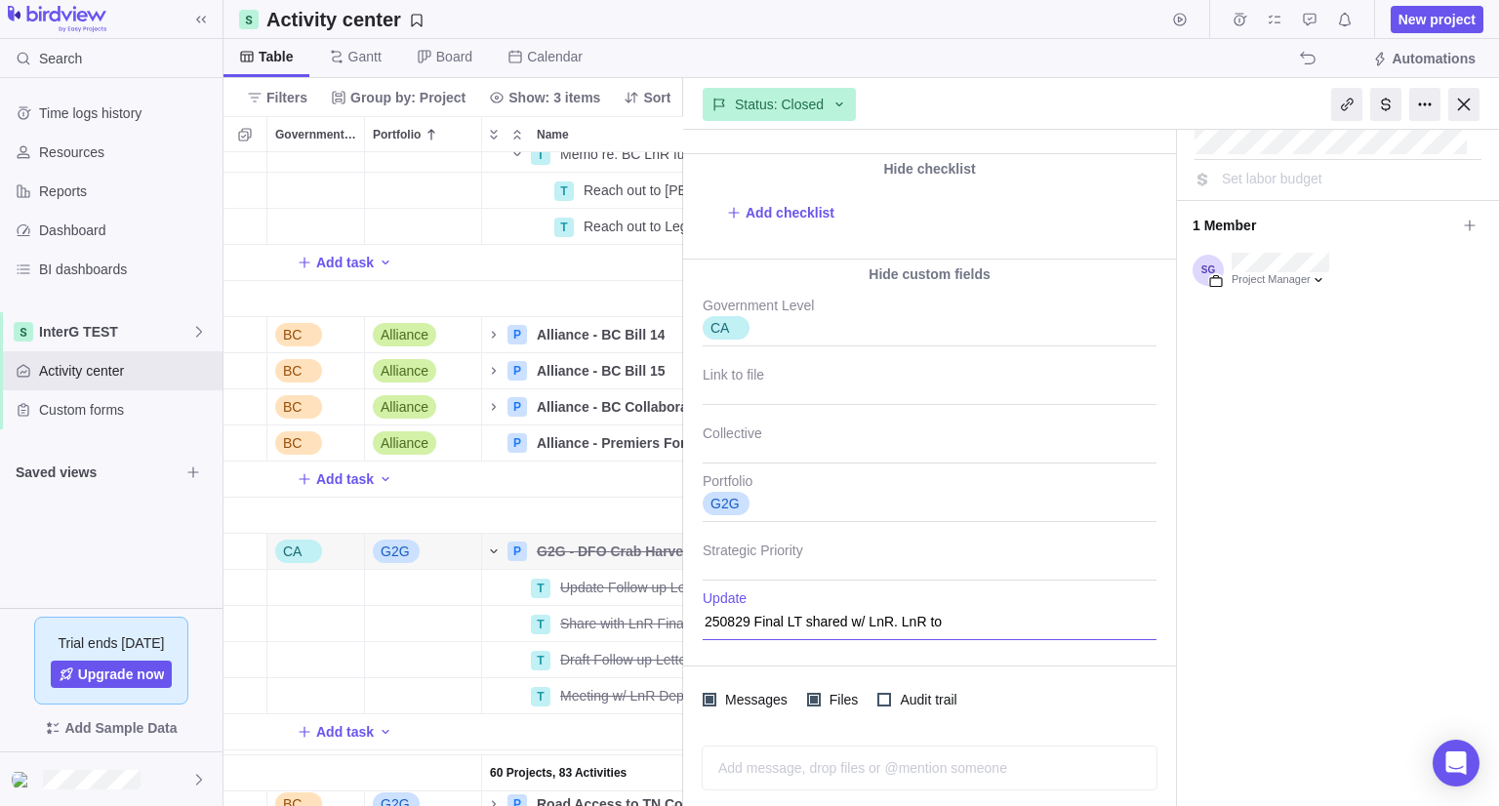
type textarea "250829 Final LT shared w/ LnR. LnR to"
type textarea "x"
type textarea "250829 Final LT shared w/ LnR. LnR to t"
type textarea "x"
type textarea "250829 Final LT shared w/ LnR. LnR to ta"
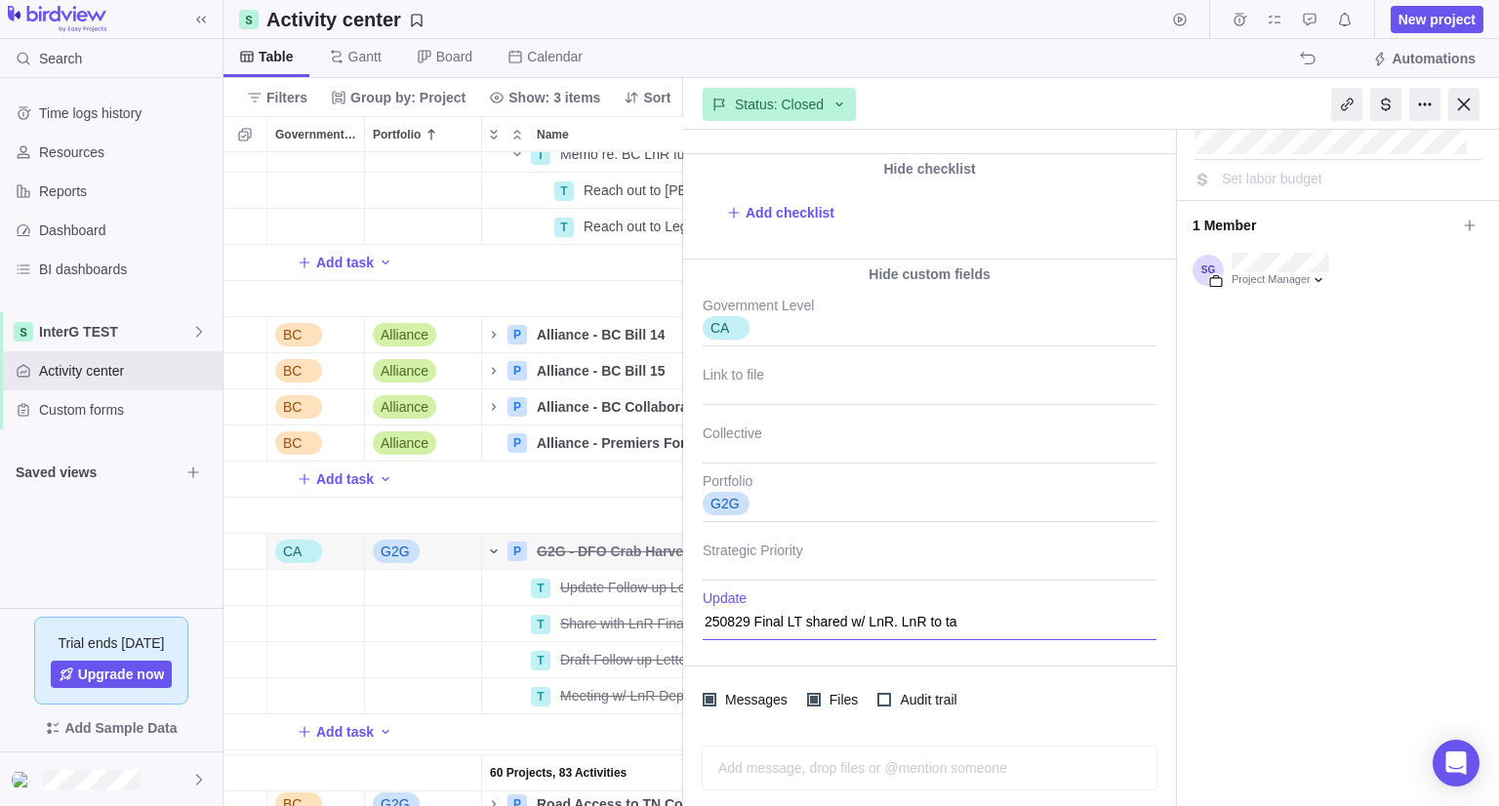
type textarea "x"
type textarea "250829 Final LT shared w/ LnR. LnR to tak"
type textarea "x"
type textarea "250829 Final LT shared w/ LnR. LnR to take"
type textarea "x"
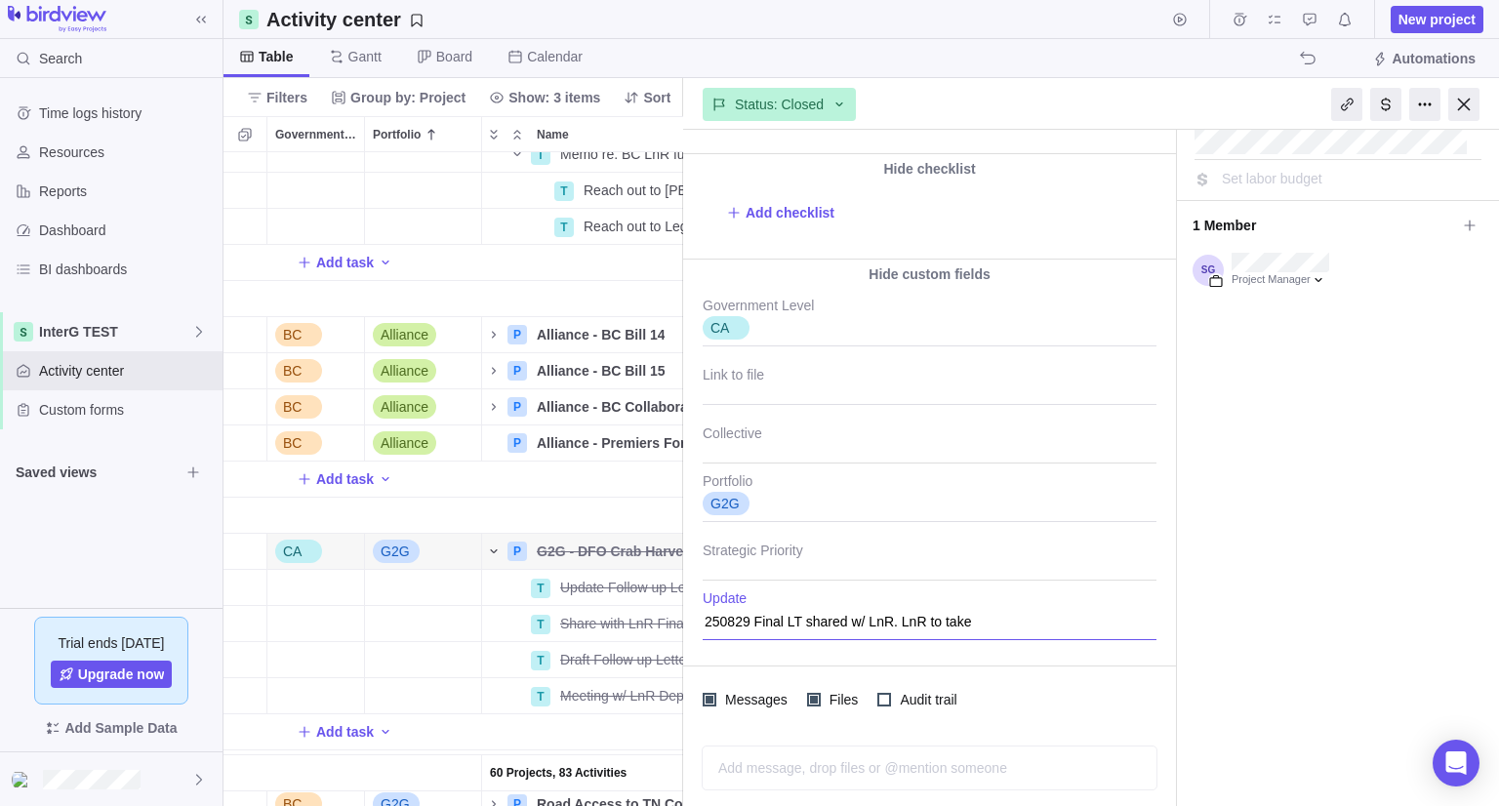
type textarea "250829 Final LT shared w/ LnR. LnR to take"
type textarea "x"
type textarea "250829 Final LT shared w/ LnR. LnR to take n"
type textarea "x"
type textarea "250829 Final LT shared w/ LnR. LnR to take ne"
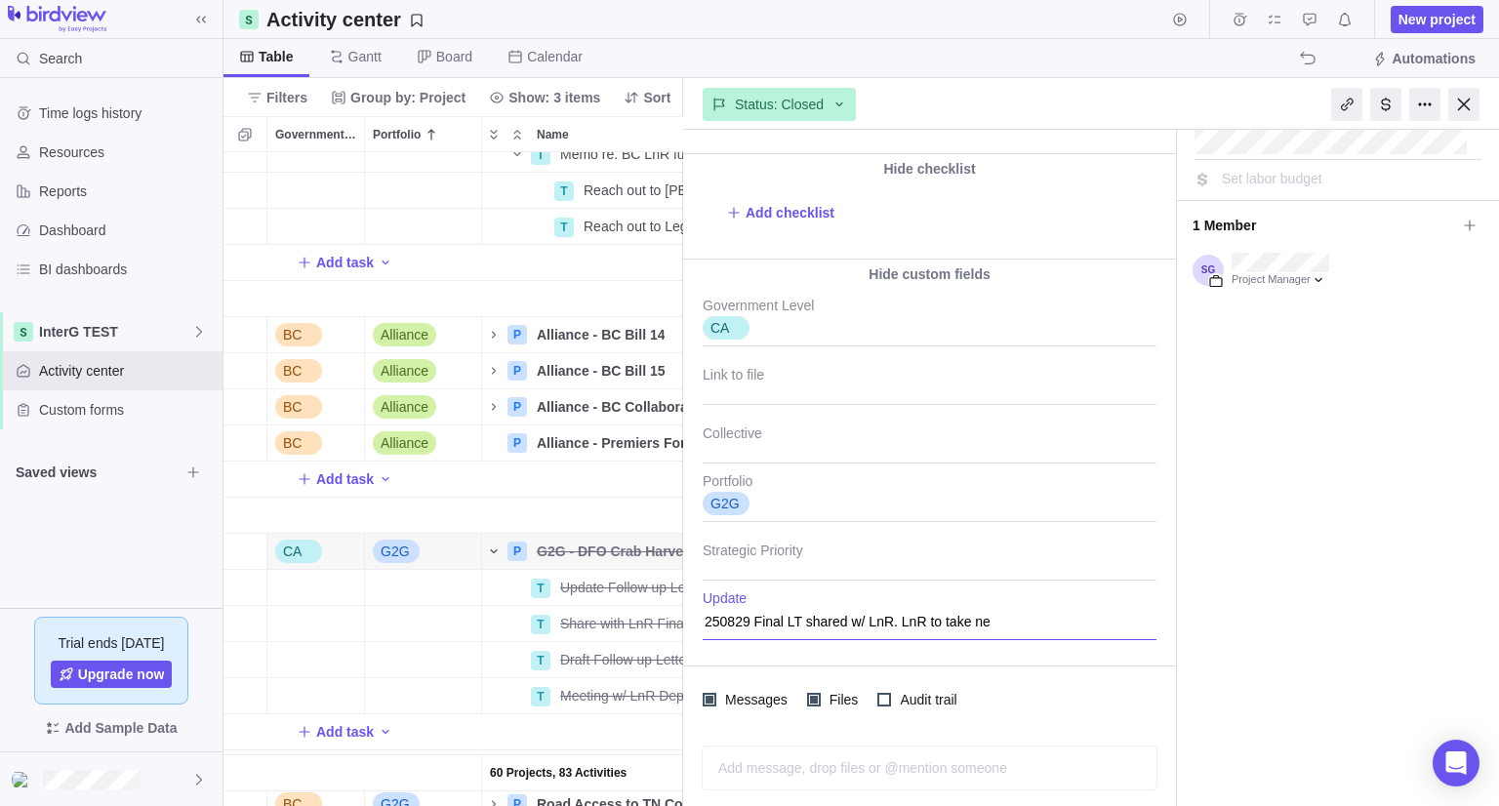
type textarea "x"
type textarea "250829 Final LT shared w/ LnR. LnR to take nex"
type textarea "x"
type textarea "250829 Final LT shared w/ LnR. LnR to take next"
type textarea "x"
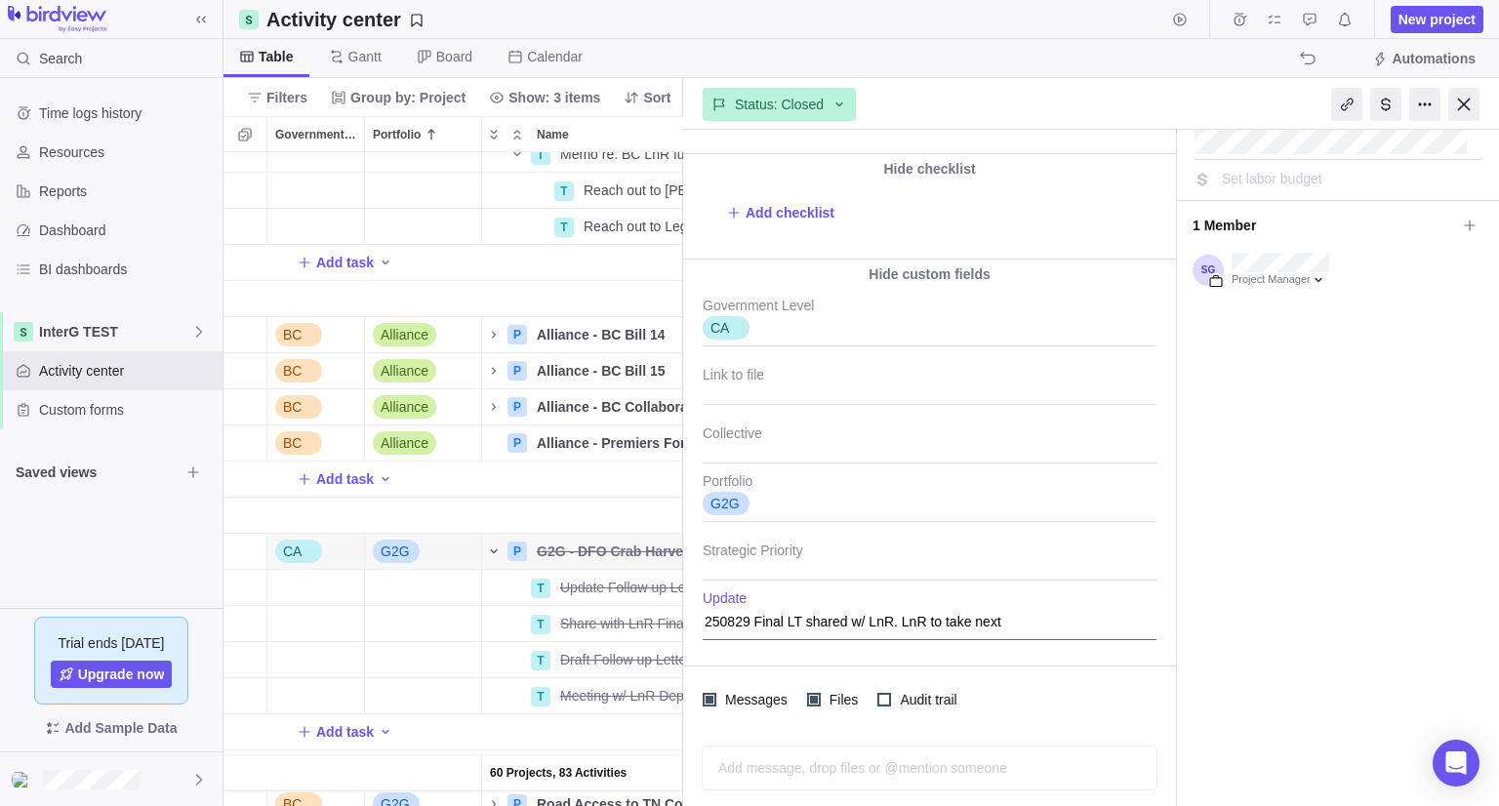
type textarea "250829 Final LT shared w/ LnR. LnR to take next"
type textarea "x"
type textarea "250829 Final LT shared w/ LnR. LnR to take next s"
type textarea "x"
type textarea "250829 Final LT shared w/ LnR. LnR to take next st"
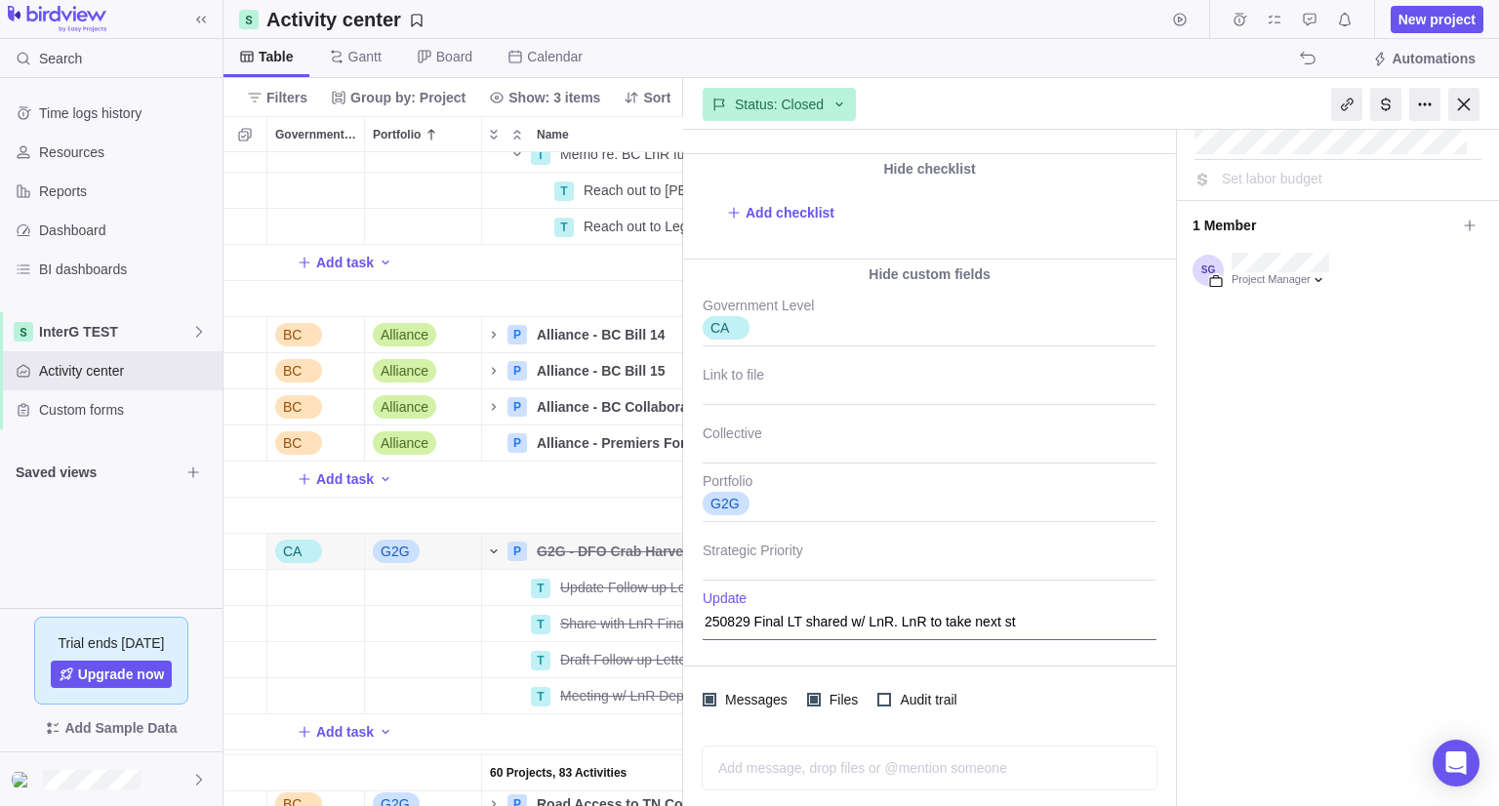
type textarea "x"
type textarea "250829 Final LT shared w/ LnR. LnR to take next ste"
type textarea "x"
type textarea "250829 Final LT shared w/ LnR. LnR to take next step"
type textarea "x"
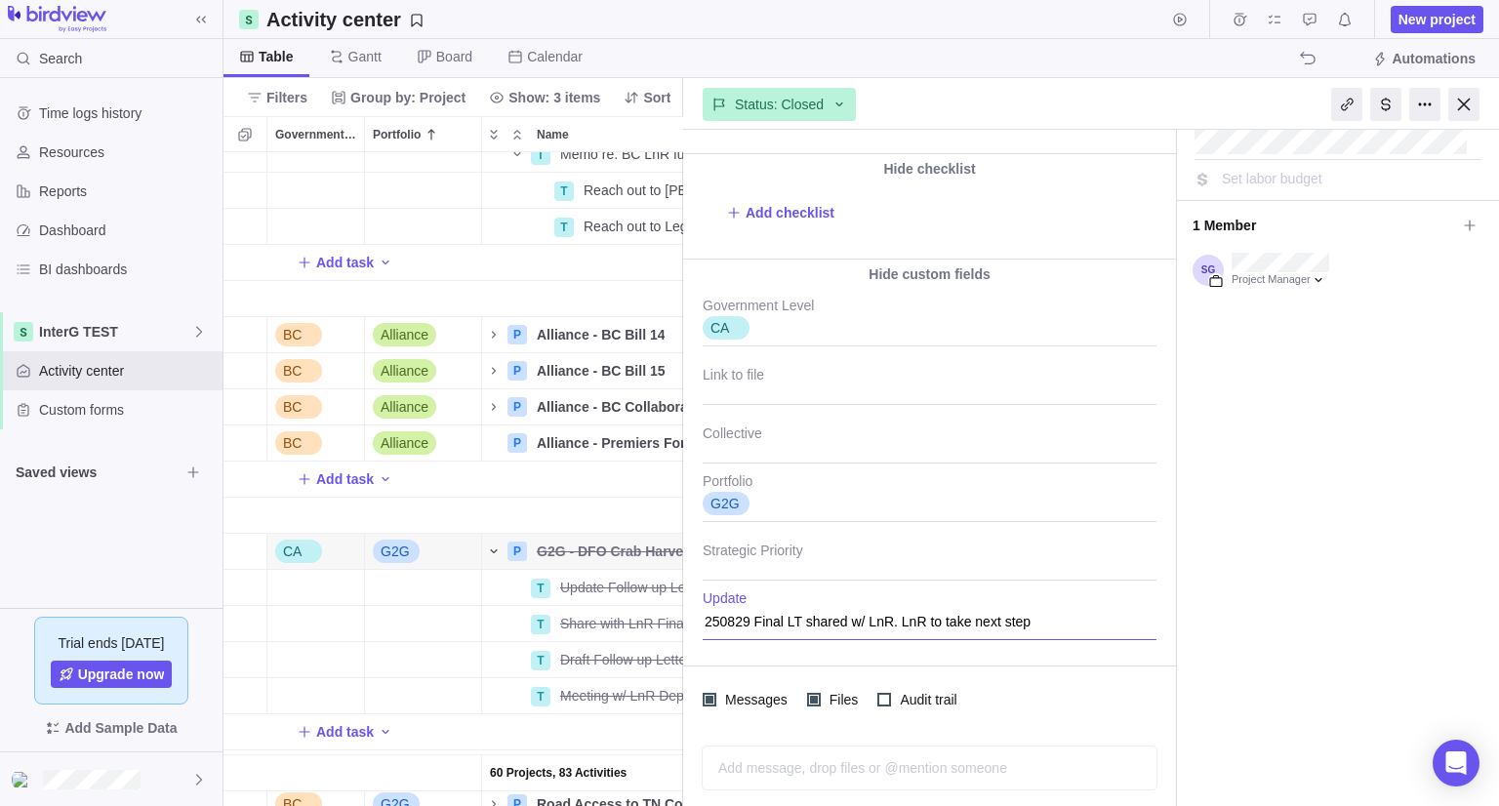
type textarea "250829 Final LT shared w/ LnR. LnR to take next steps"
type textarea "x"
type textarea "250829 Final LT shared w/ LnR. LnR to take next steps"
type textarea "x"
type textarea "250829 Final LT shared w/ LnR. LnR to take next steps t"
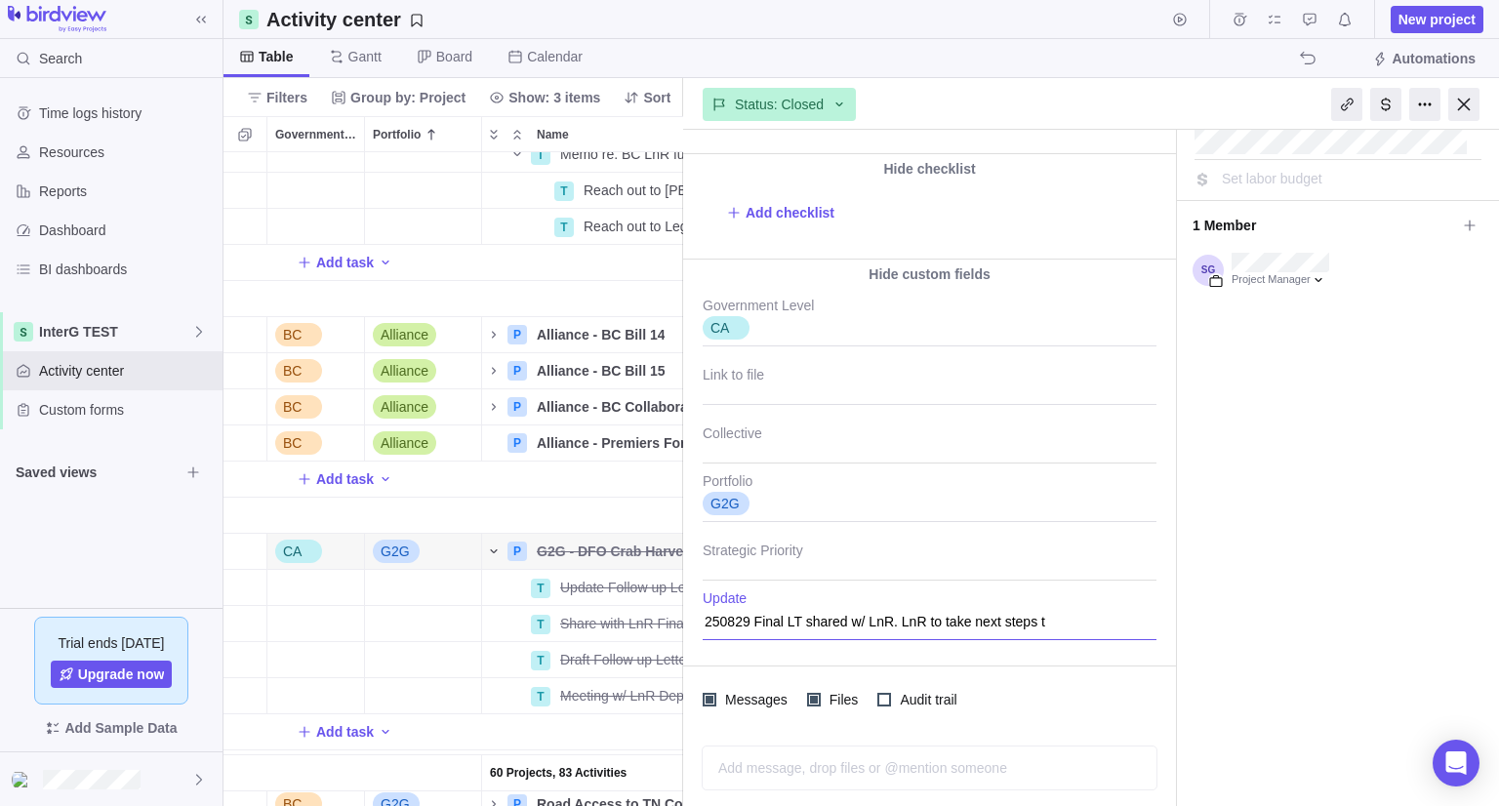
type textarea "x"
type textarea "250829 Final LT shared w/ LnR. LnR to take next steps to"
type textarea "x"
type textarea "250829 Final LT shared w/ LnR. LnR to take next steps to"
type textarea "x"
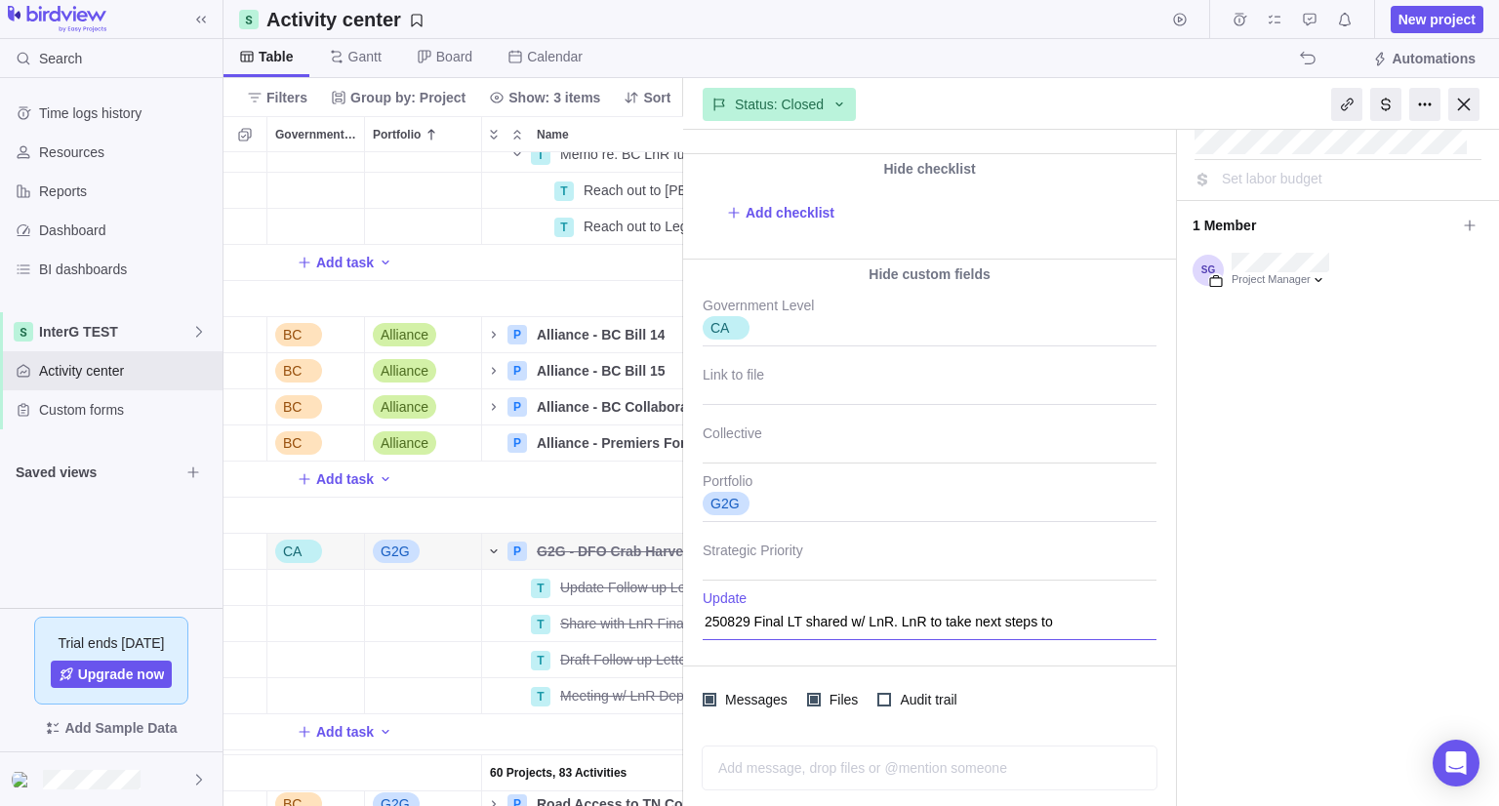
type textarea "250829 Final LT shared w/ LnR. LnR to take next steps to s"
type textarea "x"
type textarea "250829 Final LT shared w/ LnR. LnR to take next steps to sn"
type textarea "x"
type textarea "250829 Final LT shared w/ LnR. LnR to take next steps to sne"
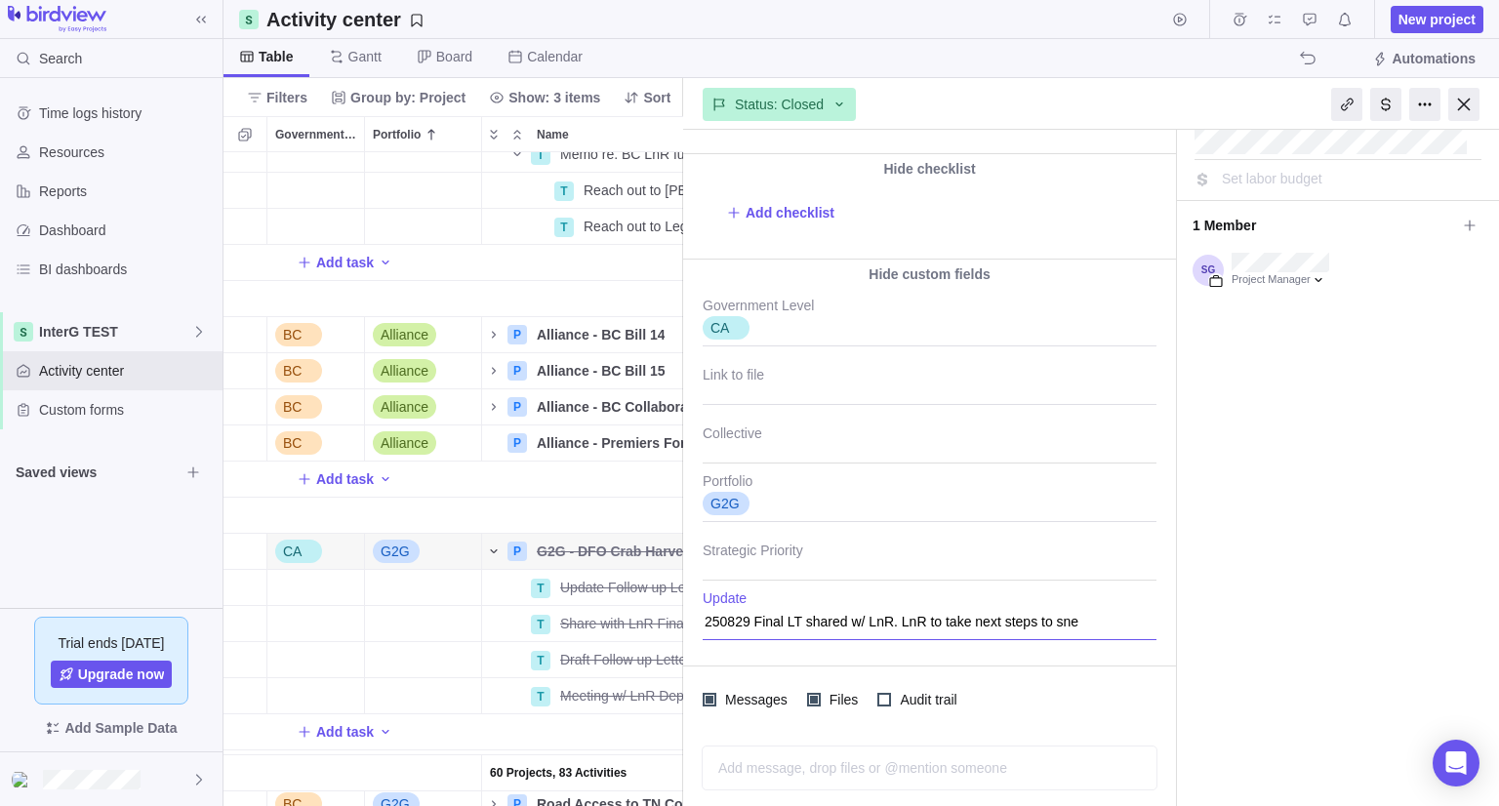
type textarea "x"
type textarea "250829 Final LT shared w/ LnR. LnR to take next steps to sn"
type textarea "x"
type textarea "250829 Final LT shared w/ LnR. LnR to take next steps to s"
type textarea "x"
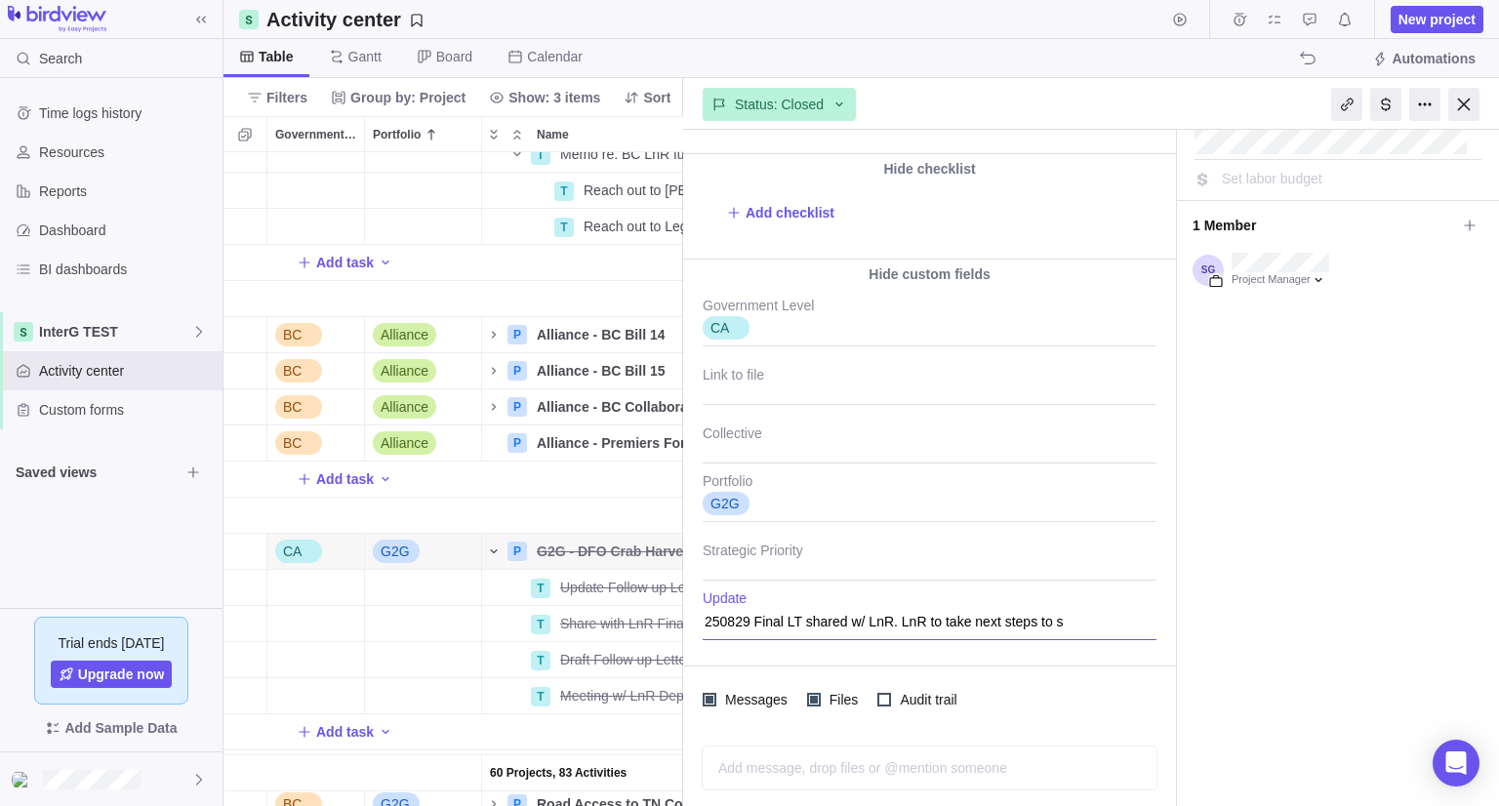
type textarea "250829 Final LT shared w/ LnR. LnR to take next steps to se"
type textarea "x"
type textarea "250829 Final LT shared w/ LnR. LnR to take next steps to sen"
type textarea "x"
type textarea "250829 Final LT shared w/ LnR. LnR to take next steps to send"
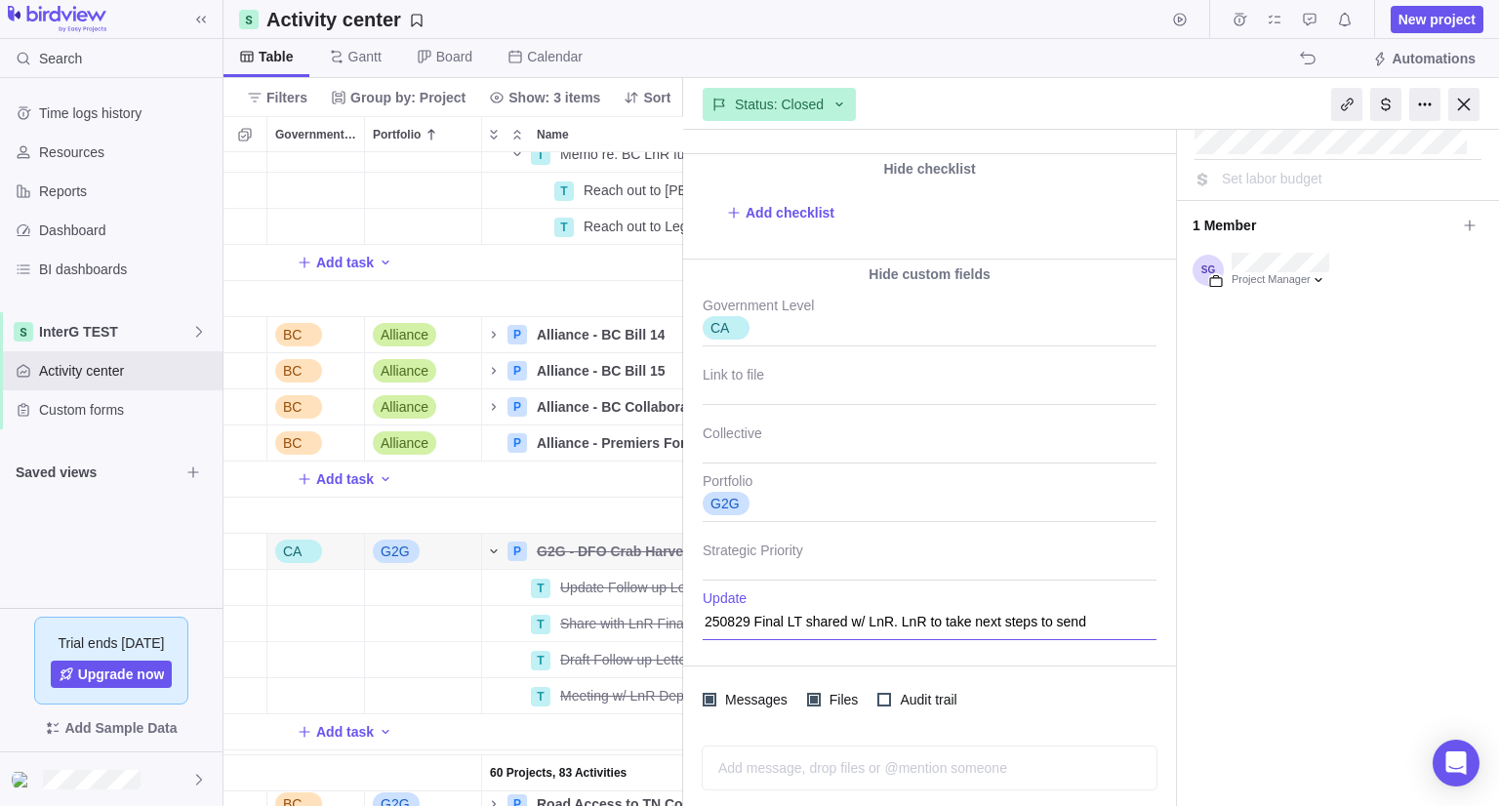
type textarea "x"
type textarea "250829 Final LT shared w/ LnR. LnR to take next steps to send"
type textarea "x"
type textarea "250829 Final LT shared w/ LnR. LnR to take next steps to send o"
type textarea "x"
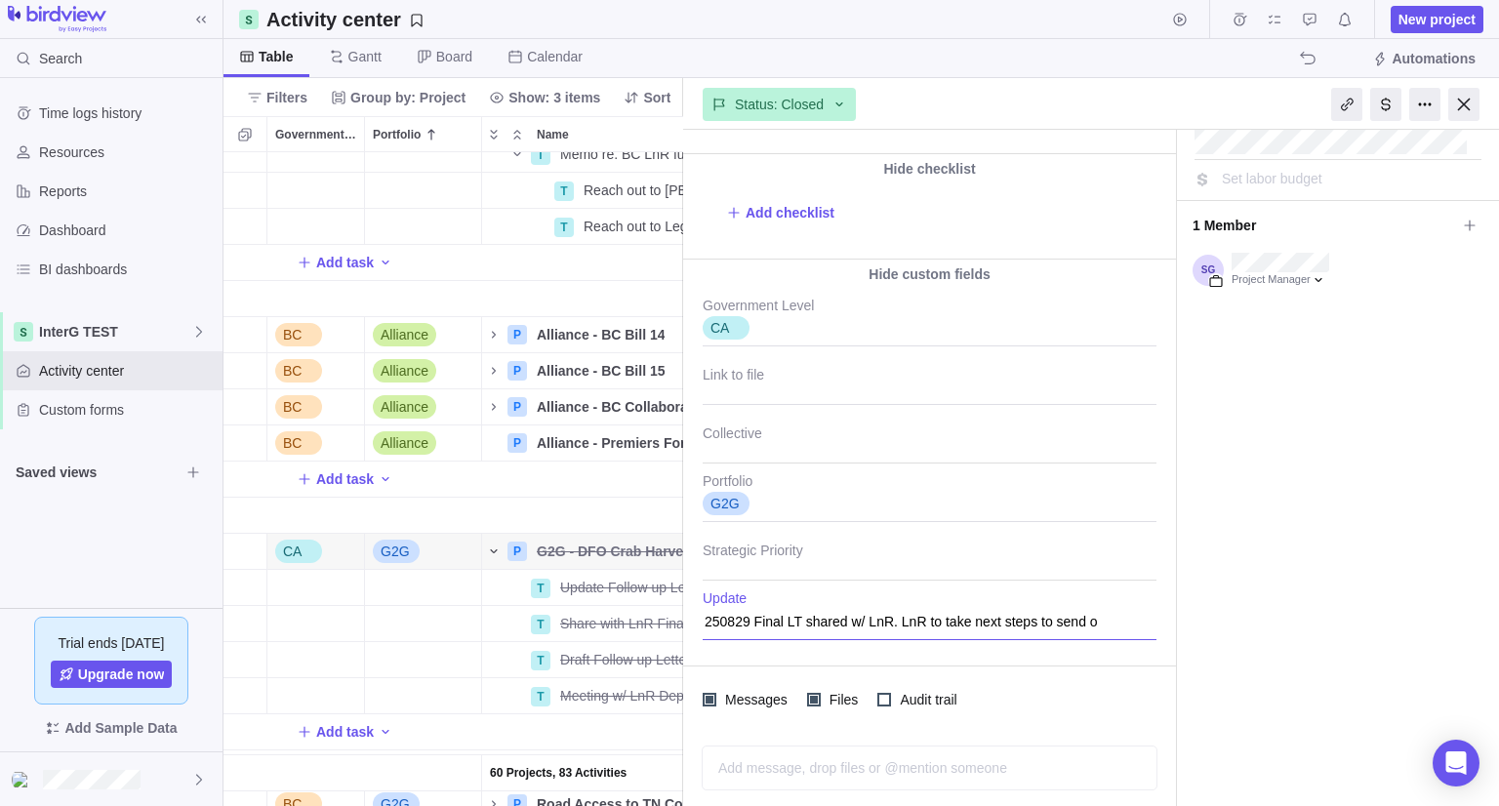
type textarea "250829 Final LT shared w/ LnR. LnR to take next steps to send of"
type textarea "x"
type textarea "250829 Final LT shared w/ LnR. LnR to take next steps to send off"
type textarea "x"
type textarea "250829 Final LT shared w/ LnR. LnR to take next steps to send off"
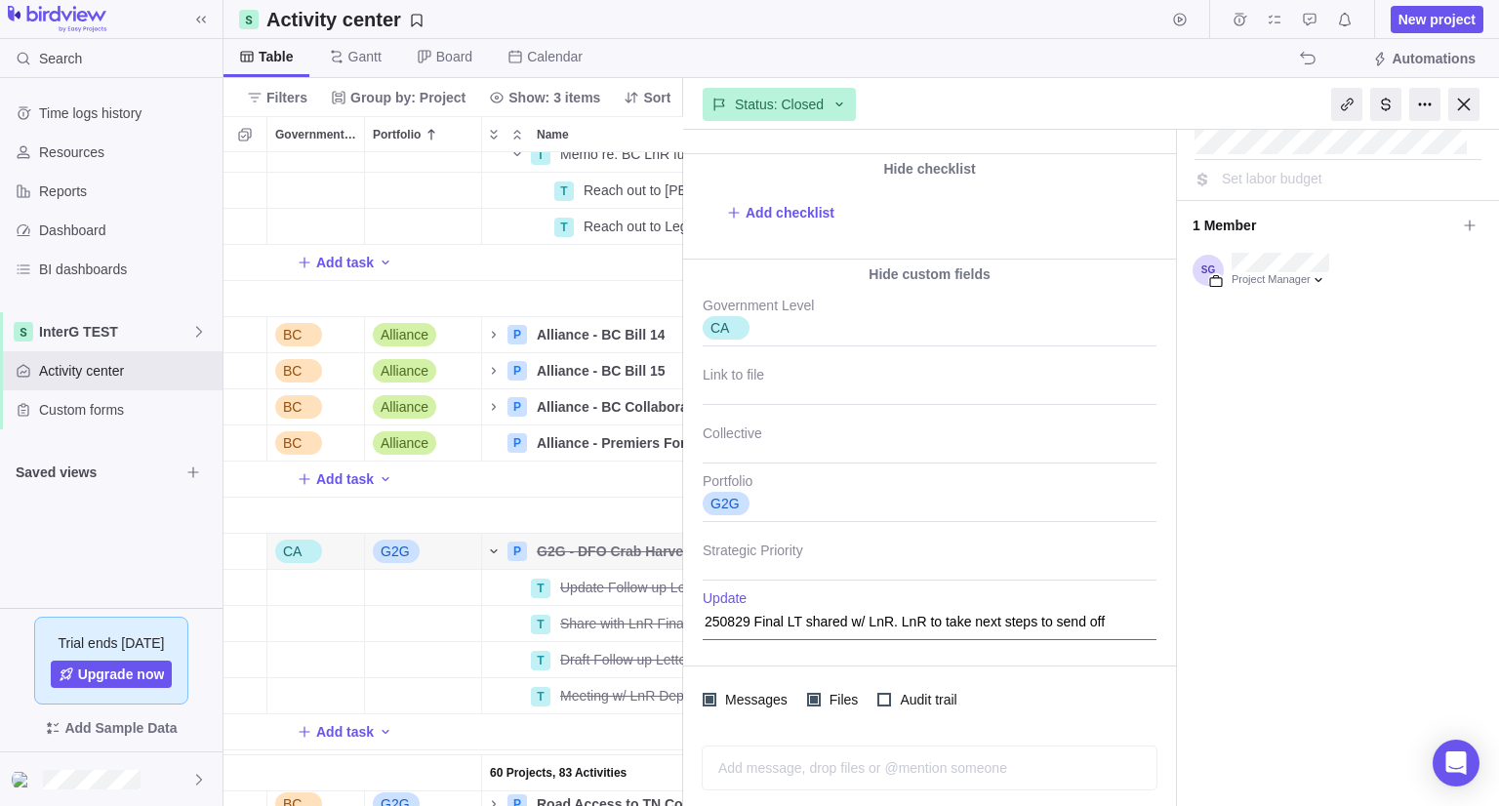
type textarea "x"
type textarea "250829 Final LT shared w/ LnR. LnR to take next steps to send off L"
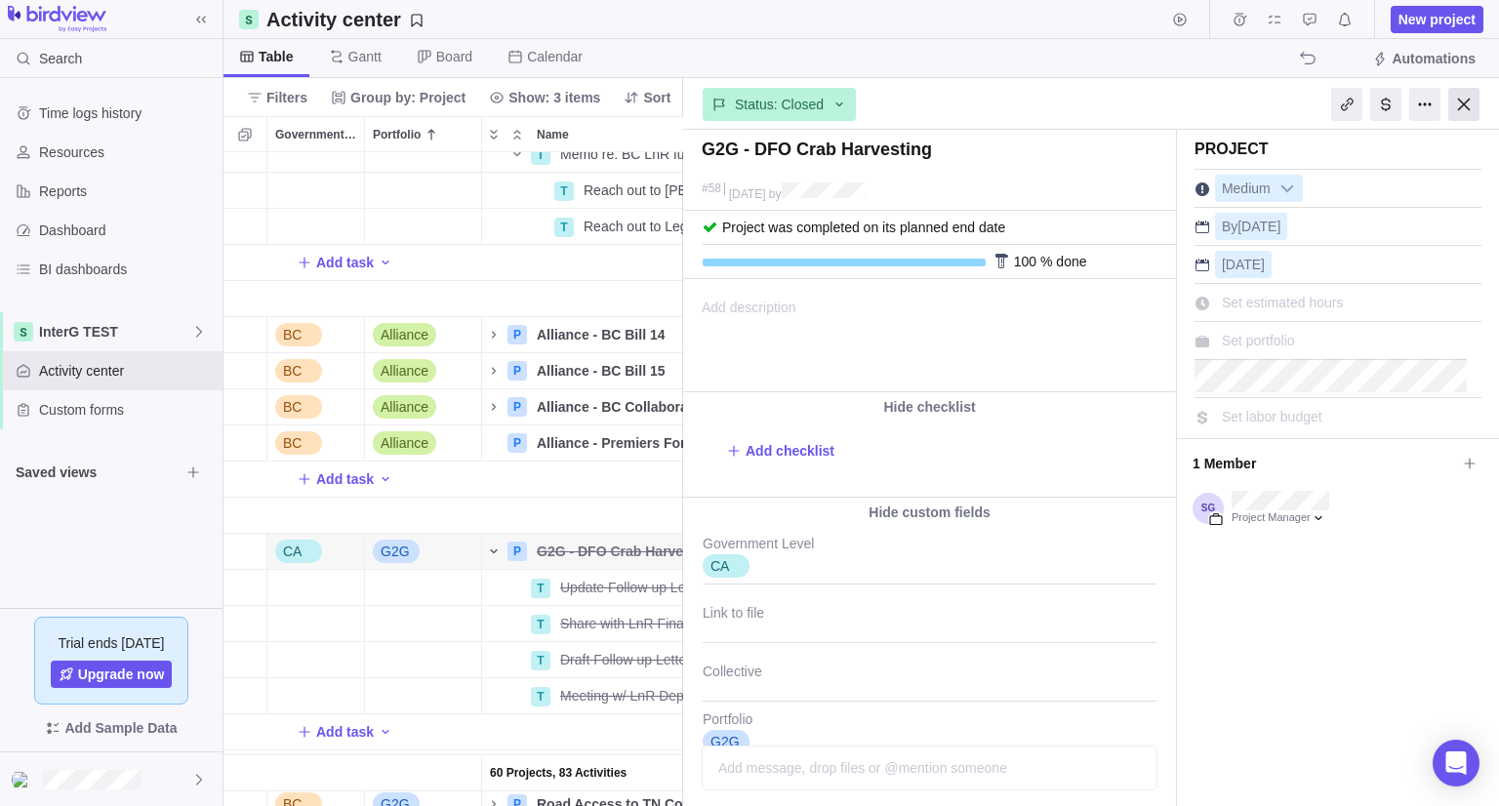
click at [1454, 104] on div at bounding box center [1463, 104] width 31 height 33
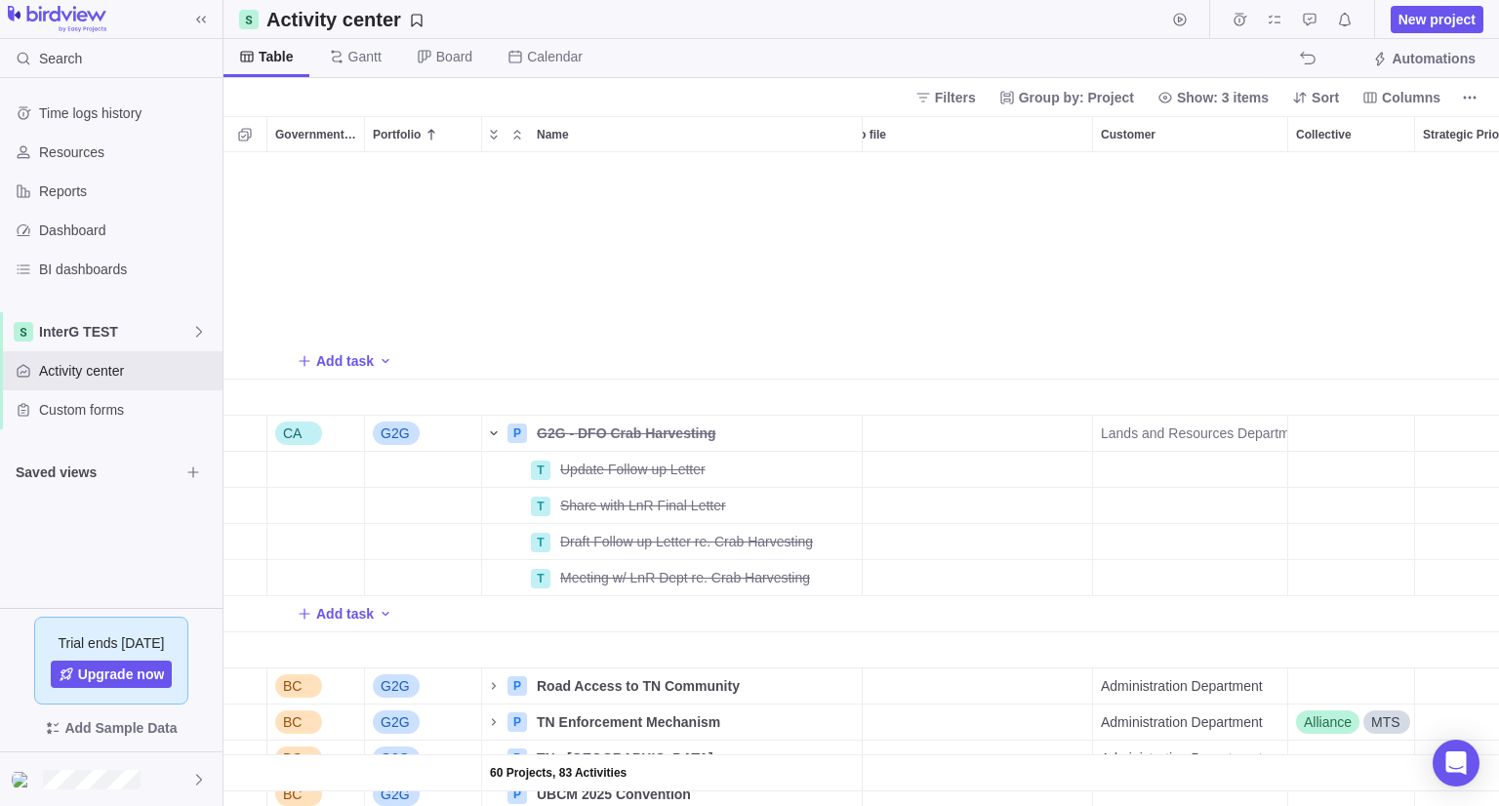
scroll to position [2072, 1033]
